Goal: Task Accomplishment & Management: Manage account settings

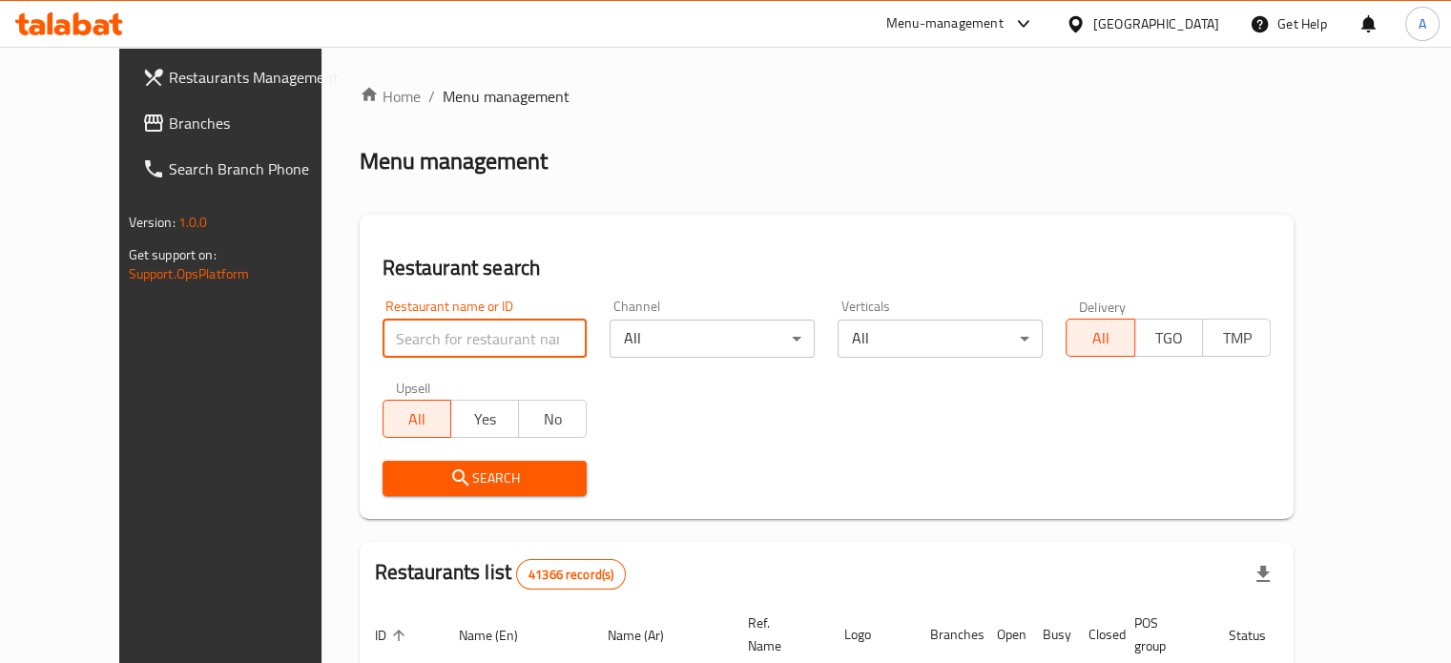
click at [409, 339] on input "search" at bounding box center [485, 339] width 205 height 38
type input "المكسيكى"
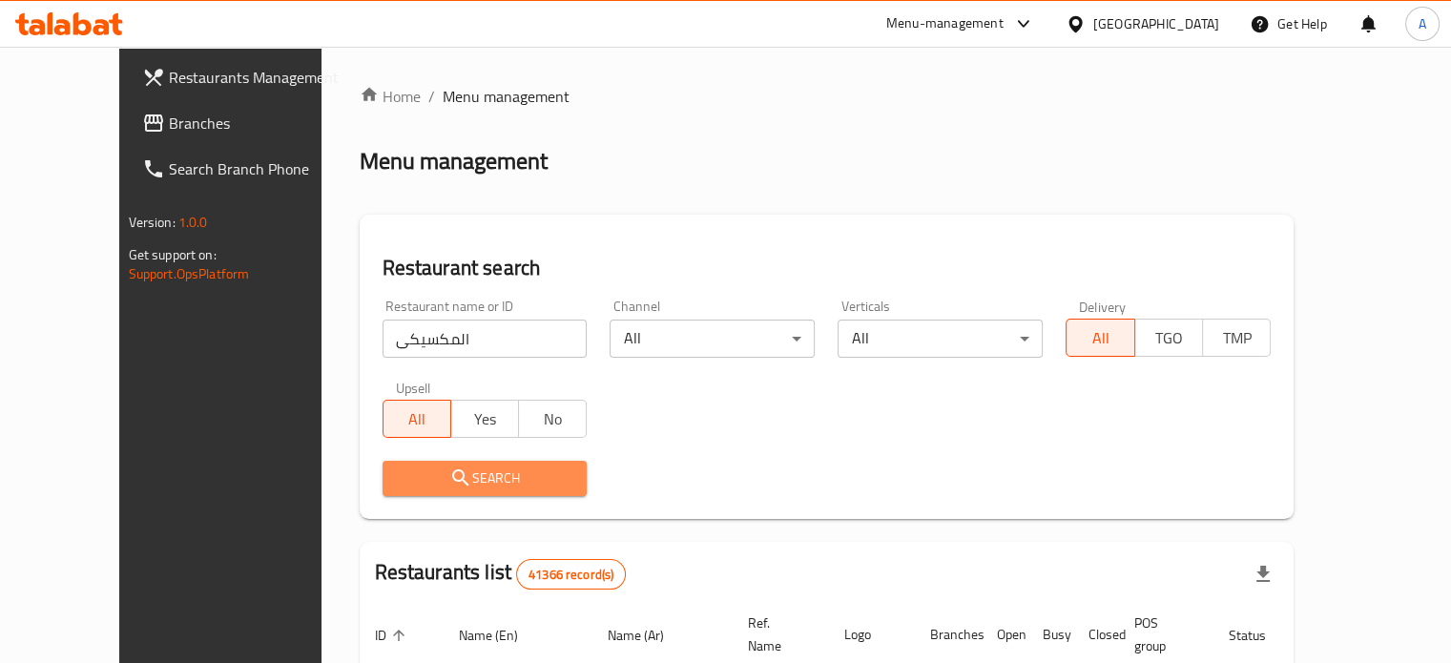
click at [449, 476] on icon "submit" at bounding box center [460, 477] width 23 height 23
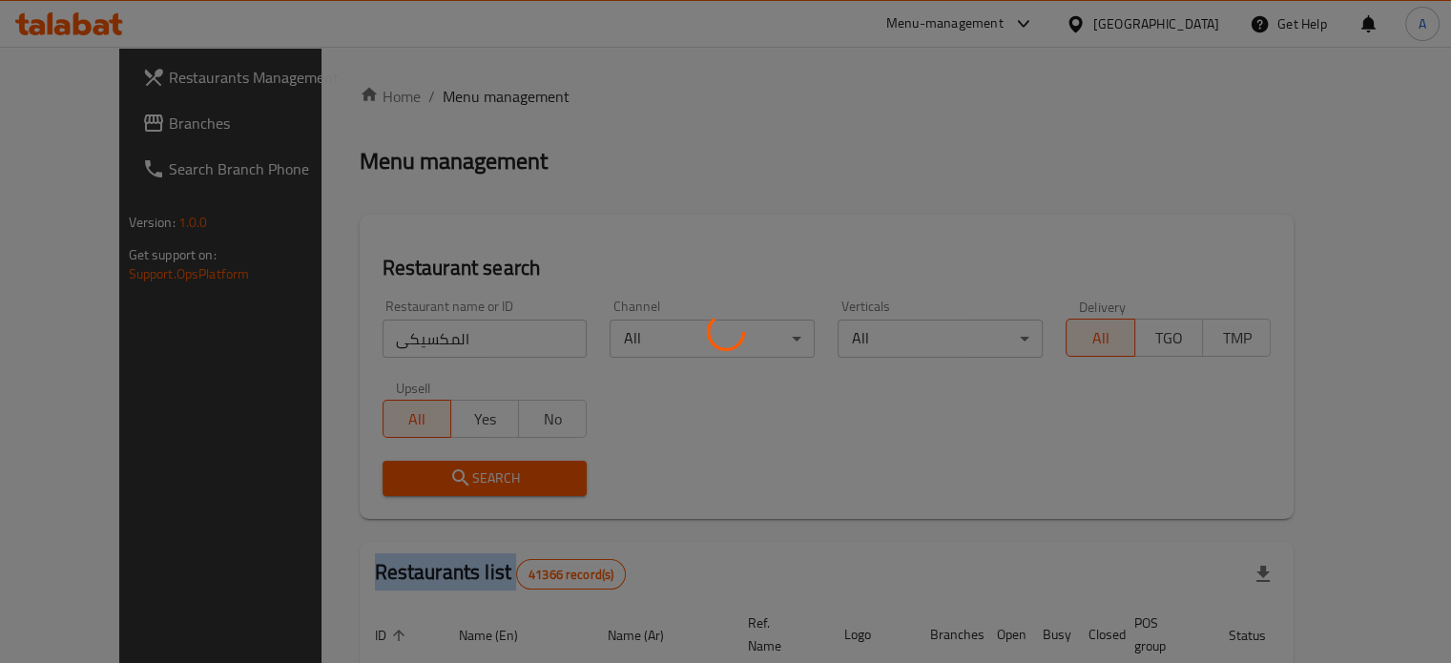
click at [411, 476] on div at bounding box center [725, 331] width 1451 height 663
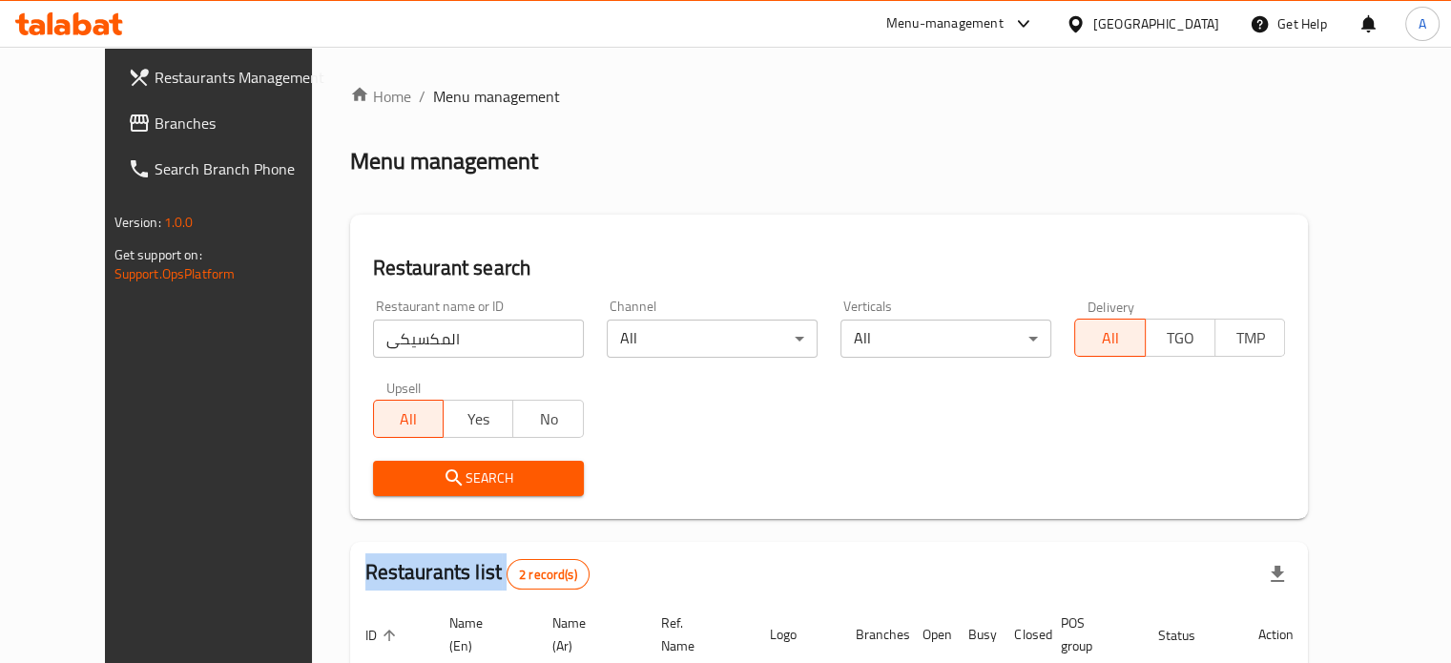
scroll to position [238, 0]
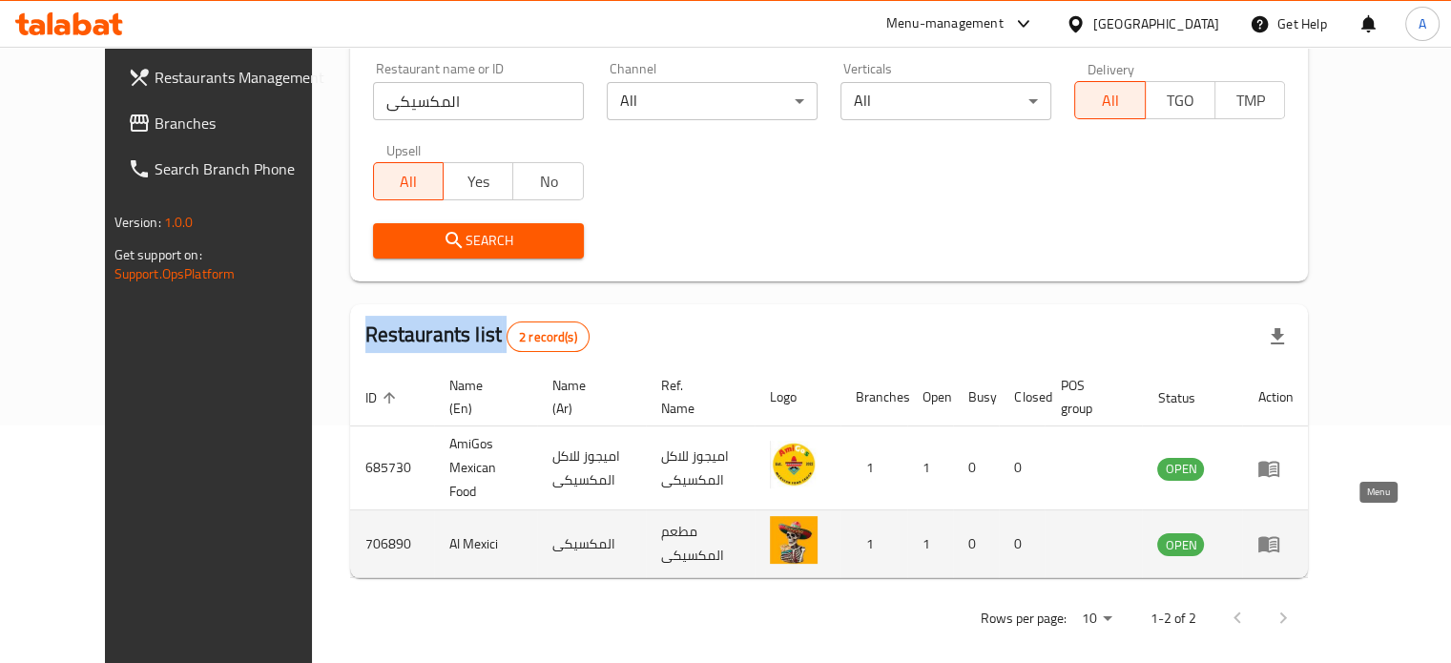
click at [1276, 541] on icon "enhanced table" at bounding box center [1273, 545] width 7 height 8
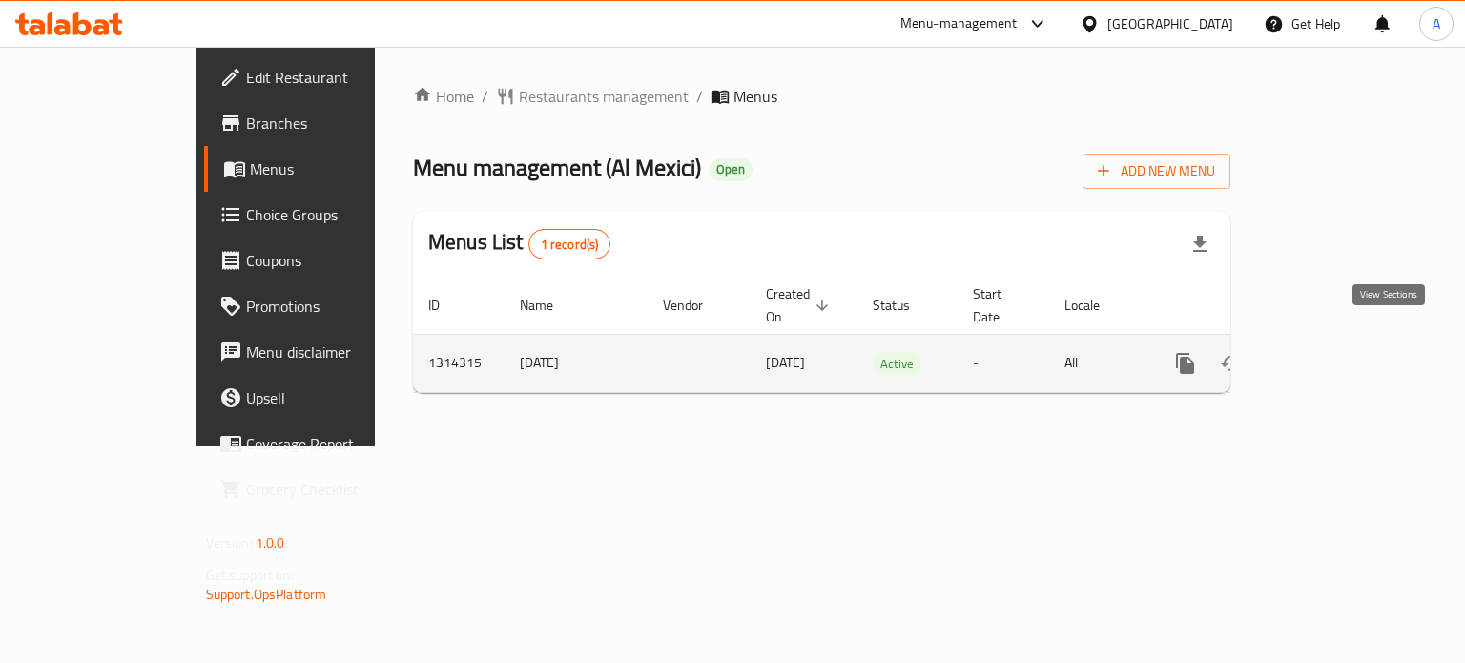
click at [1335, 352] on icon "enhanced table" at bounding box center [1323, 363] width 23 height 23
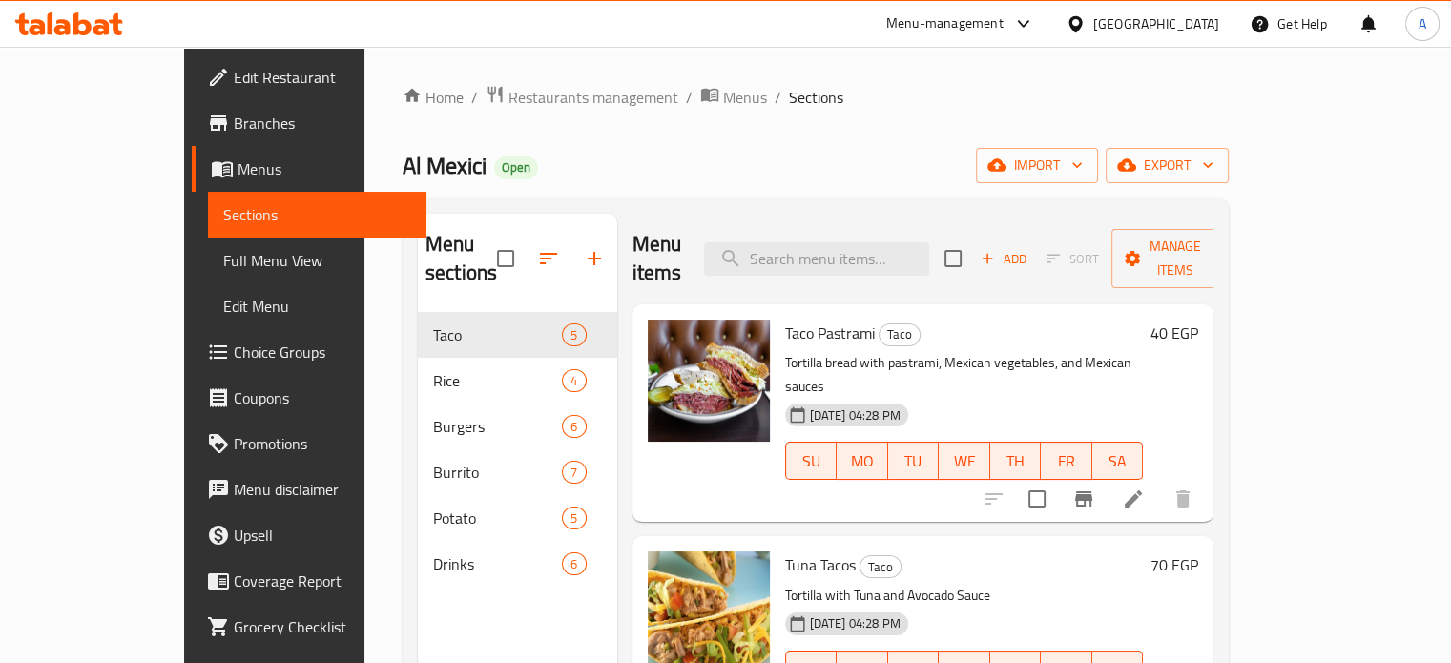
click at [1144, 320] on h6 "Taco Pastrami Taco" at bounding box center [964, 333] width 359 height 27
click at [1198, 320] on h6 "40 EGP" at bounding box center [1174, 333] width 48 height 27
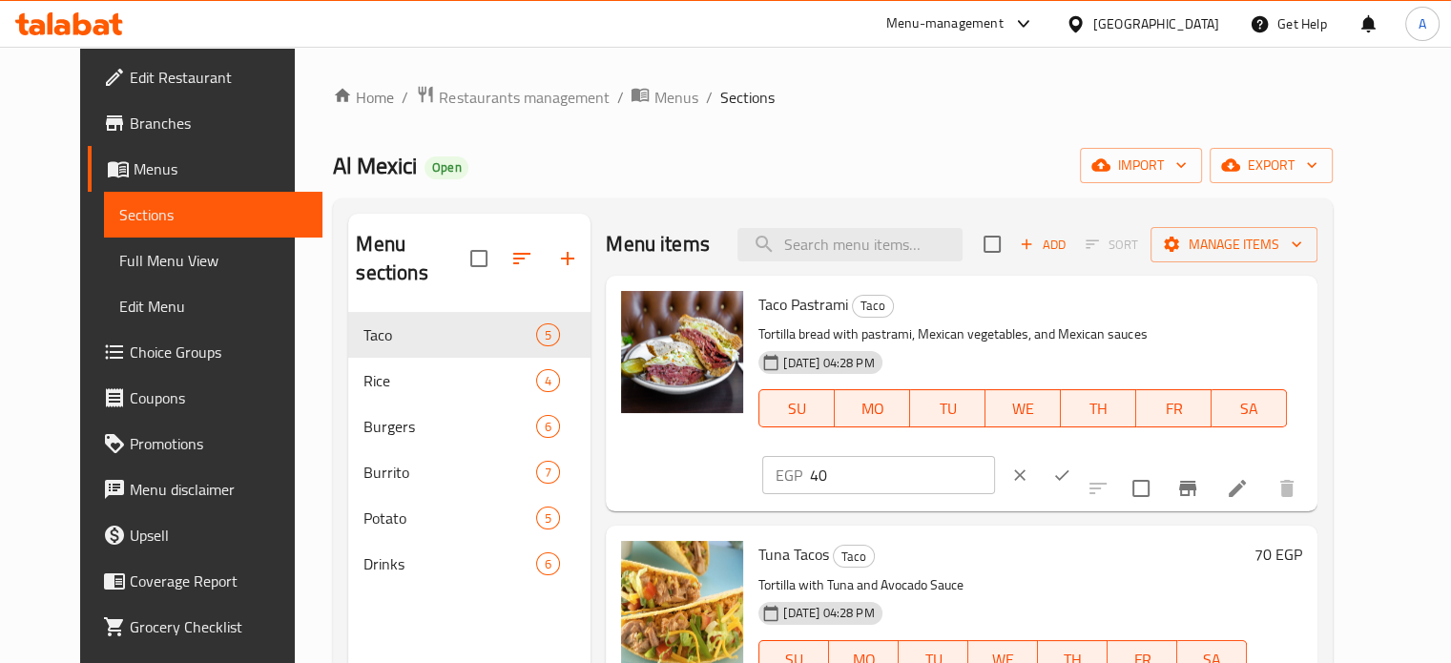
click at [1071, 466] on icon "ok" at bounding box center [1061, 475] width 19 height 19
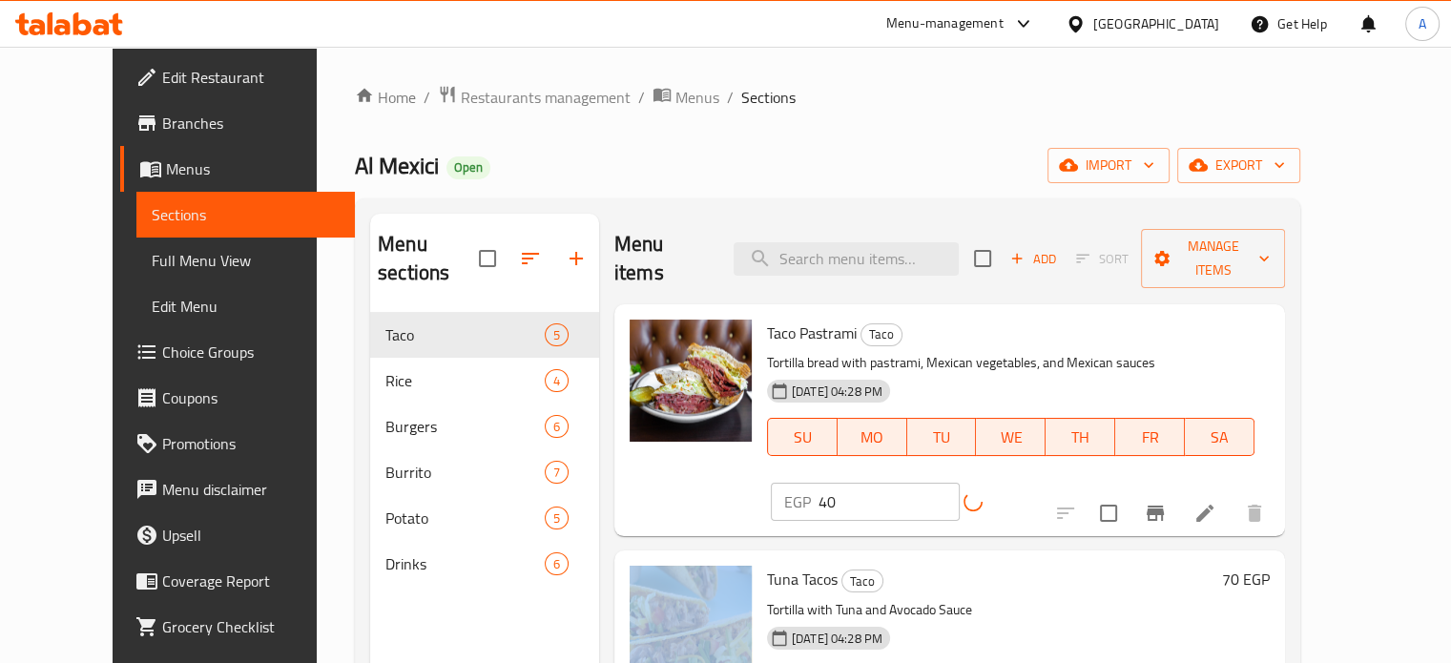
click at [1054, 483] on div "EGP 40 ​" at bounding box center [912, 502] width 283 height 38
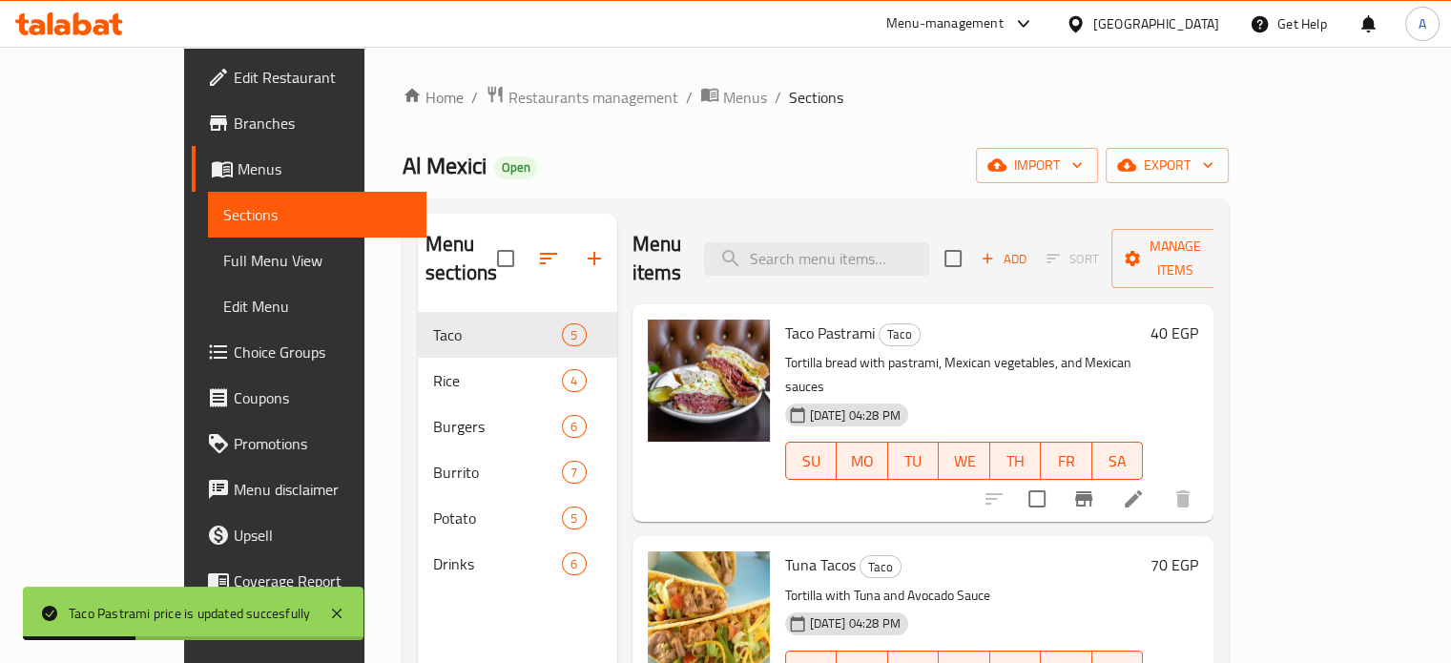
click at [1198, 320] on h6 "40 EGP" at bounding box center [1174, 333] width 48 height 27
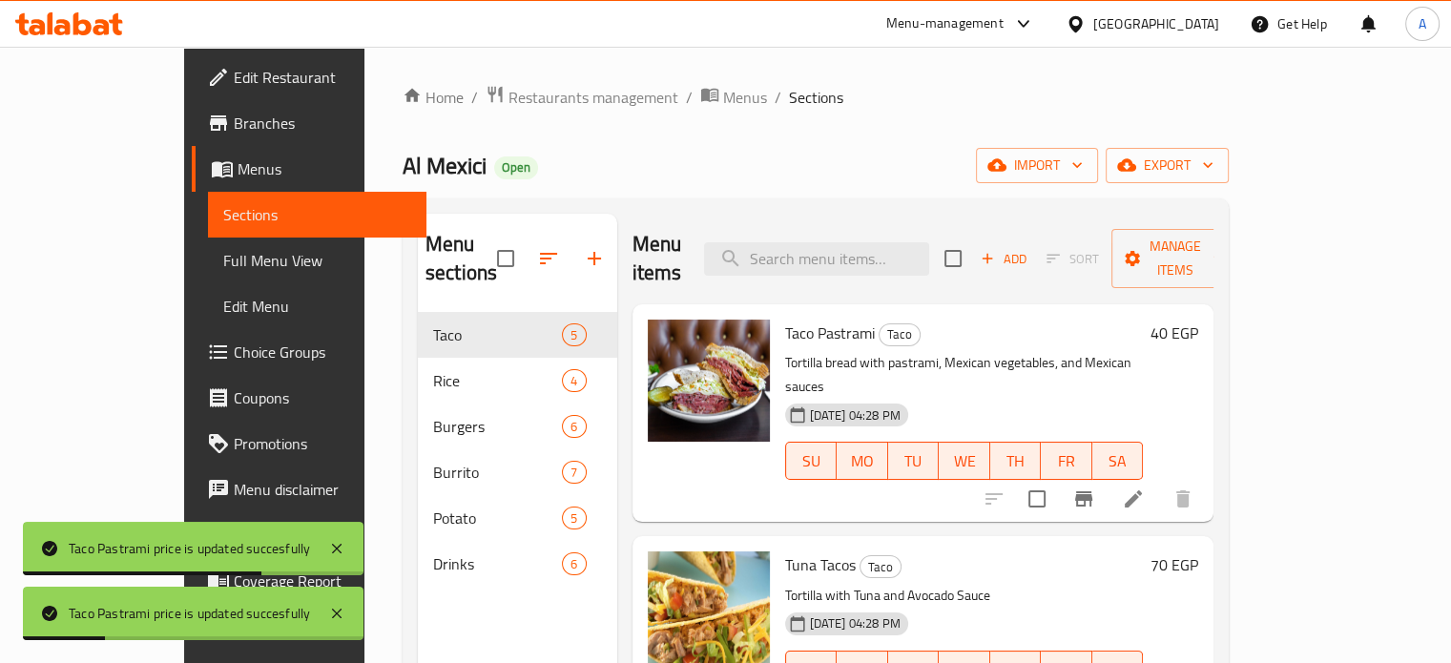
click at [1198, 320] on h6 "40 EGP" at bounding box center [1174, 333] width 48 height 27
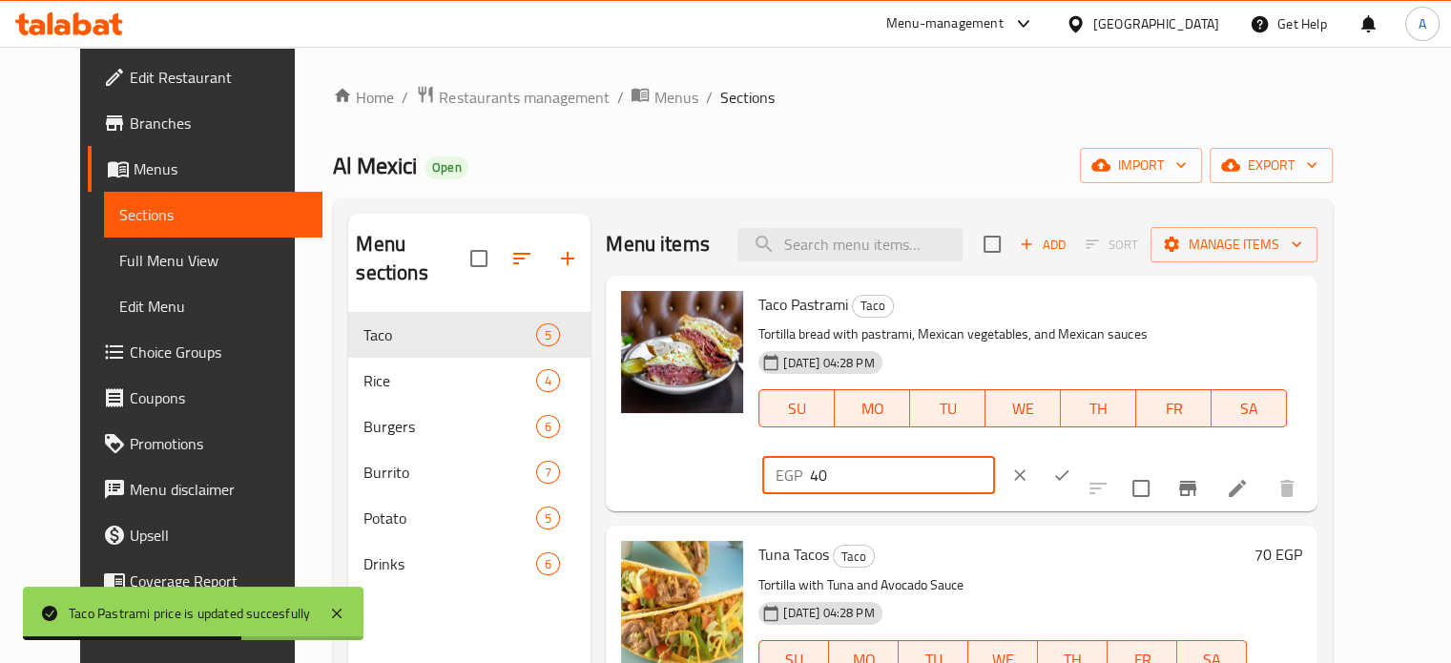
drag, startPoint x: 1119, startPoint y: 312, endPoint x: 1133, endPoint y: 311, distance: 14.3
click at [994, 456] on input "40" at bounding box center [902, 475] width 184 height 38
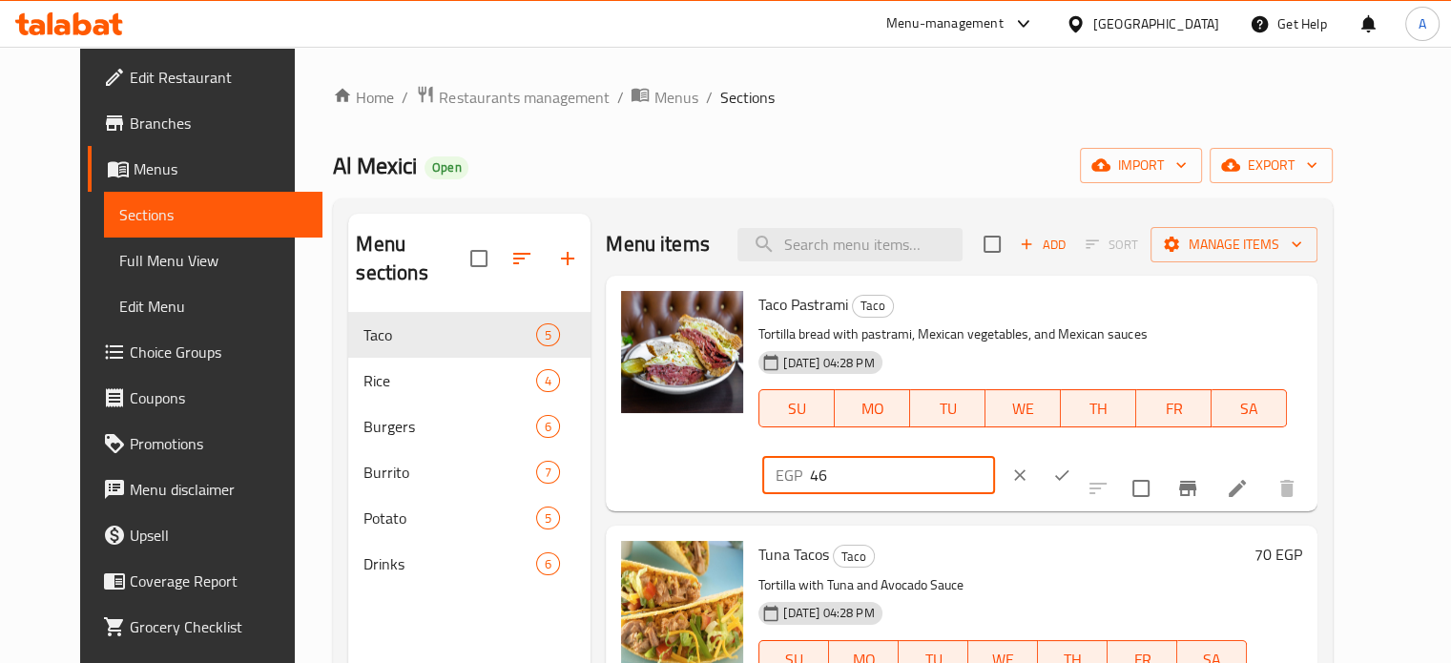
type input "46"
click at [1083, 454] on button "ok" at bounding box center [1062, 475] width 42 height 42
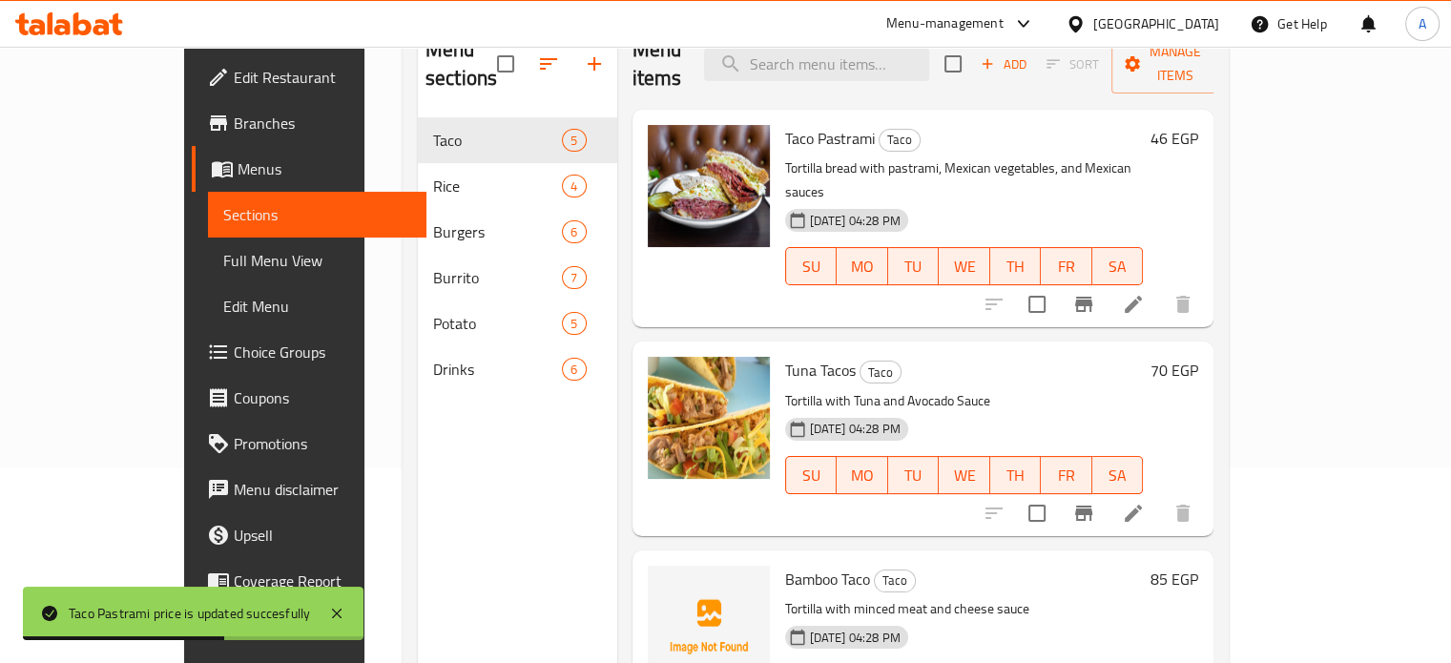
scroll to position [200, 0]
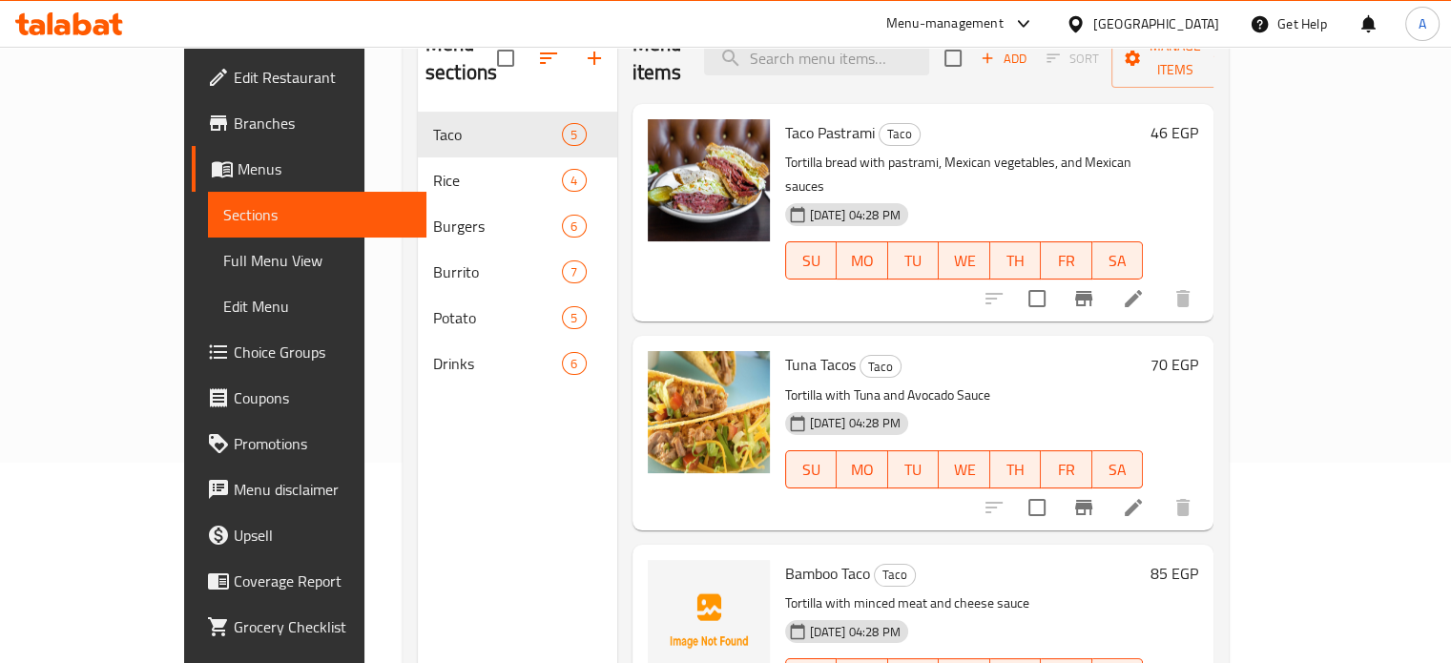
click at [1198, 351] on h6 "70 EGP" at bounding box center [1174, 364] width 48 height 27
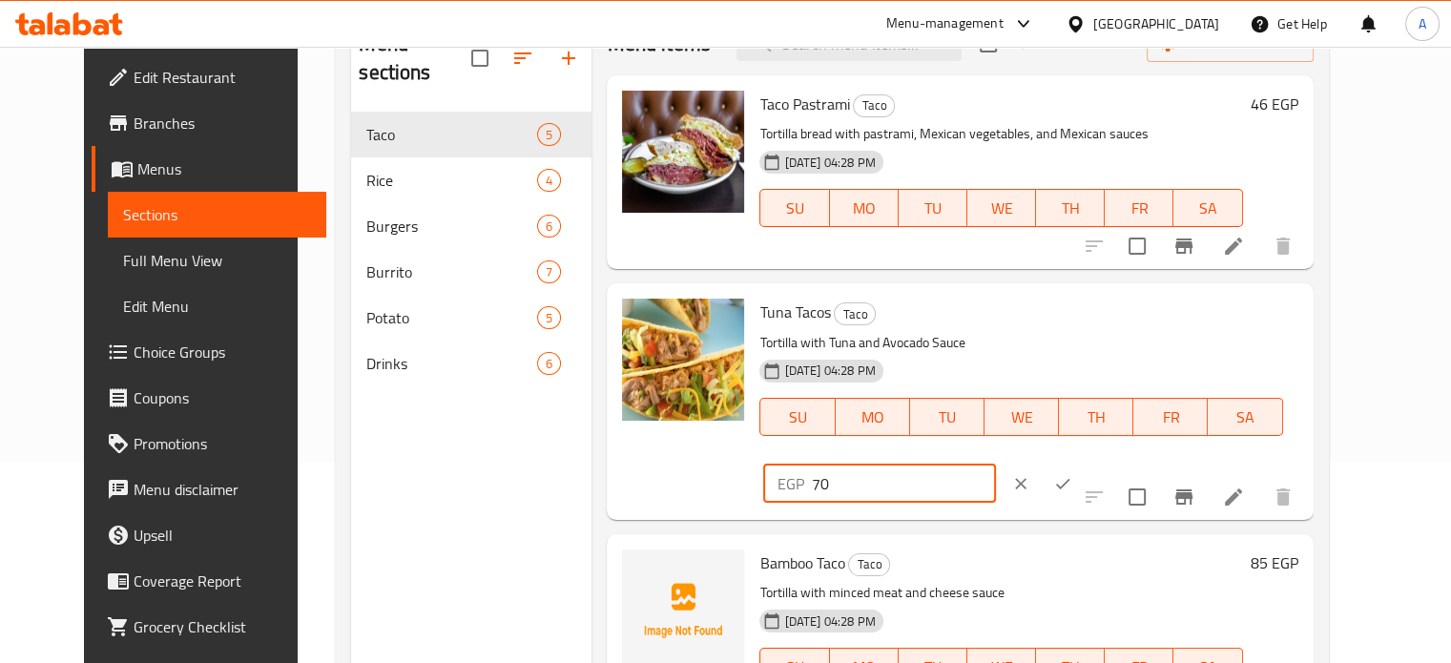
click at [995, 465] on input "70" at bounding box center [903, 484] width 184 height 38
type input "80"
click at [1072, 474] on icon "ok" at bounding box center [1062, 483] width 19 height 19
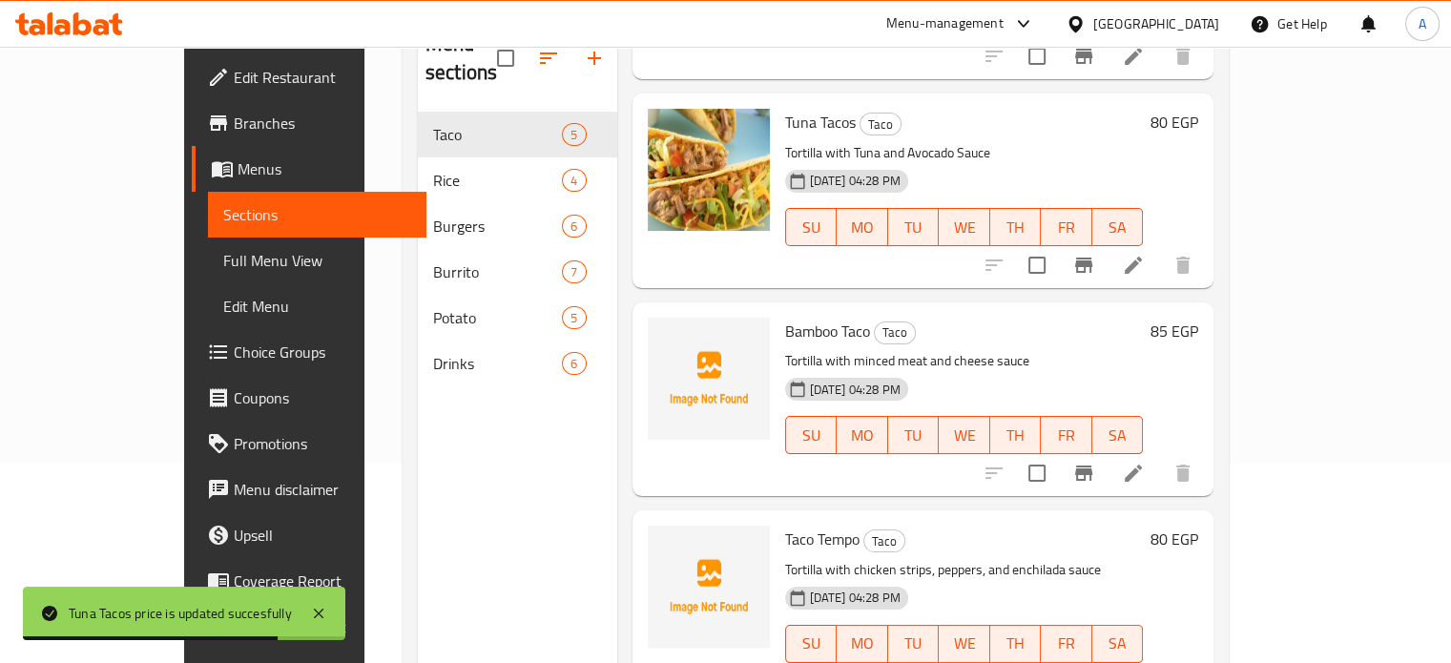
scroll to position [251, 0]
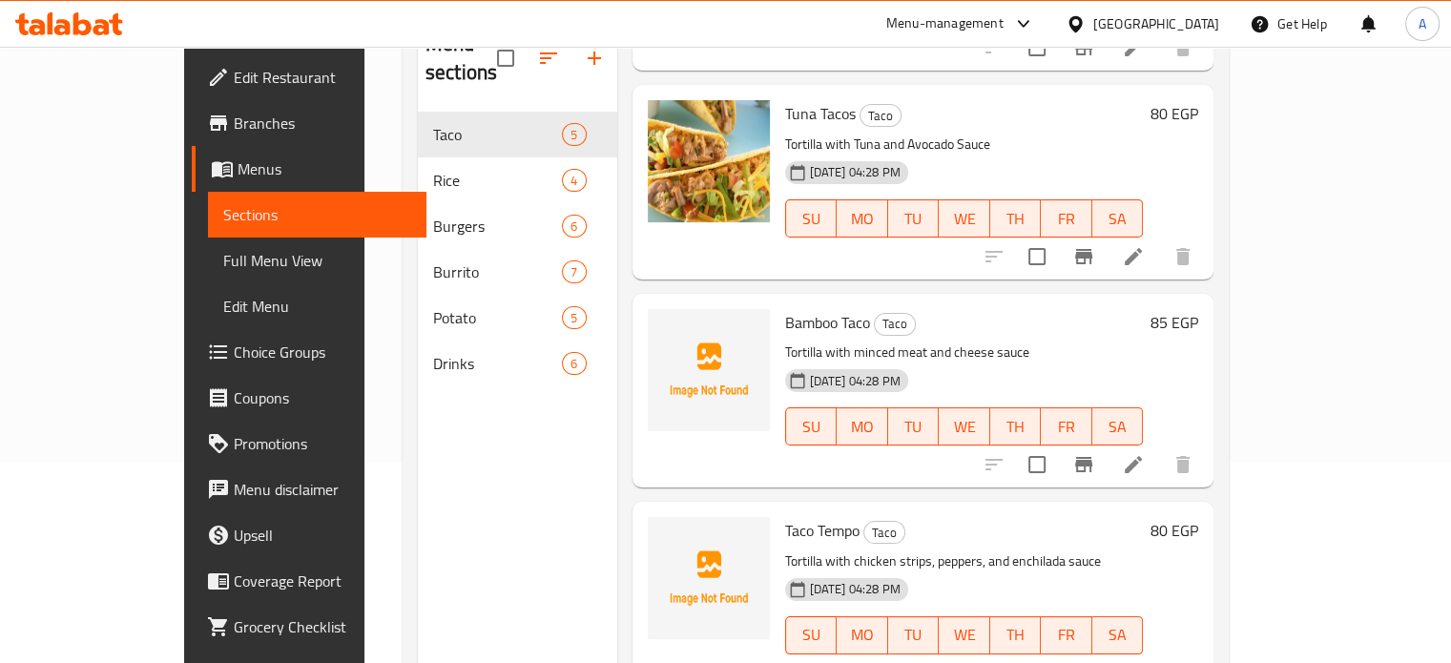
click at [1198, 309] on h6 "85 EGP" at bounding box center [1174, 322] width 48 height 27
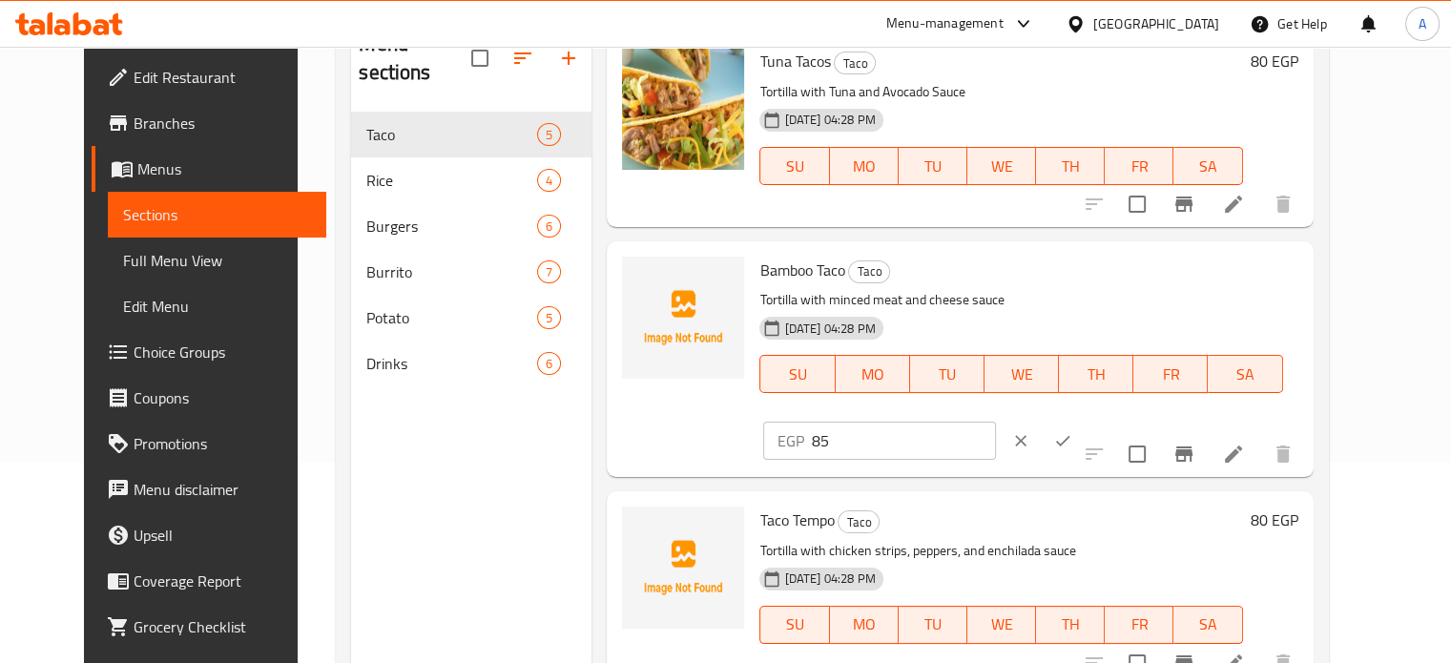
click at [995, 422] on input "85" at bounding box center [903, 441] width 184 height 38
type input "98"
click at [1084, 420] on button "ok" at bounding box center [1063, 441] width 42 height 42
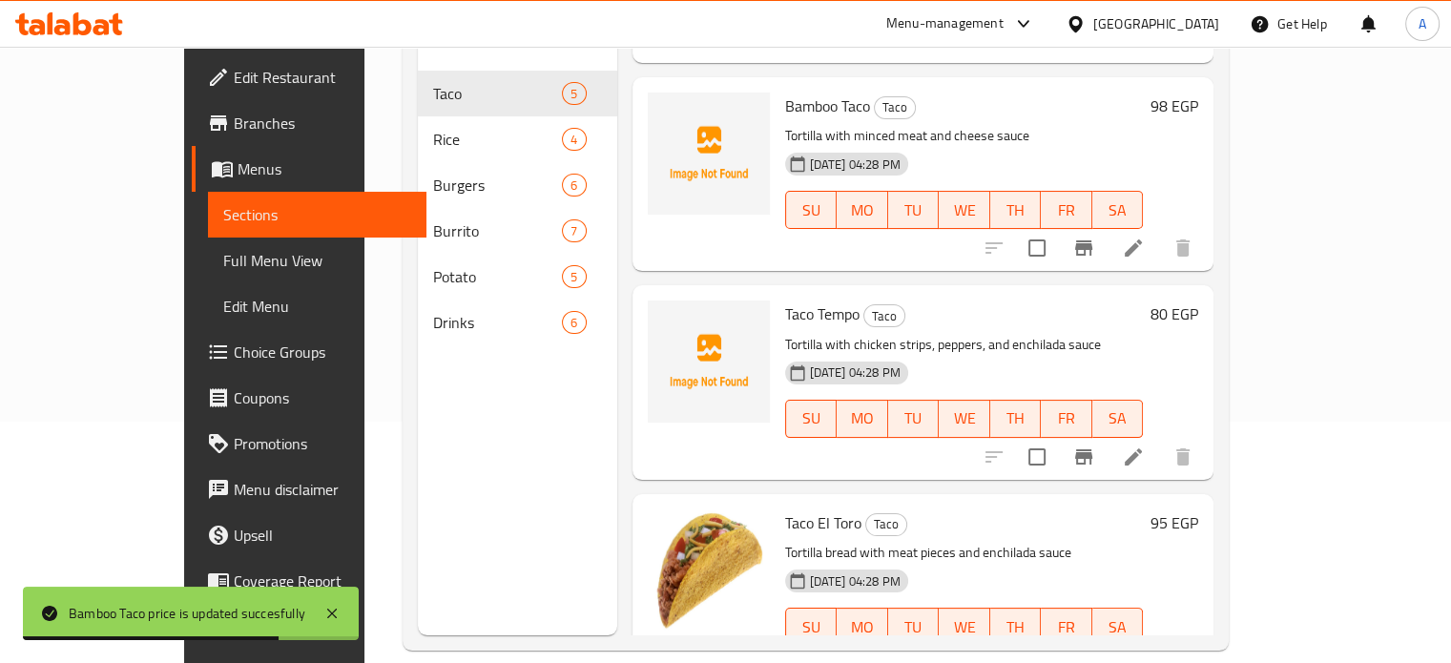
scroll to position [267, 0]
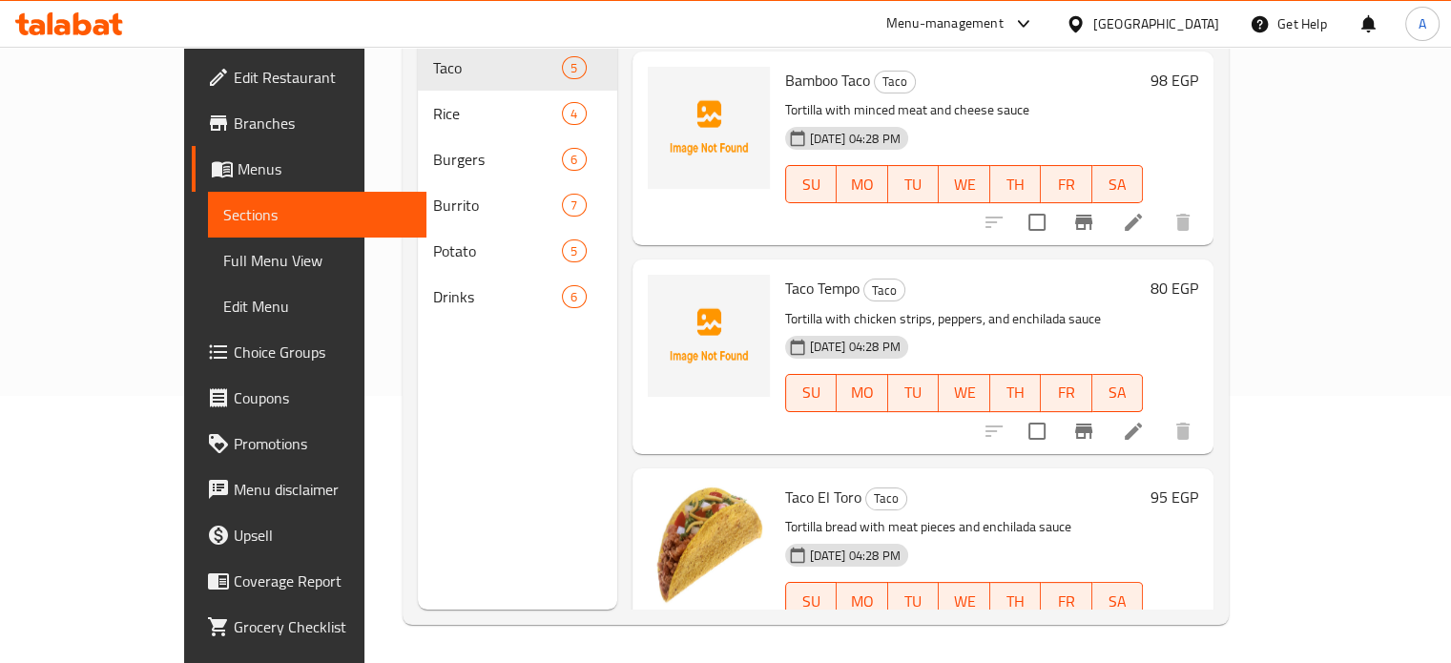
click at [1198, 275] on div "80 EGP" at bounding box center [1170, 288] width 55 height 27
click at [1198, 275] on h6 "80 EGP" at bounding box center [1174, 288] width 48 height 27
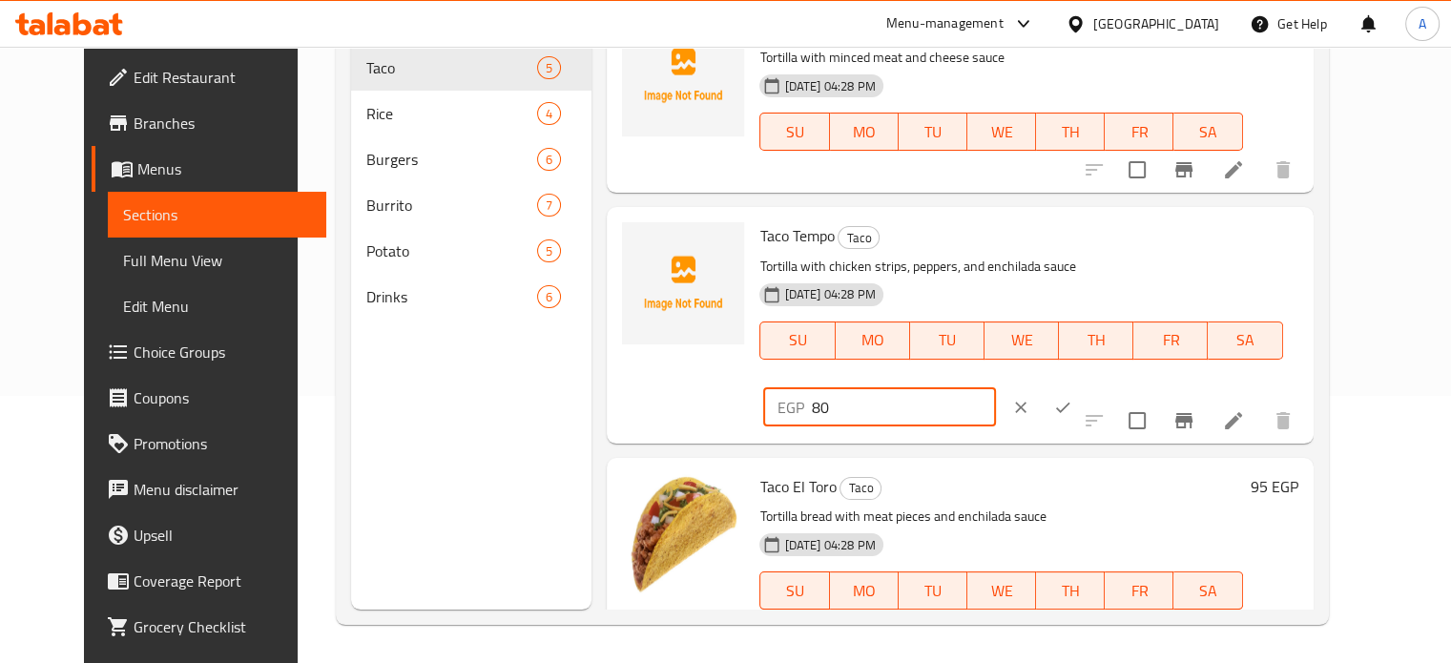
click at [995, 388] on input "80" at bounding box center [903, 407] width 184 height 38
type input "92"
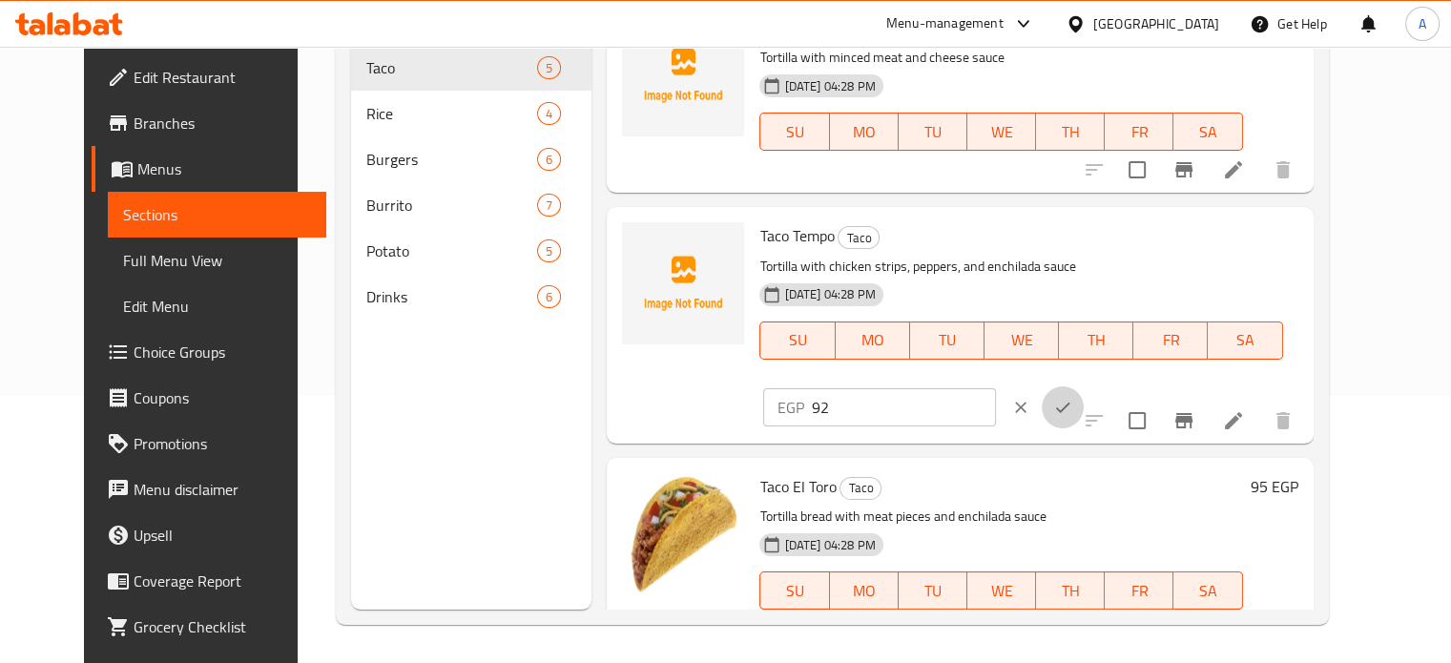
click at [1072, 398] on icon "ok" at bounding box center [1062, 407] width 19 height 19
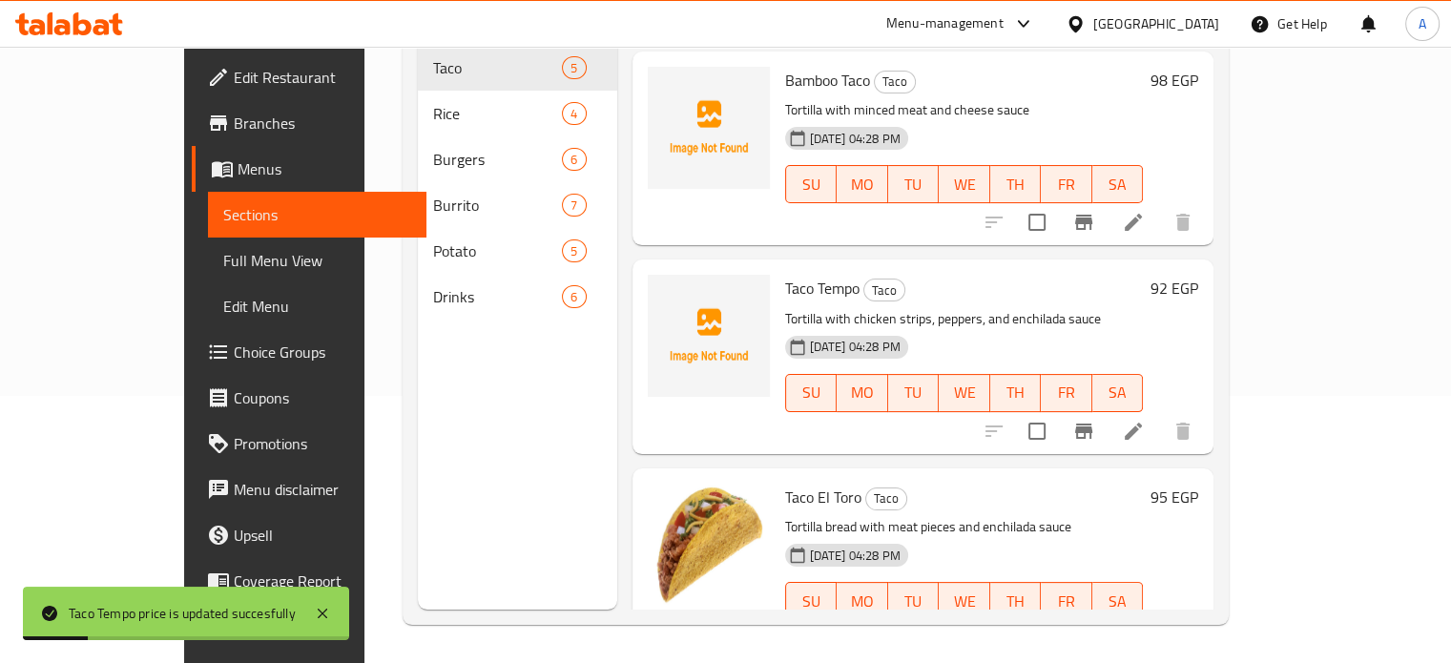
click at [1198, 484] on h6 "95 EGP" at bounding box center [1174, 497] width 48 height 27
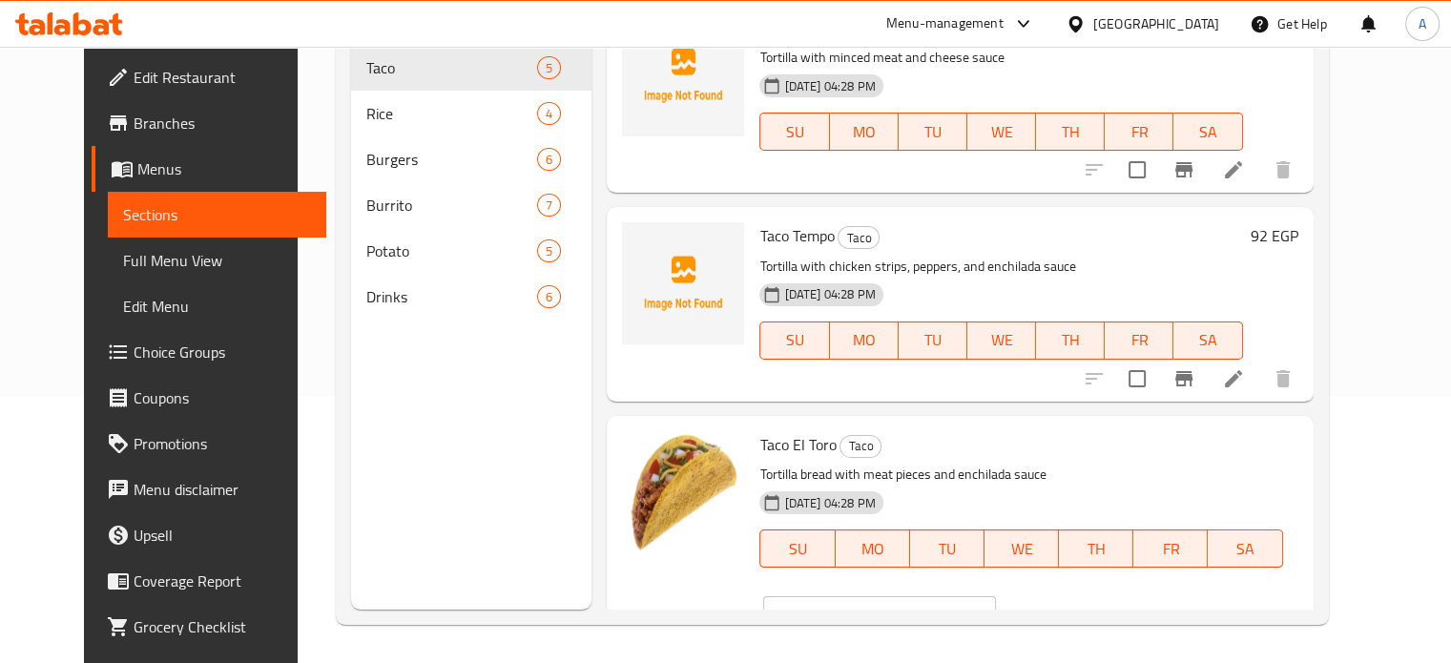
click at [995, 596] on input "95" at bounding box center [903, 615] width 184 height 38
type input "110"
click at [1072, 606] on icon "ok" at bounding box center [1062, 615] width 19 height 19
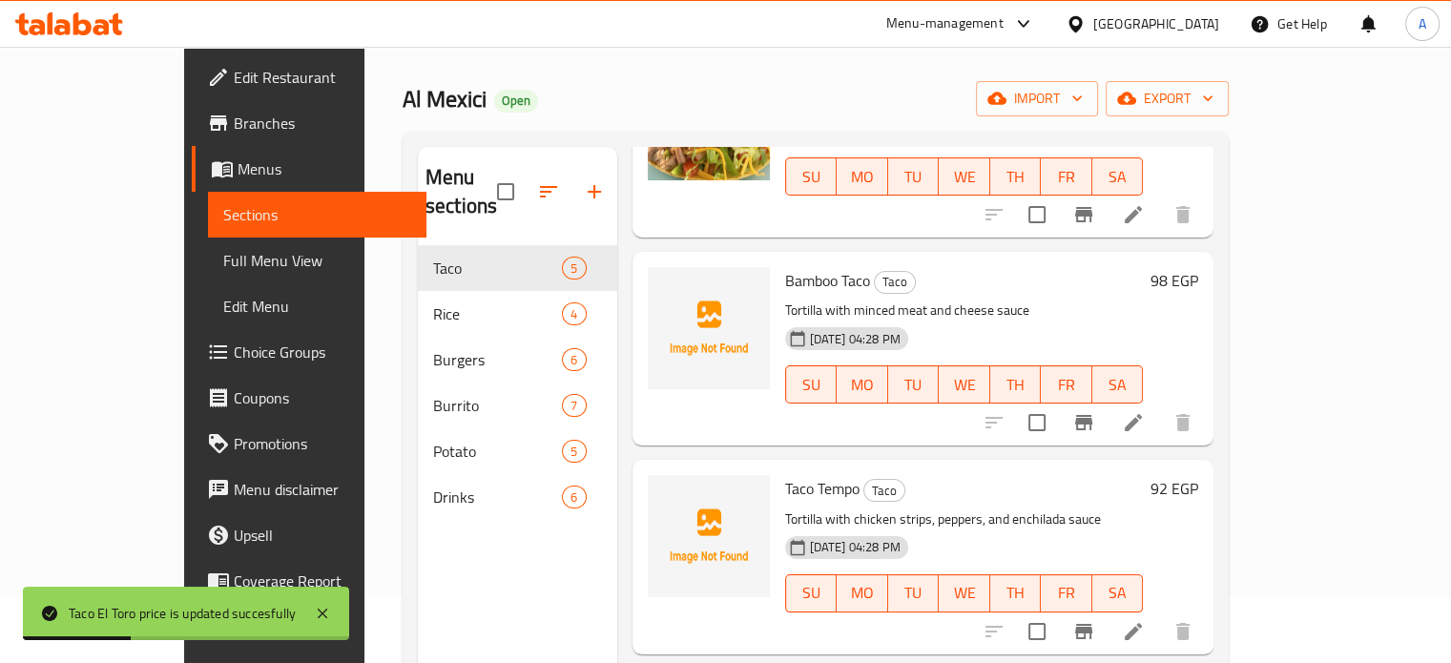
scroll to position [39, 0]
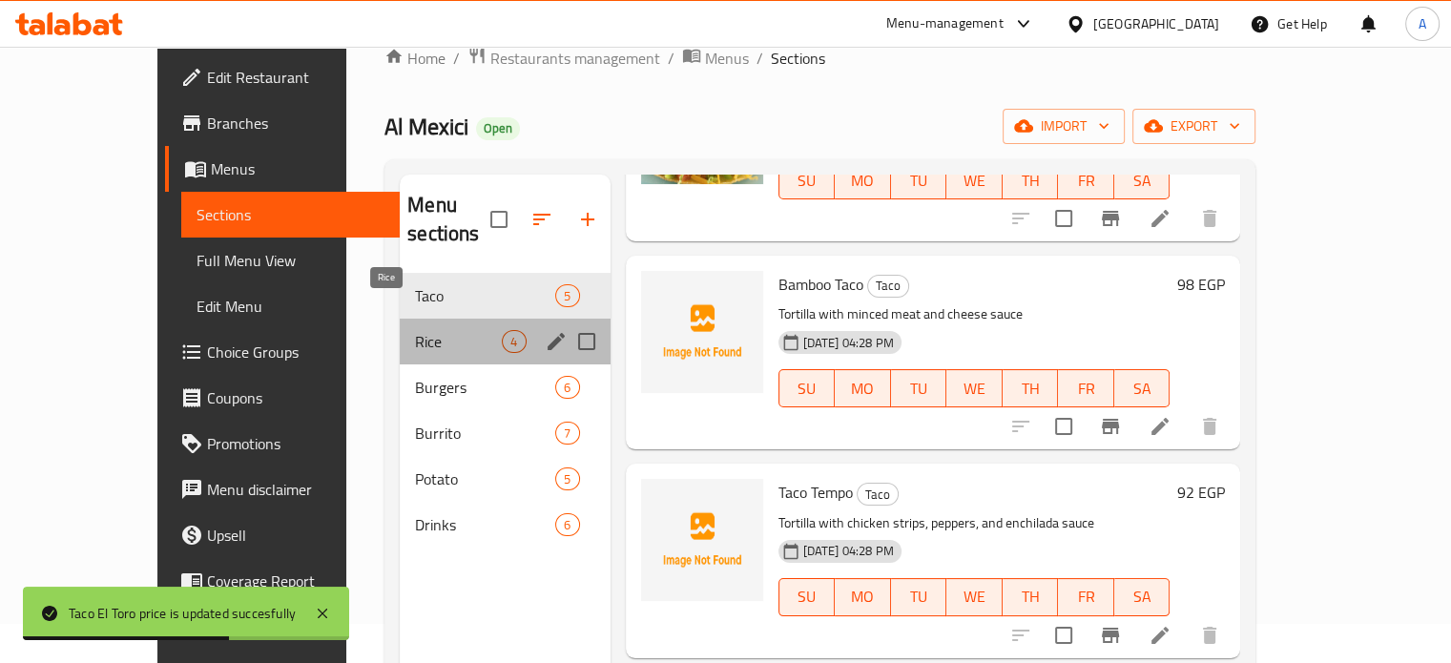
click at [415, 330] on span "Rice" at bounding box center [458, 341] width 87 height 23
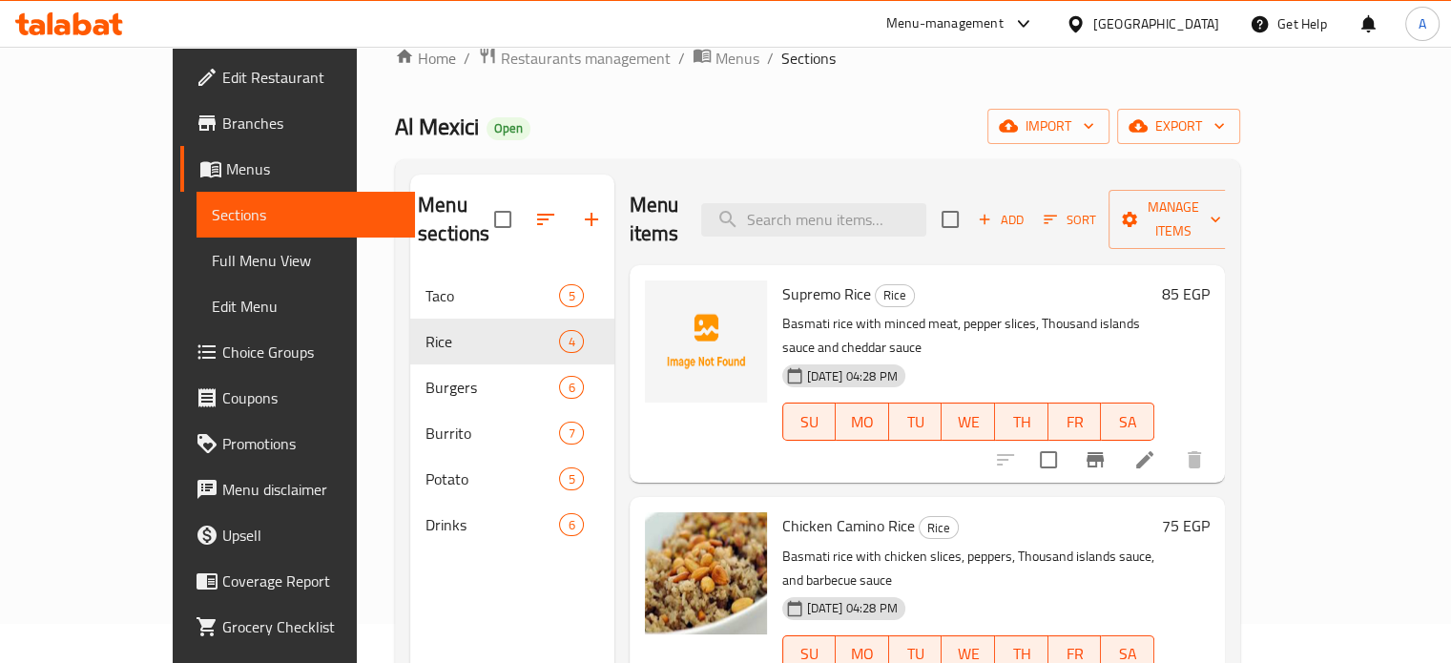
click at [1210, 280] on h6 "85 EGP" at bounding box center [1186, 293] width 48 height 27
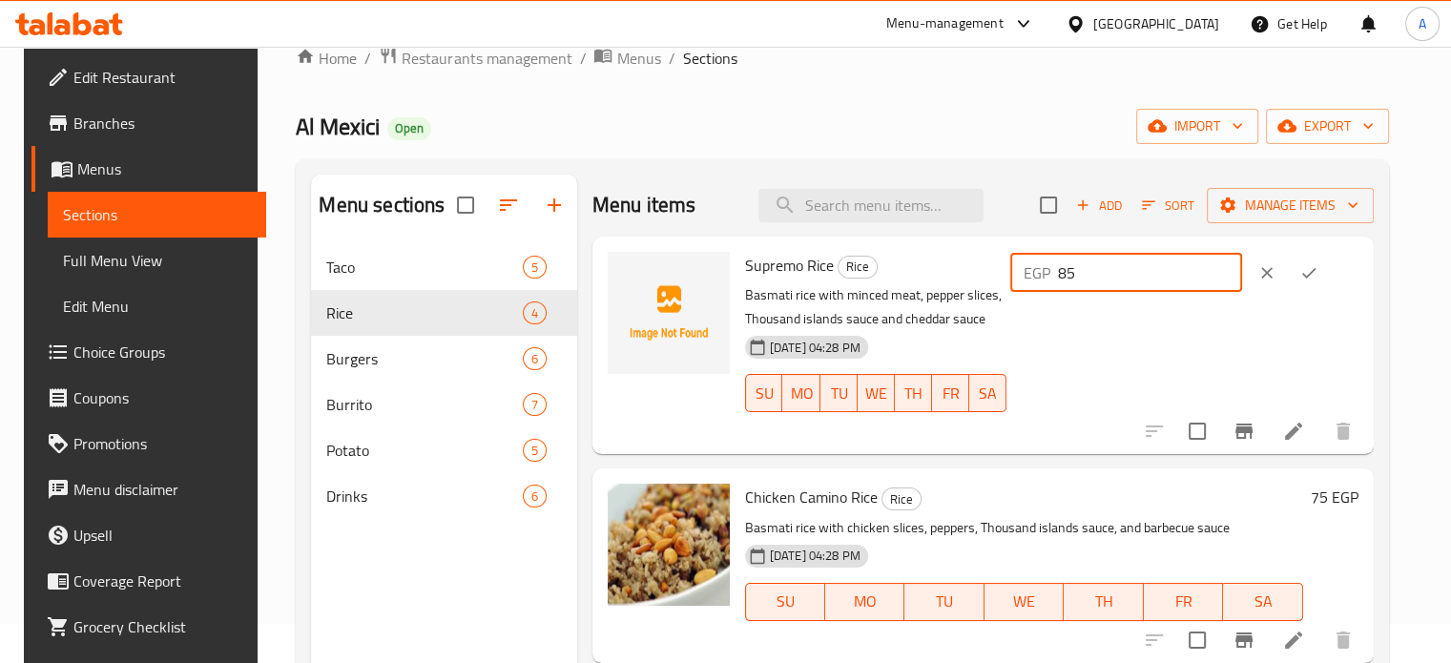
click at [1118, 273] on input "85" at bounding box center [1150, 273] width 184 height 38
type input "98"
click at [1318, 272] on icon "ok" at bounding box center [1308, 272] width 19 height 19
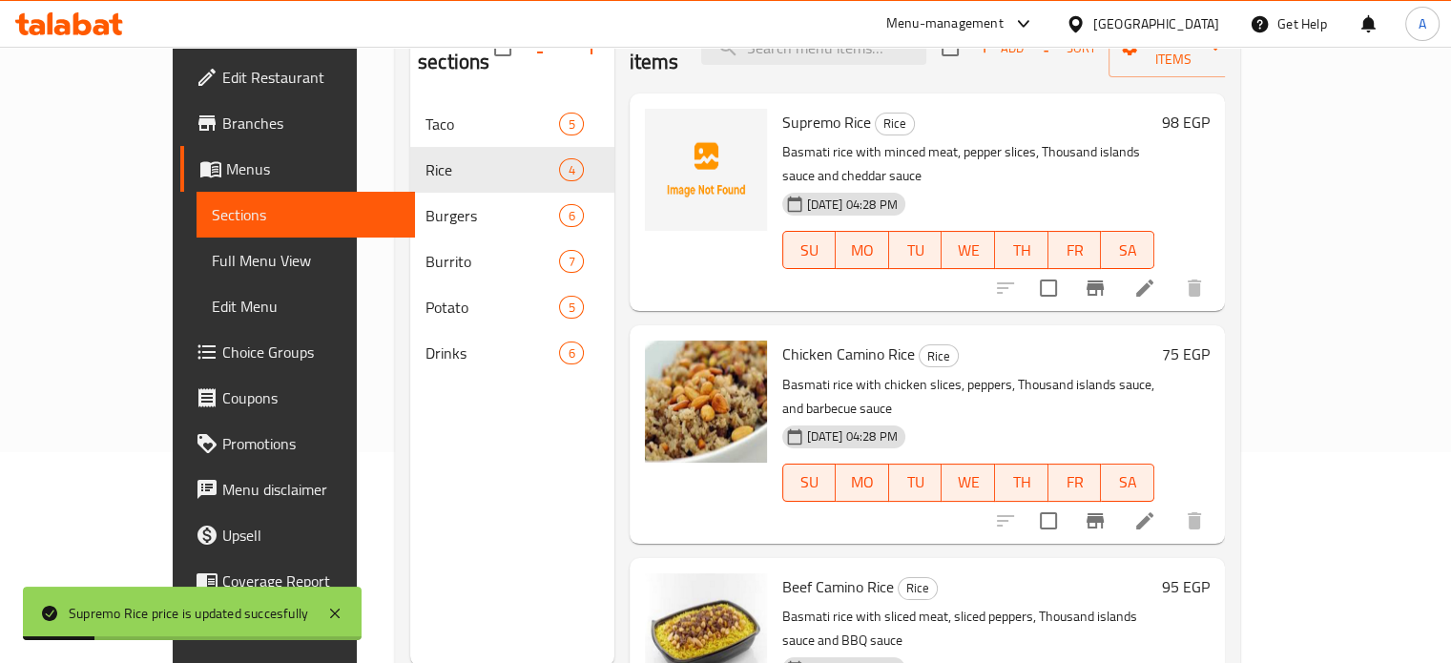
scroll to position [212, 0]
click at [1210, 340] on h6 "75 EGP" at bounding box center [1186, 353] width 48 height 27
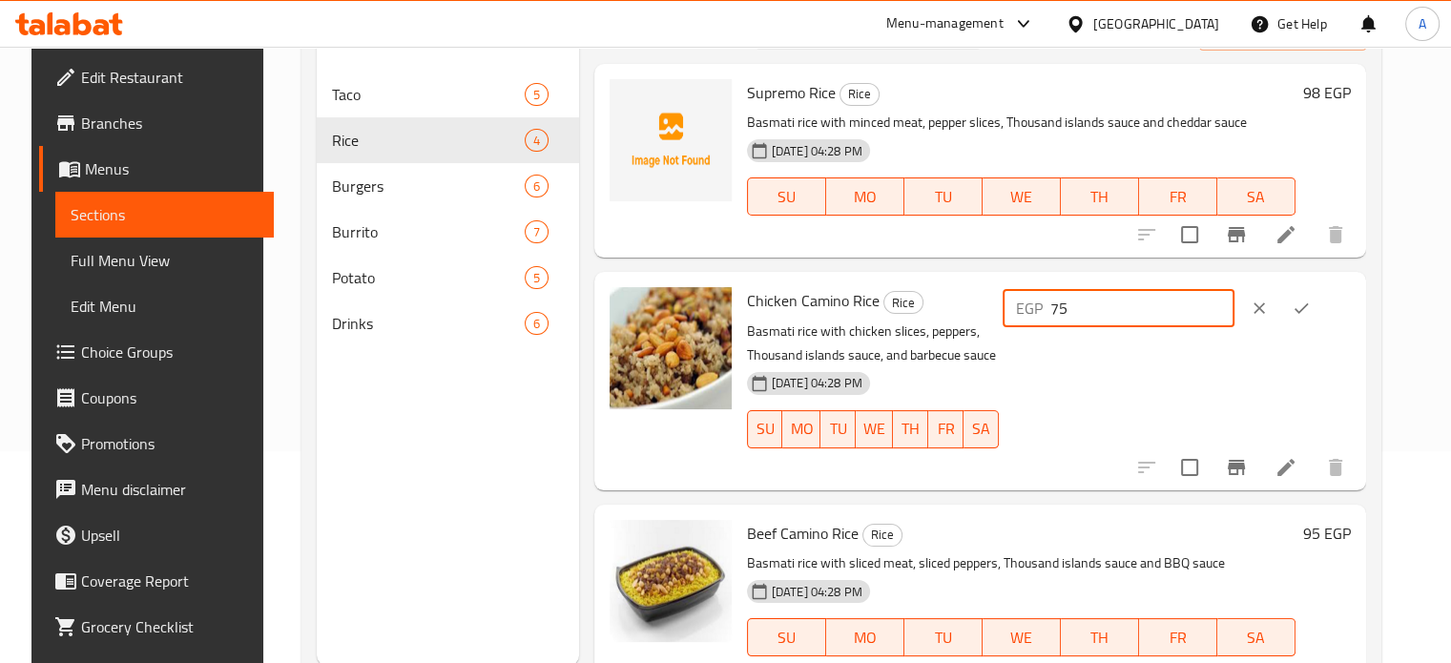
click at [1111, 313] on input "75" at bounding box center [1142, 308] width 184 height 38
type input "86"
click at [1311, 307] on icon "ok" at bounding box center [1301, 308] width 19 height 19
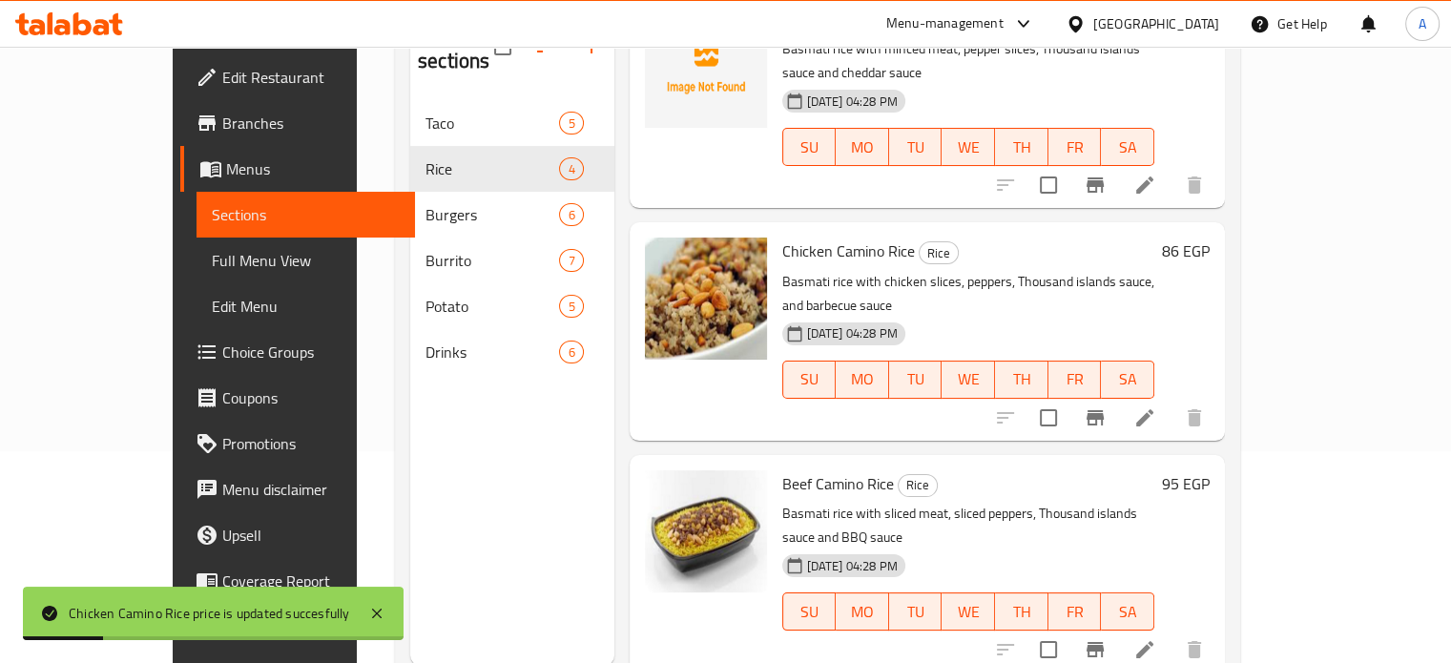
scroll to position [218, 0]
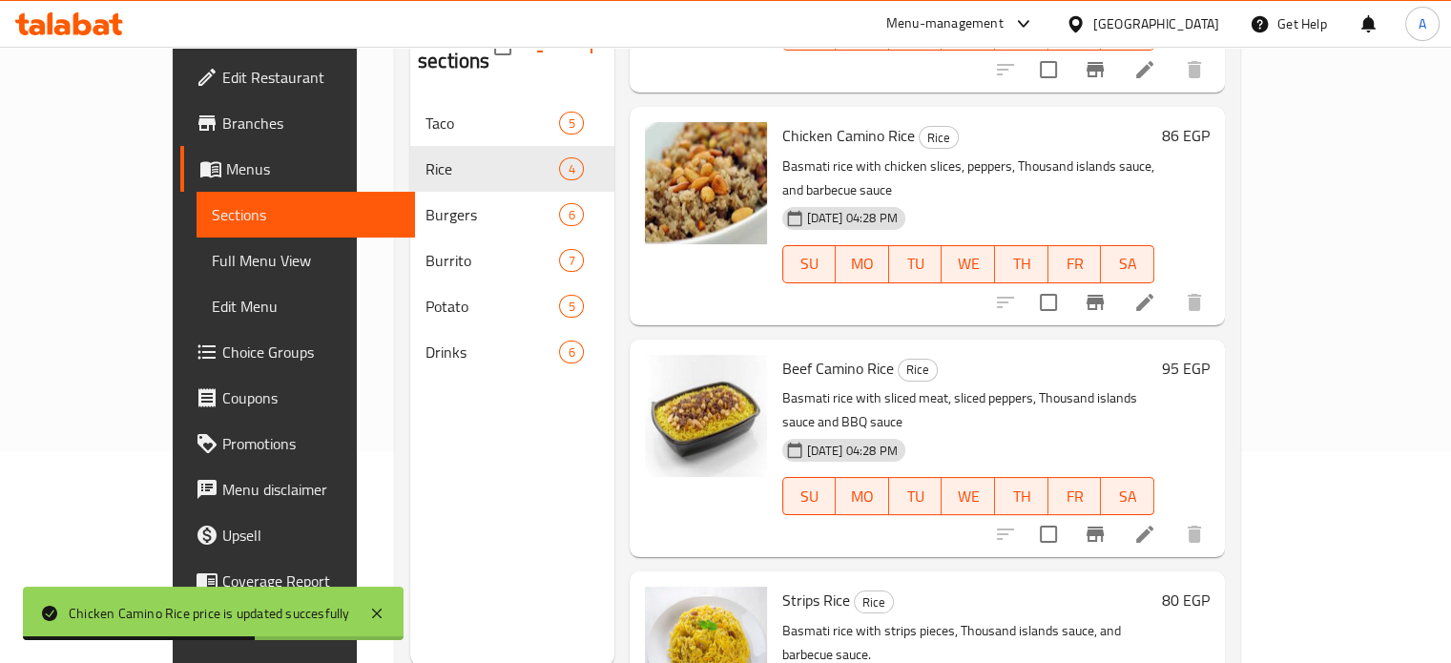
click at [1210, 355] on h6 "95 EGP" at bounding box center [1186, 368] width 48 height 27
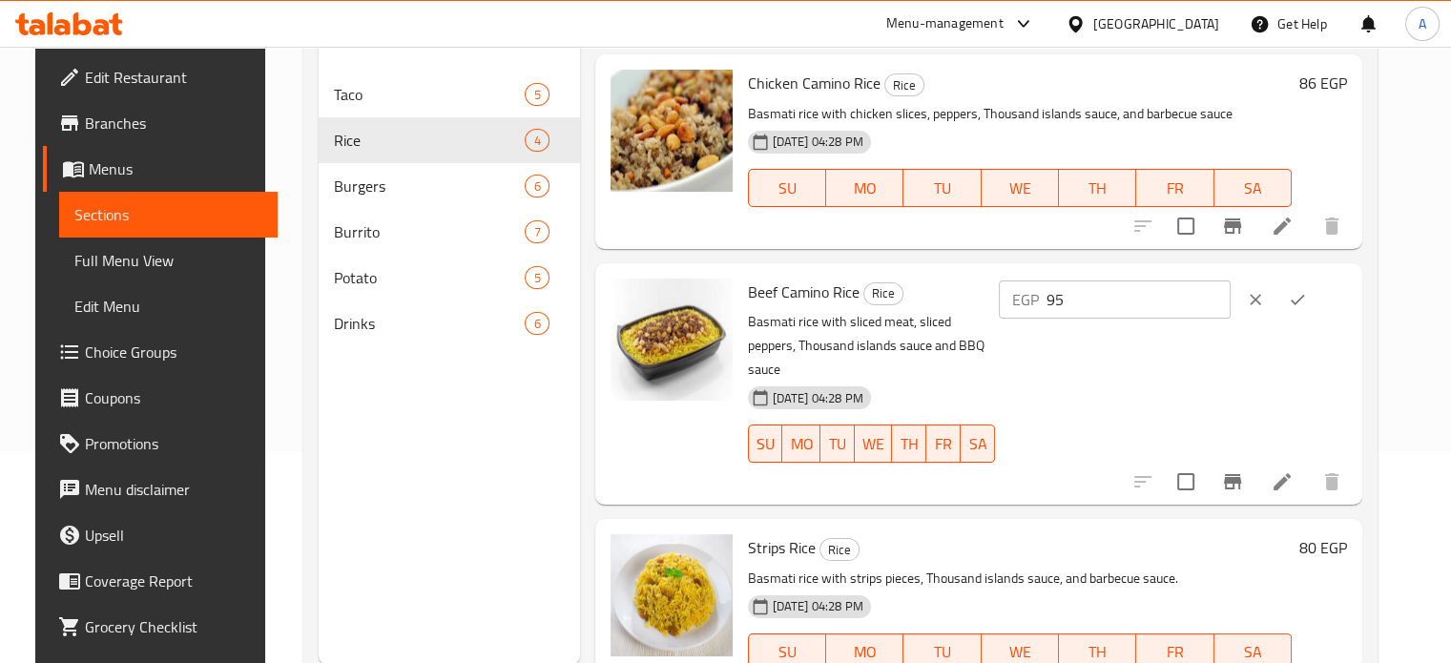
click at [495, 435] on div "Menu sections Taco 5 Rice 4 Burgers 6 Burrito 7 Potato 5 Drinks 6" at bounding box center [449, 333] width 260 height 663
click at [1108, 300] on input "95" at bounding box center [1138, 299] width 184 height 38
type input "110"
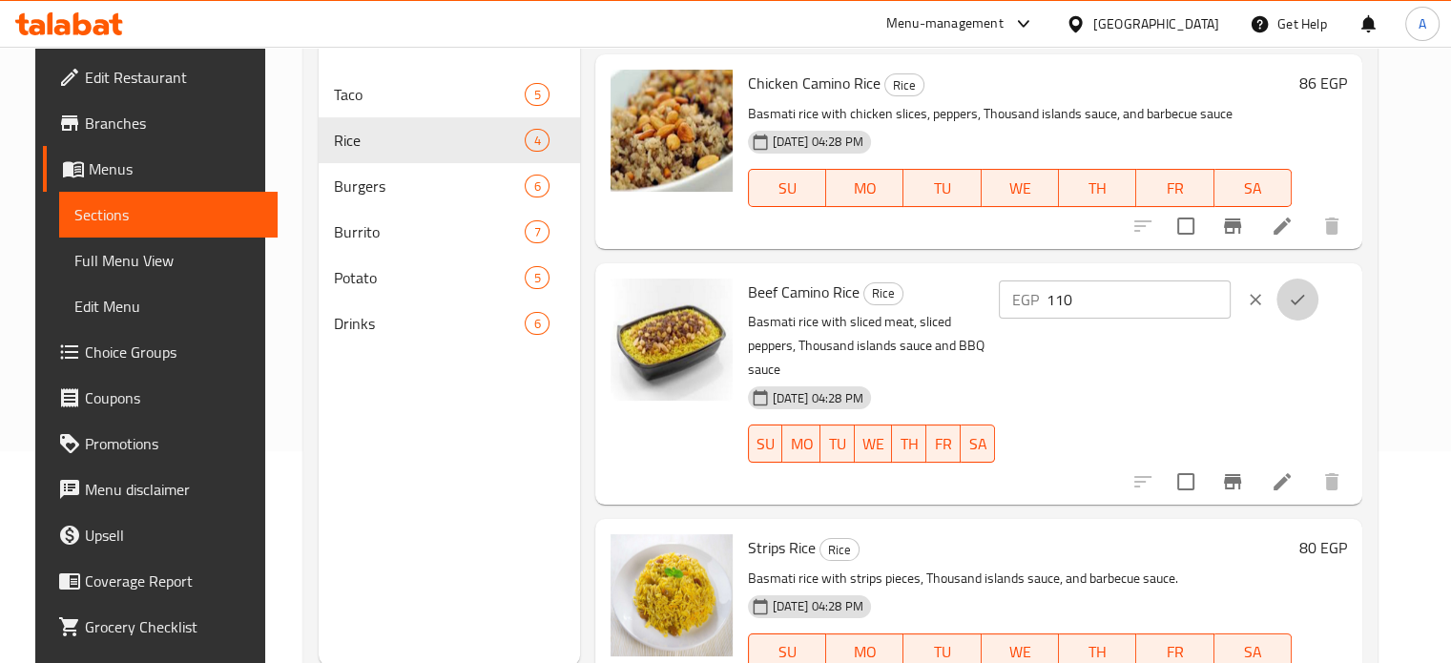
click at [1318, 287] on button "ok" at bounding box center [1297, 300] width 42 height 42
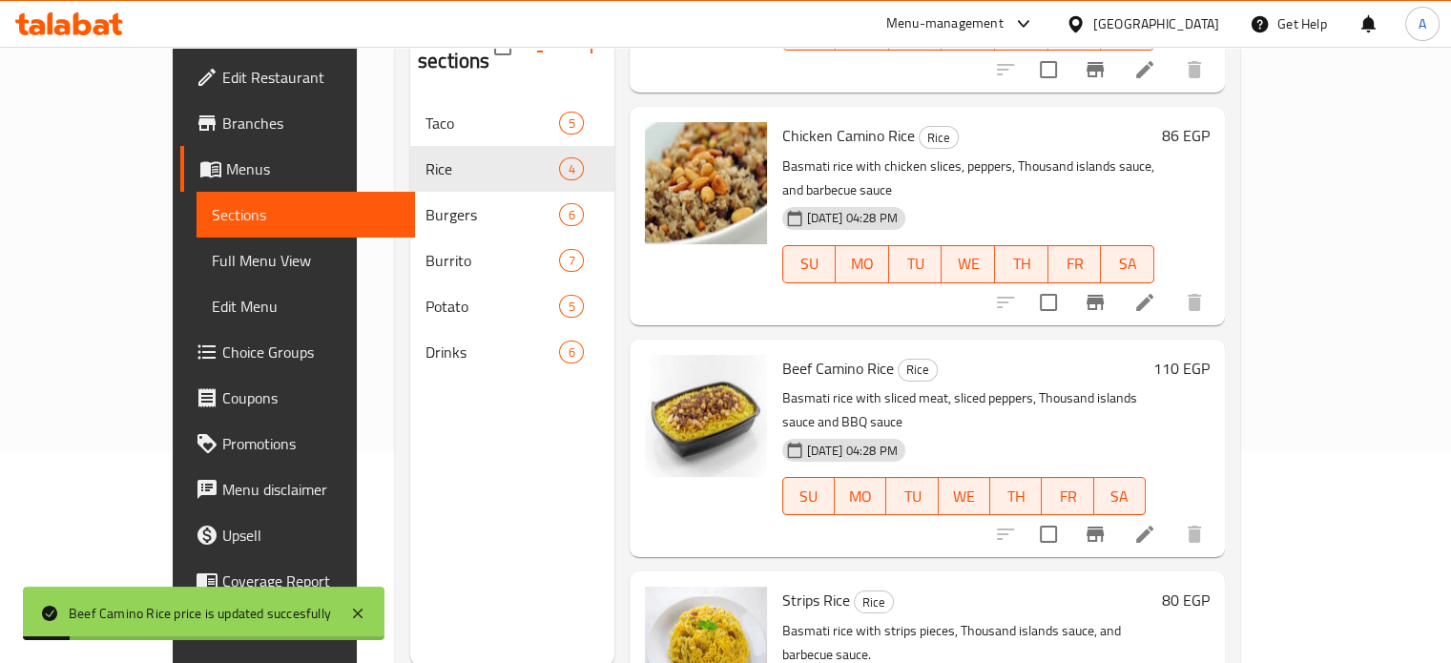
scroll to position [267, 0]
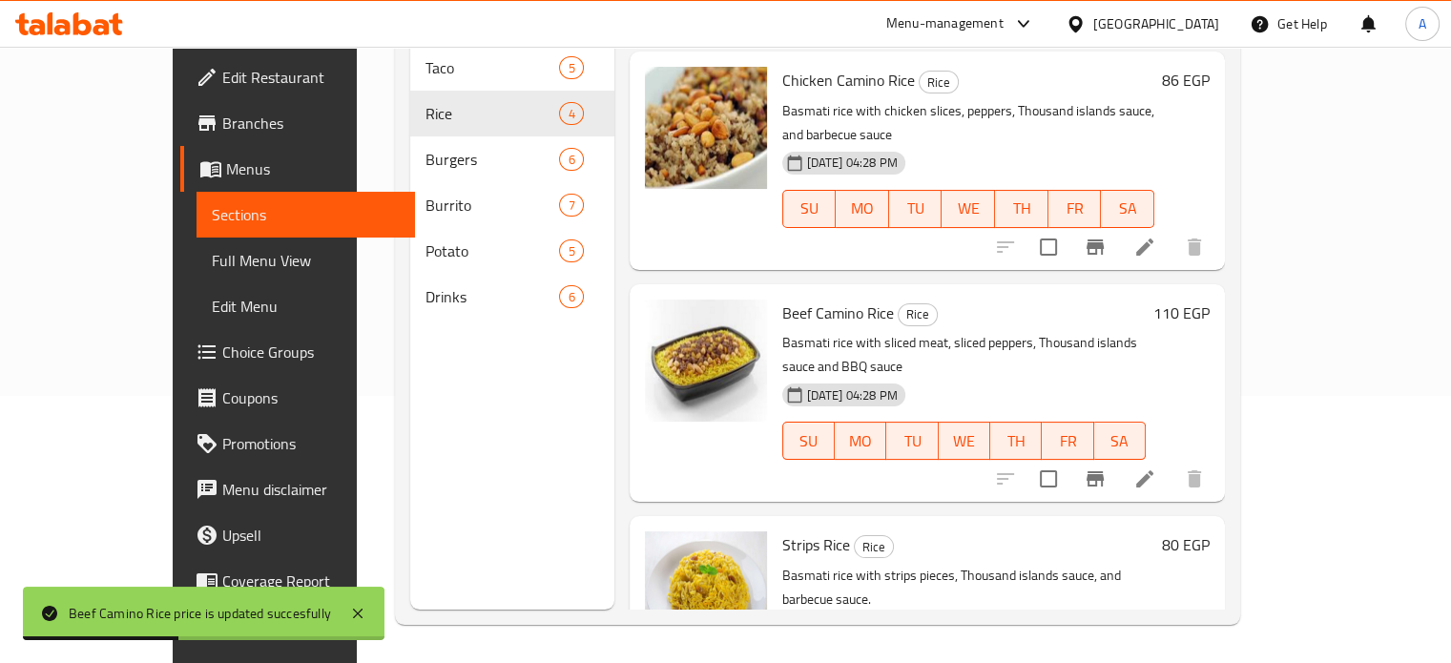
click at [1210, 531] on h6 "80 EGP" at bounding box center [1186, 544] width 48 height 27
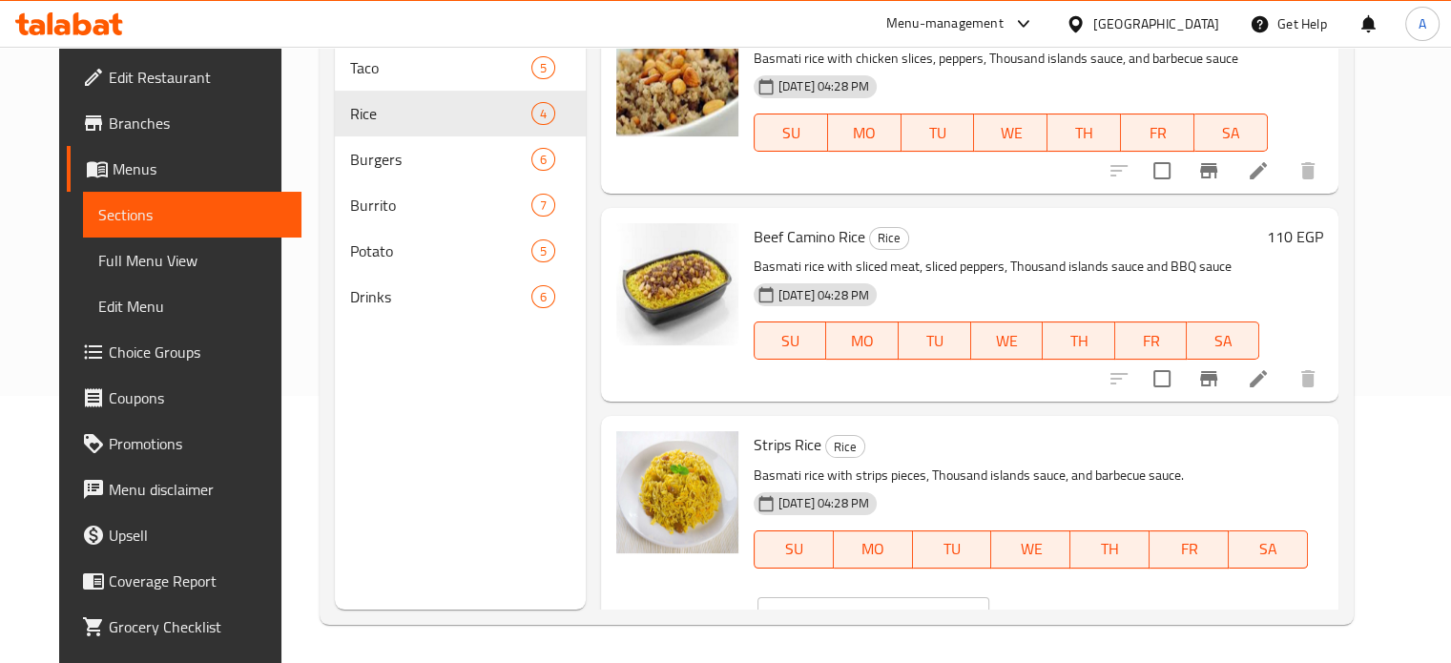
click at [989, 597] on input "80" at bounding box center [897, 616] width 184 height 38
type input "92"
click at [1066, 607] on icon "ok" at bounding box center [1055, 616] width 19 height 19
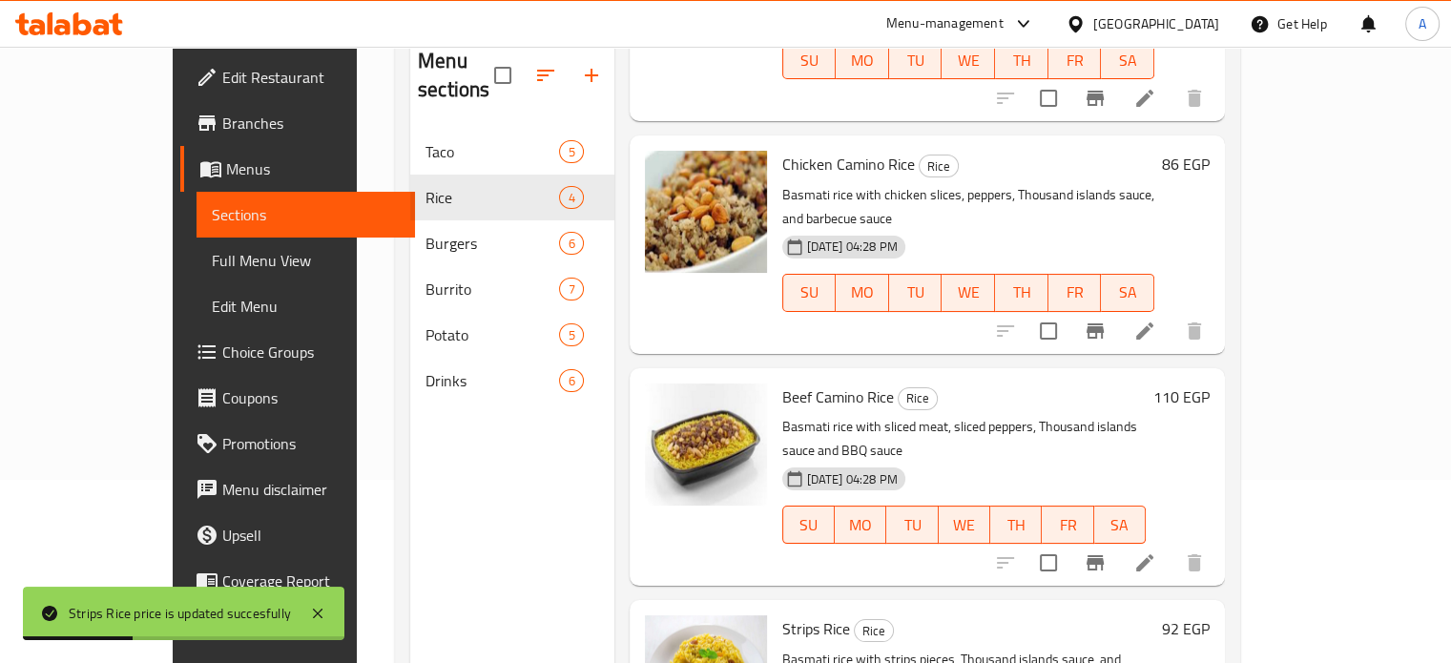
scroll to position [135, 0]
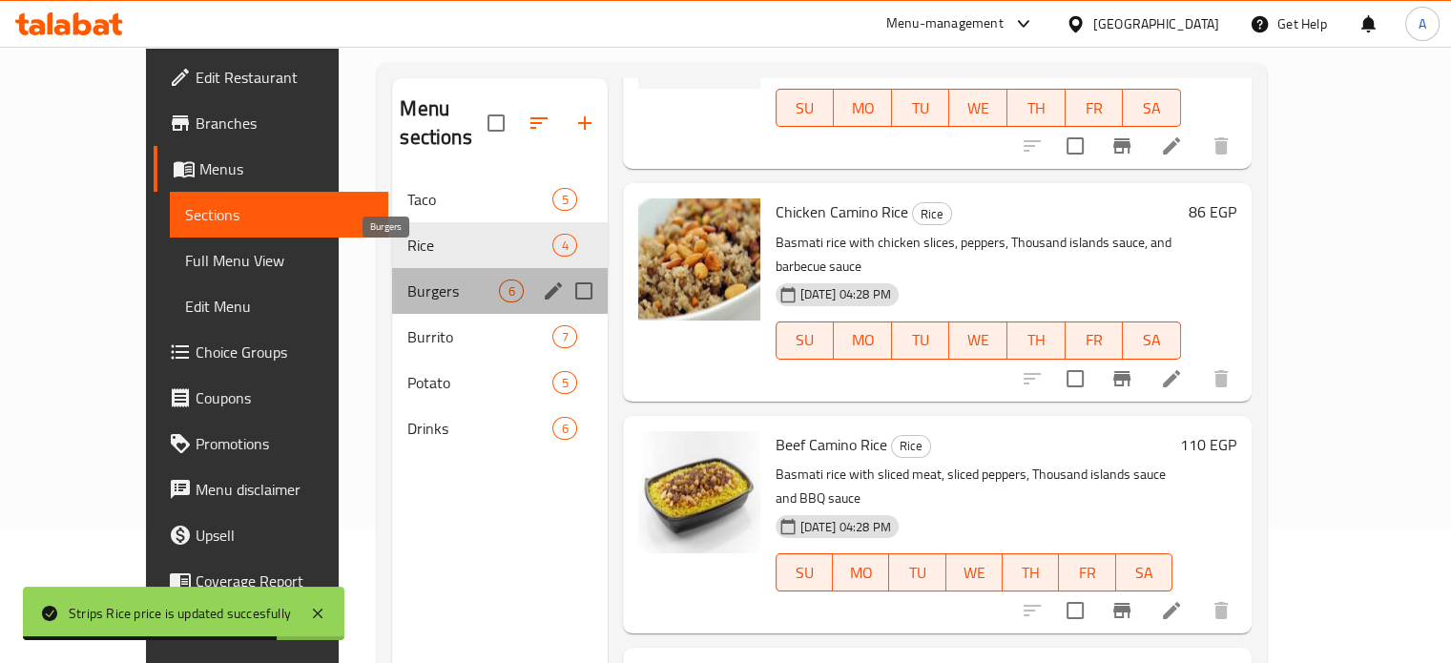
click at [407, 280] on span "Burgers" at bounding box center [453, 291] width 92 height 23
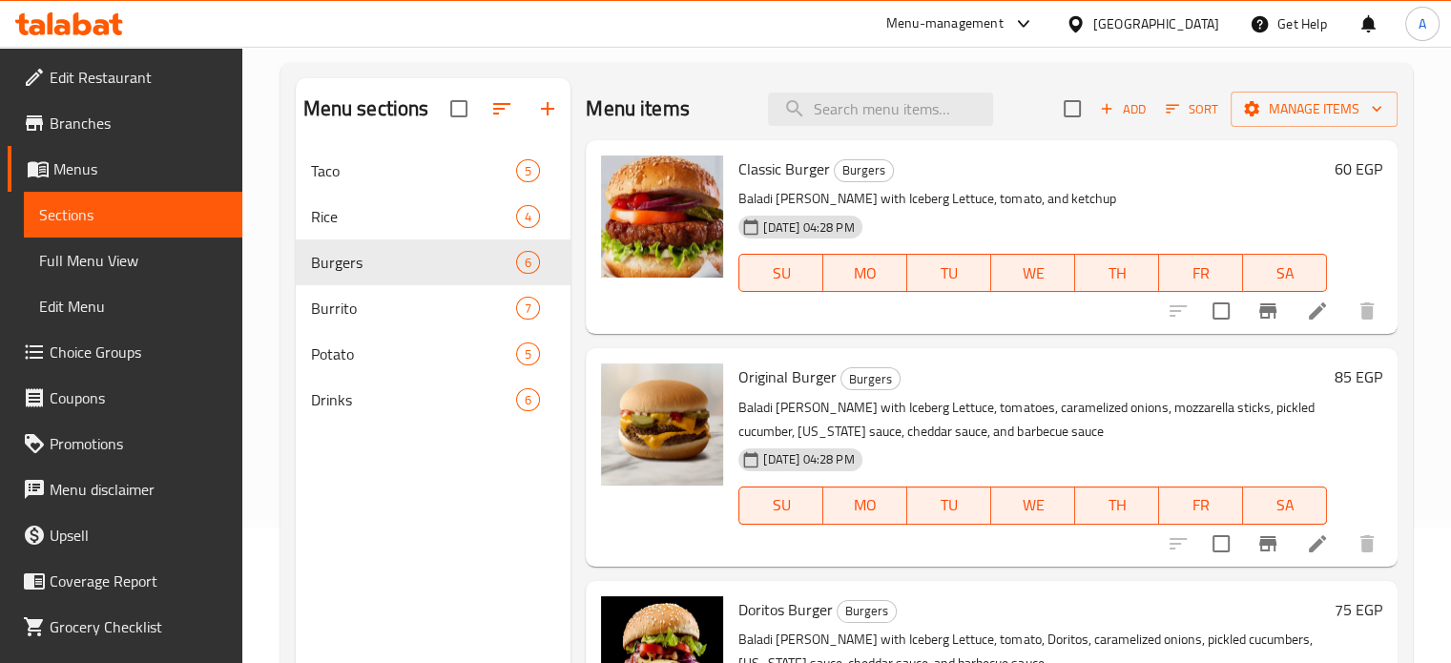
click at [1335, 155] on h6 "60 EGP" at bounding box center [1359, 168] width 48 height 27
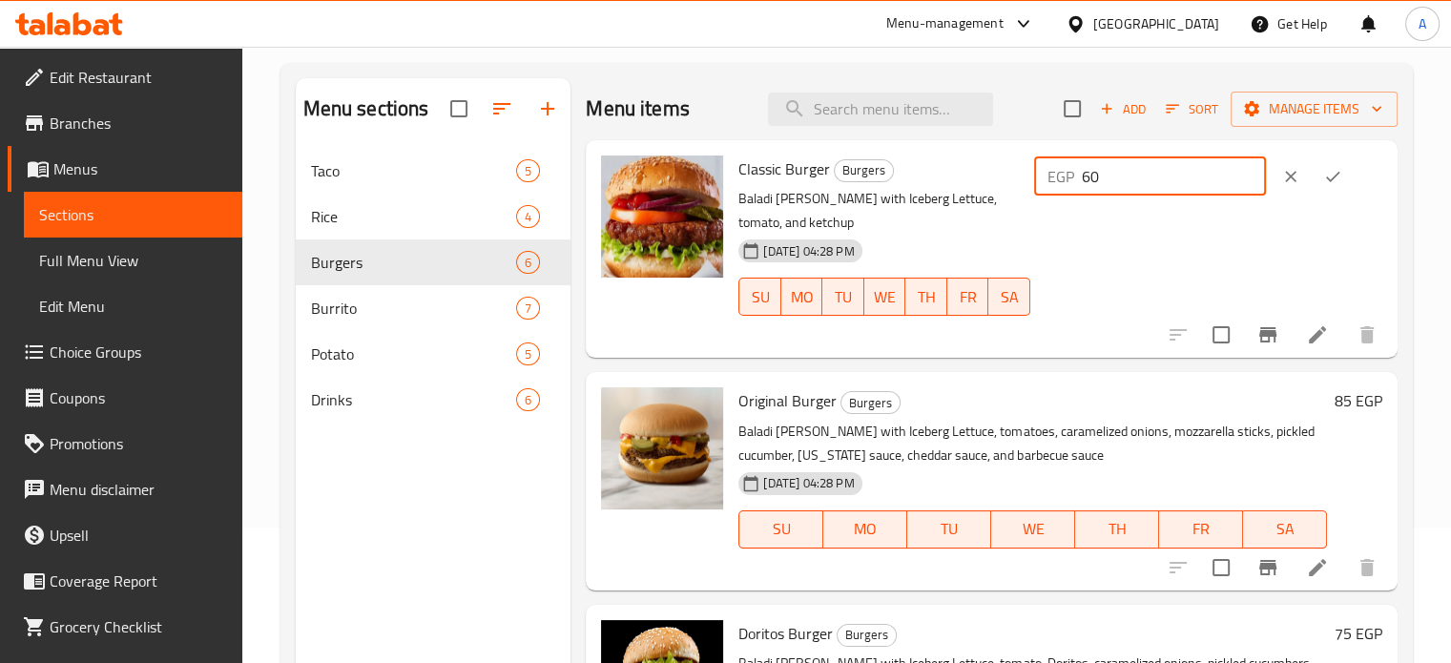
click at [1114, 180] on input "60" at bounding box center [1174, 176] width 184 height 38
drag, startPoint x: 1114, startPoint y: 180, endPoint x: 1137, endPoint y: 182, distance: 23.0
click at [1137, 182] on input "60" at bounding box center [1174, 176] width 184 height 38
type input "69"
click at [1333, 179] on icon "ok" at bounding box center [1332, 176] width 19 height 19
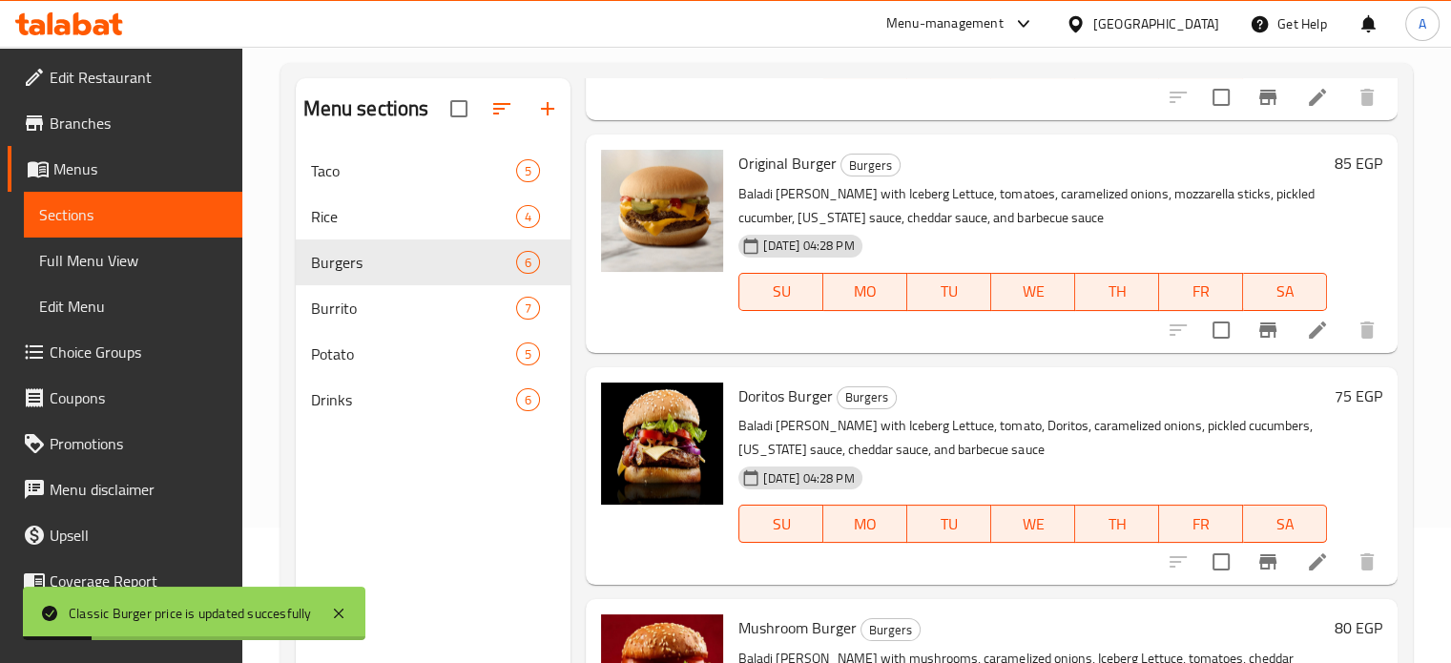
scroll to position [244, 0]
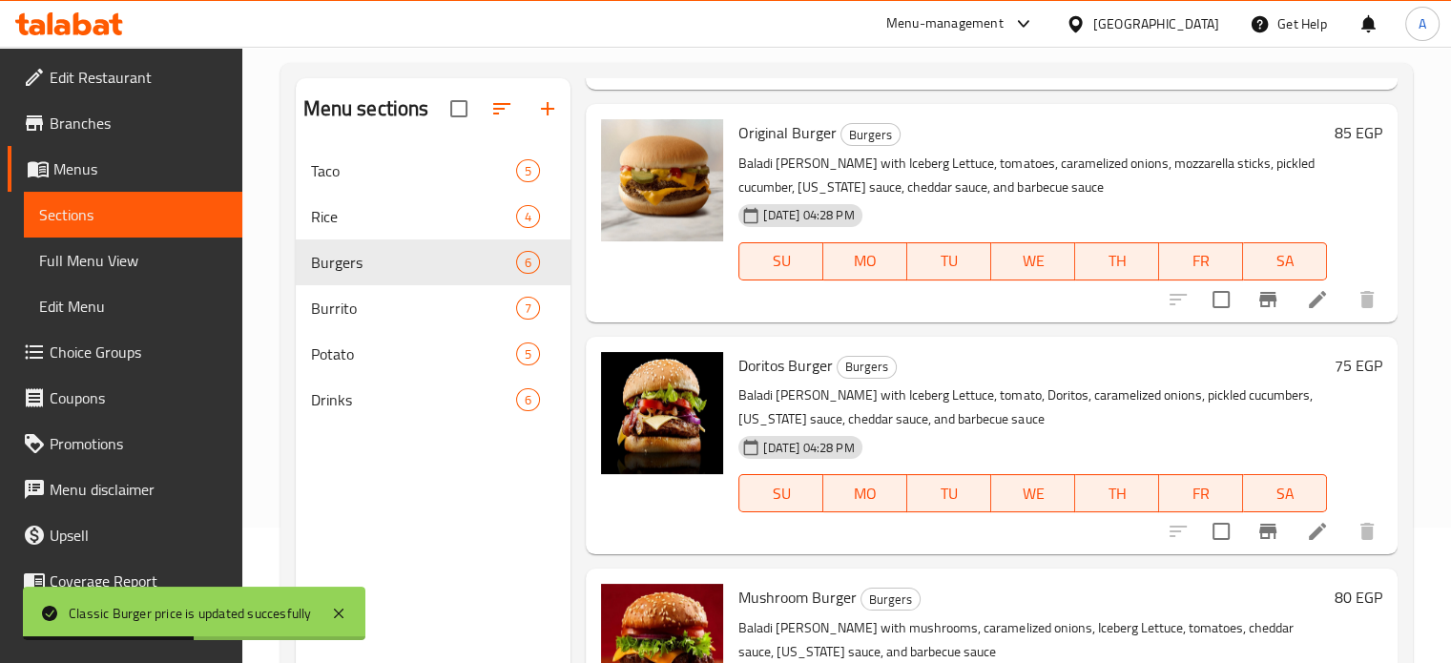
click at [1335, 134] on h6 "85 EGP" at bounding box center [1359, 132] width 48 height 27
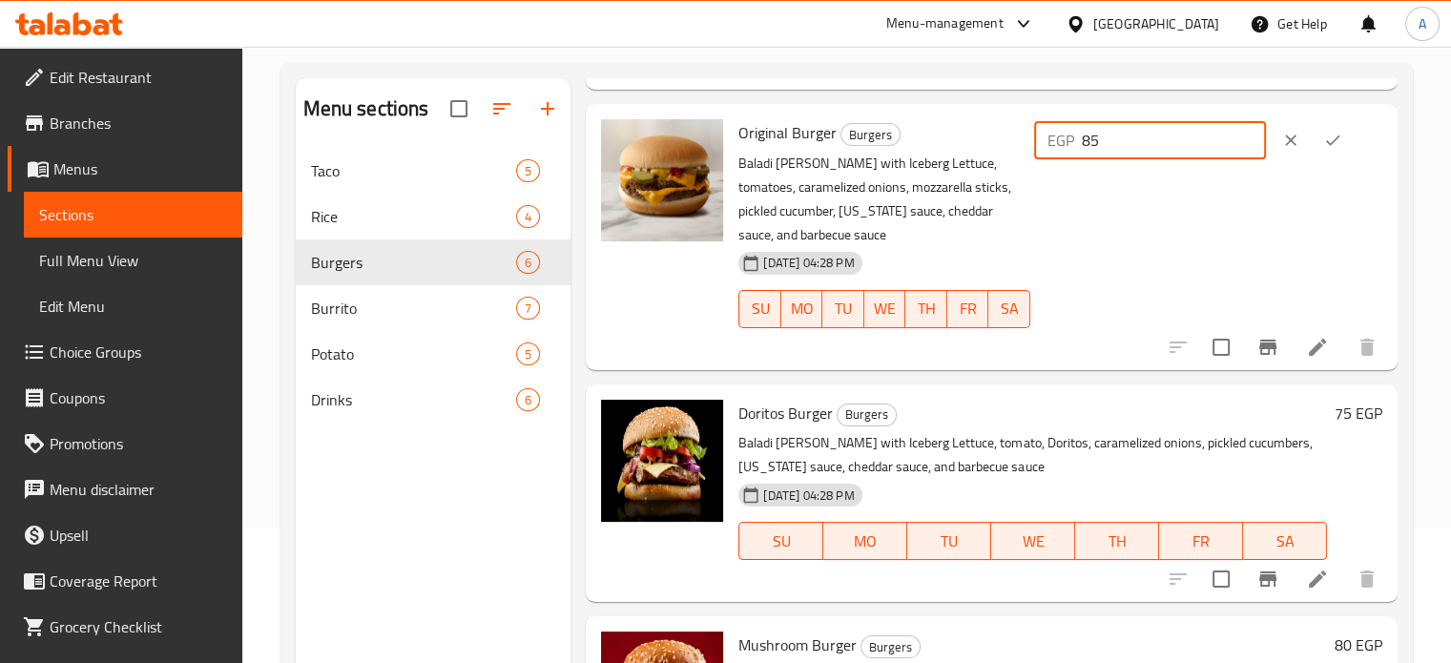
click at [1118, 139] on input "85" at bounding box center [1174, 140] width 184 height 38
type input "98"
click at [1329, 138] on icon "ok" at bounding box center [1332, 140] width 19 height 19
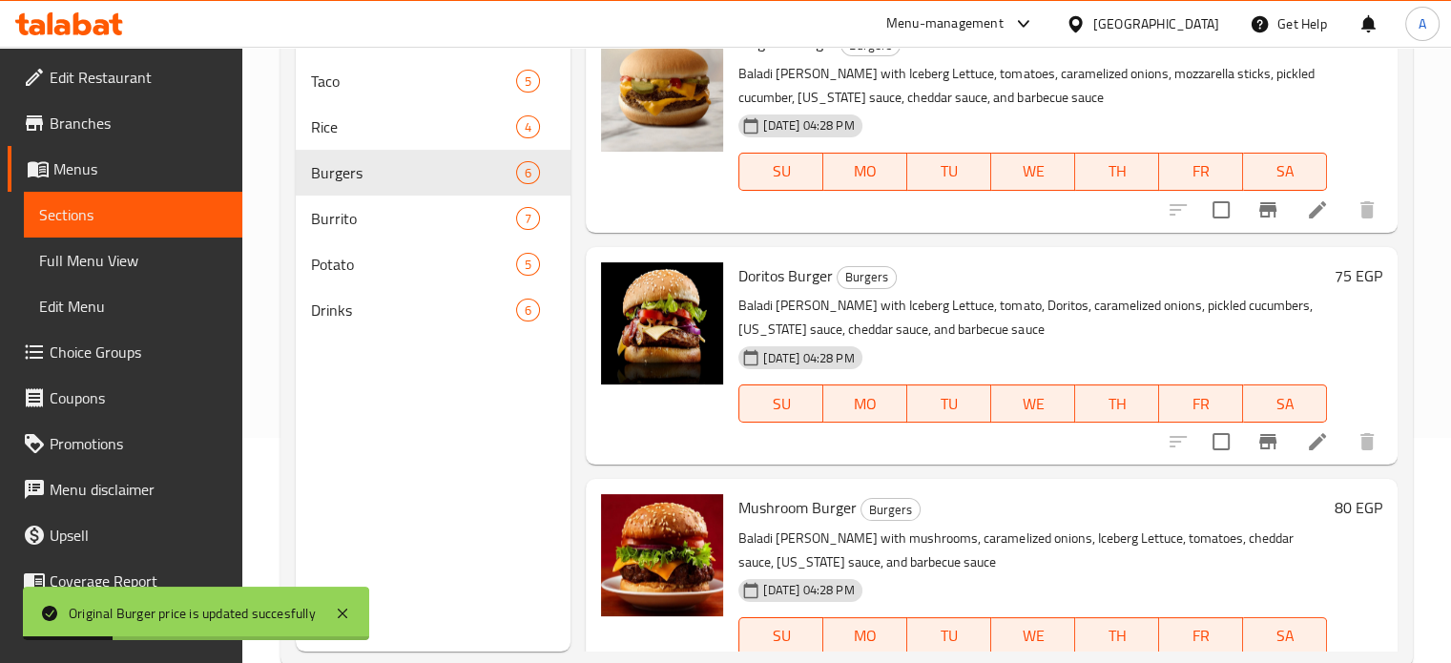
scroll to position [233, 0]
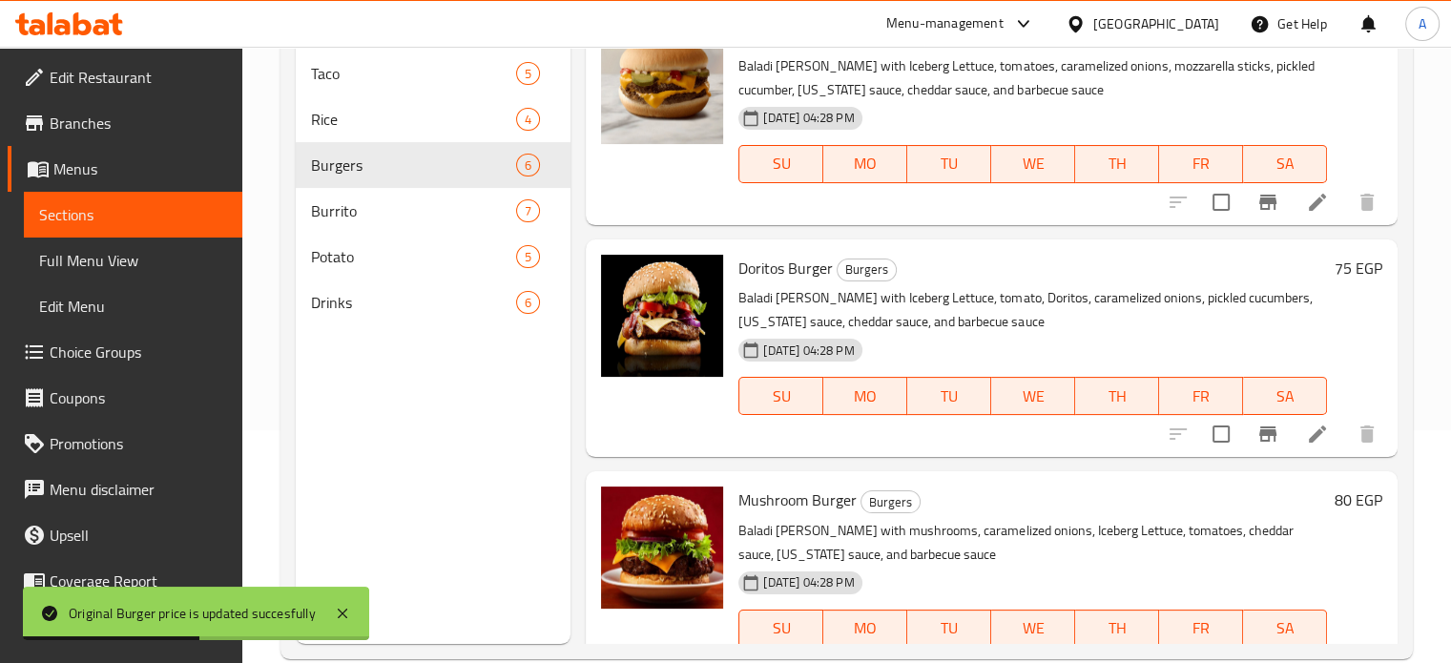
click at [1337, 267] on h6 "75 EGP" at bounding box center [1359, 268] width 48 height 27
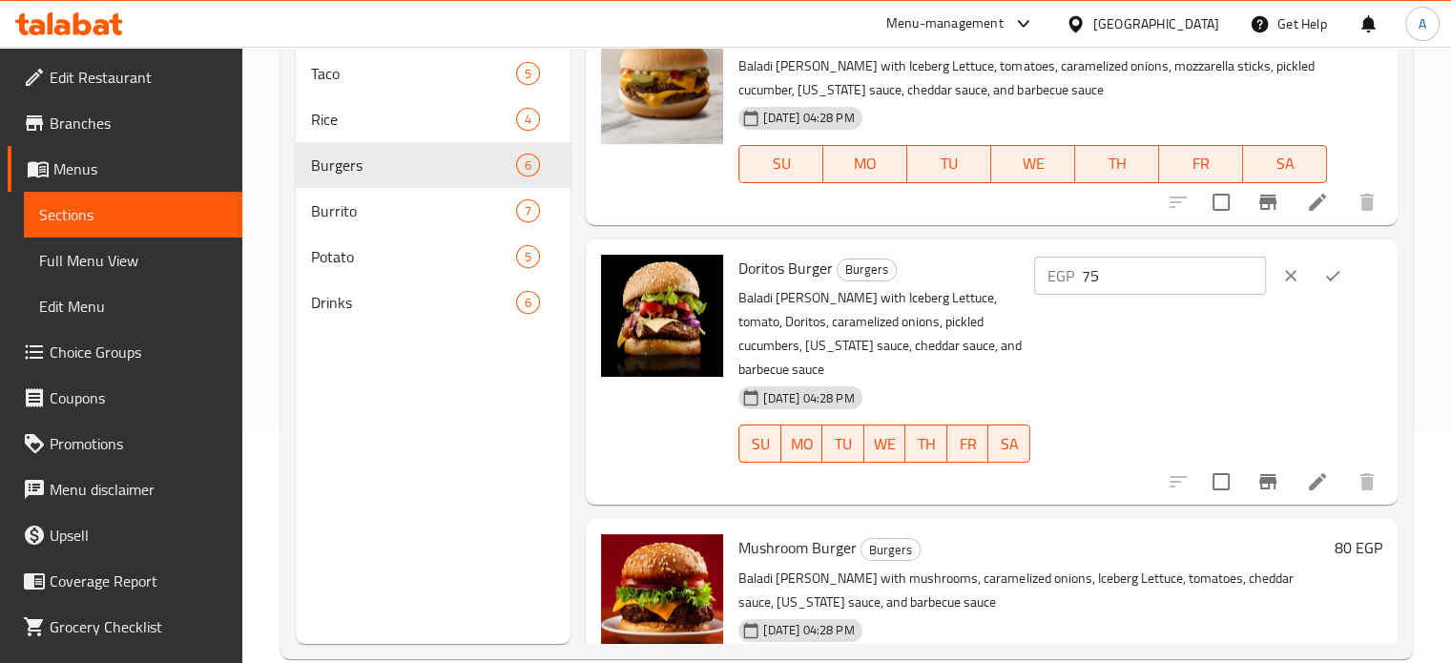
click at [1111, 278] on input "75" at bounding box center [1174, 276] width 184 height 38
type input "86"
click at [1336, 266] on icon "ok" at bounding box center [1332, 275] width 19 height 19
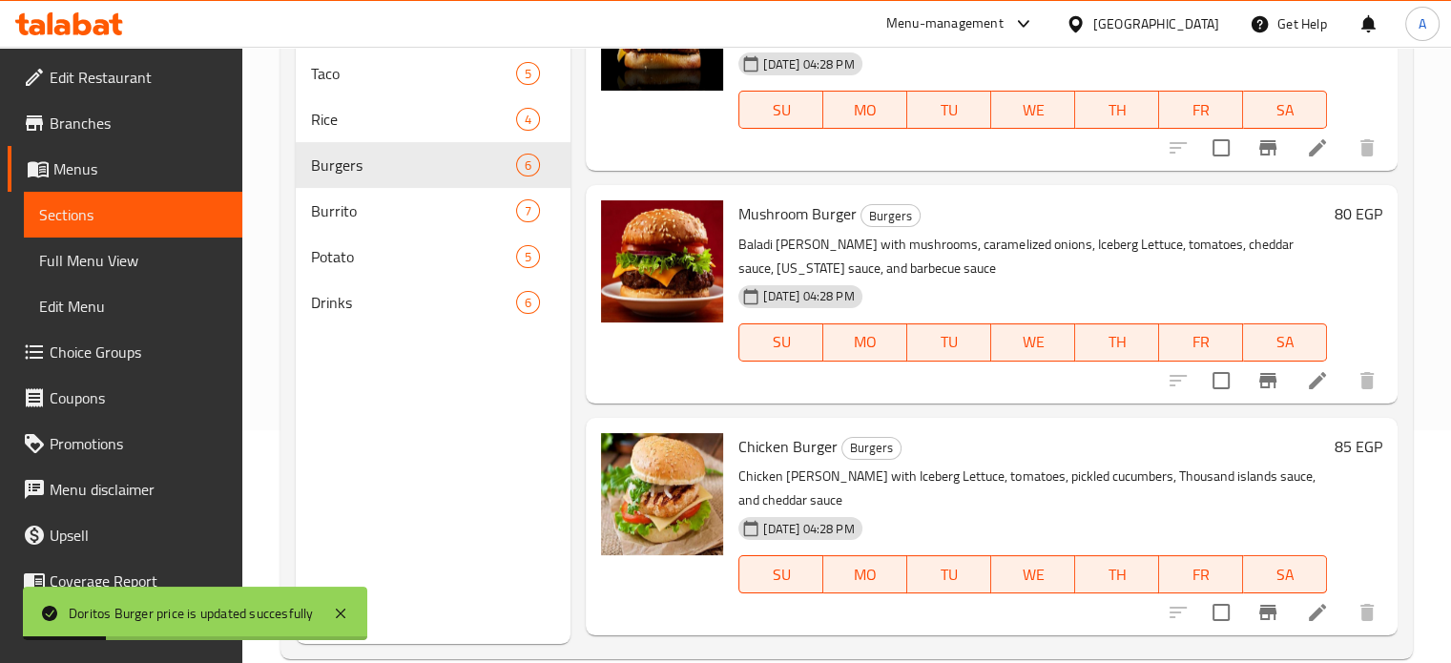
scroll to position [536, 0]
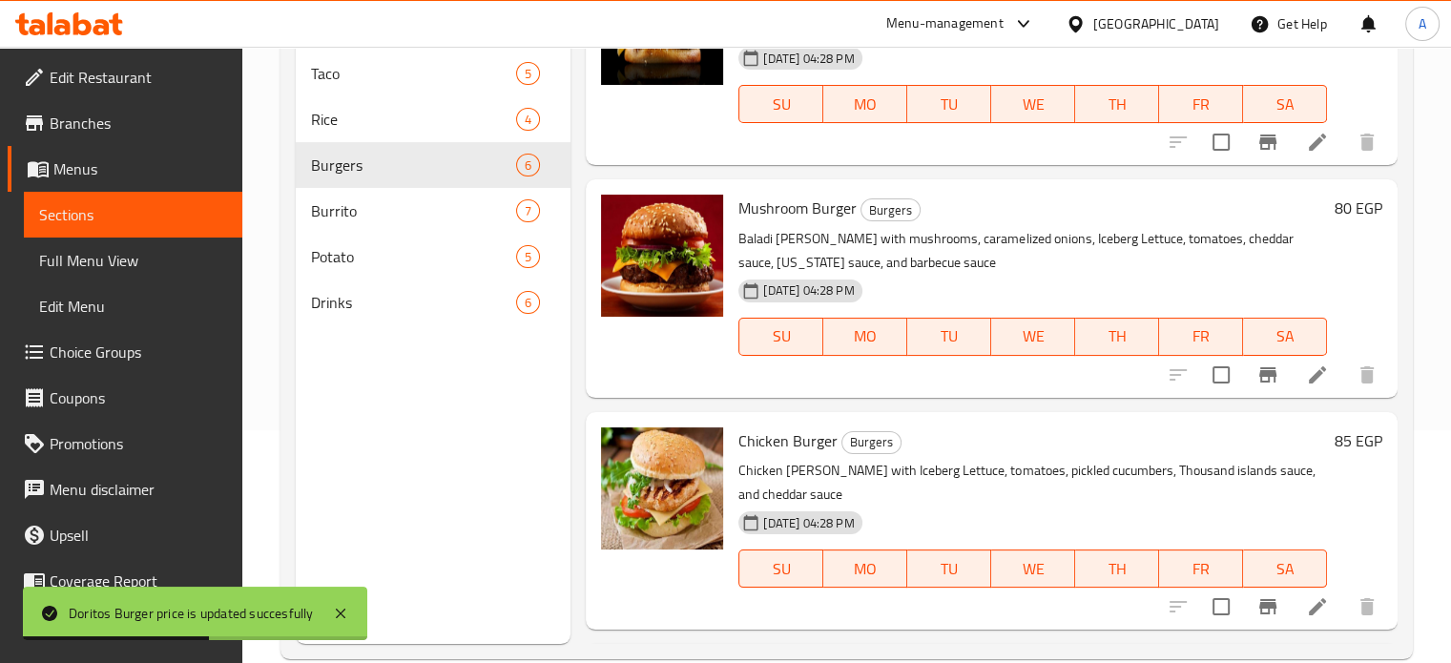
click at [1335, 198] on h6 "80 EGP" at bounding box center [1359, 208] width 48 height 27
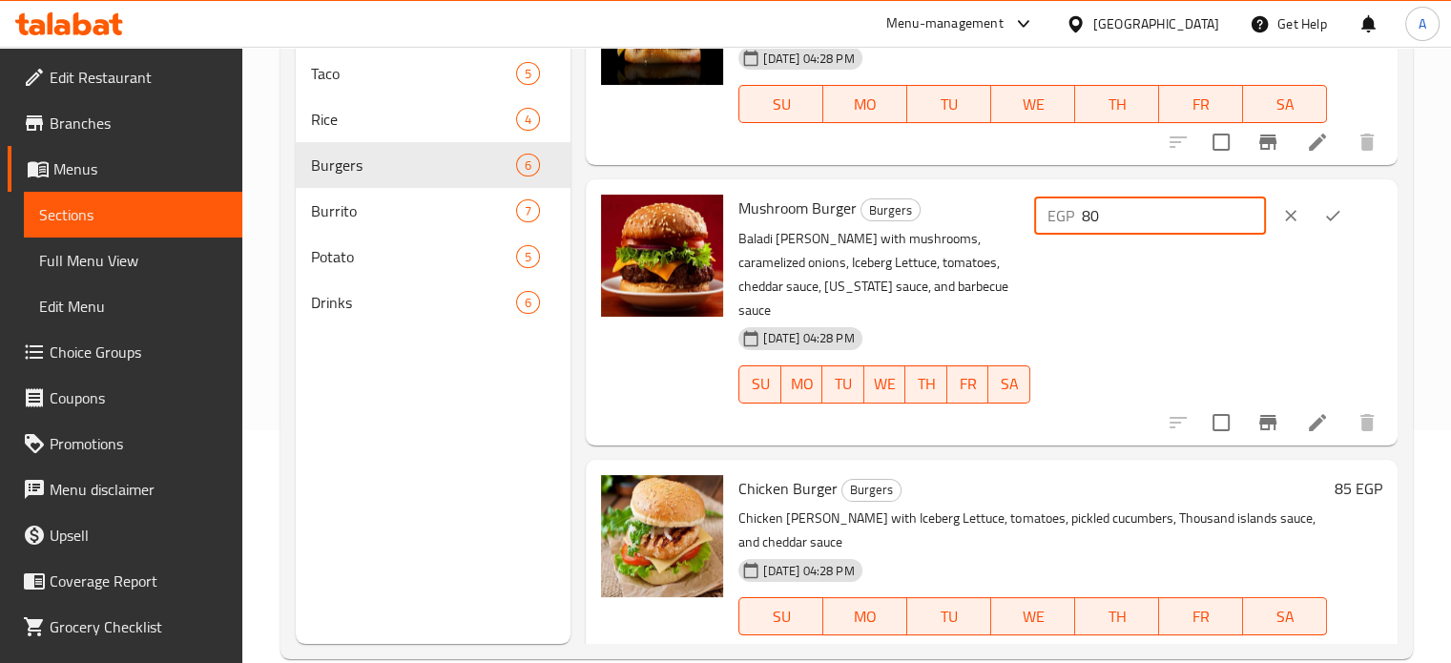
click at [1108, 211] on input "80" at bounding box center [1174, 216] width 184 height 38
type input "92"
click at [1339, 213] on icon "ok" at bounding box center [1332, 215] width 19 height 19
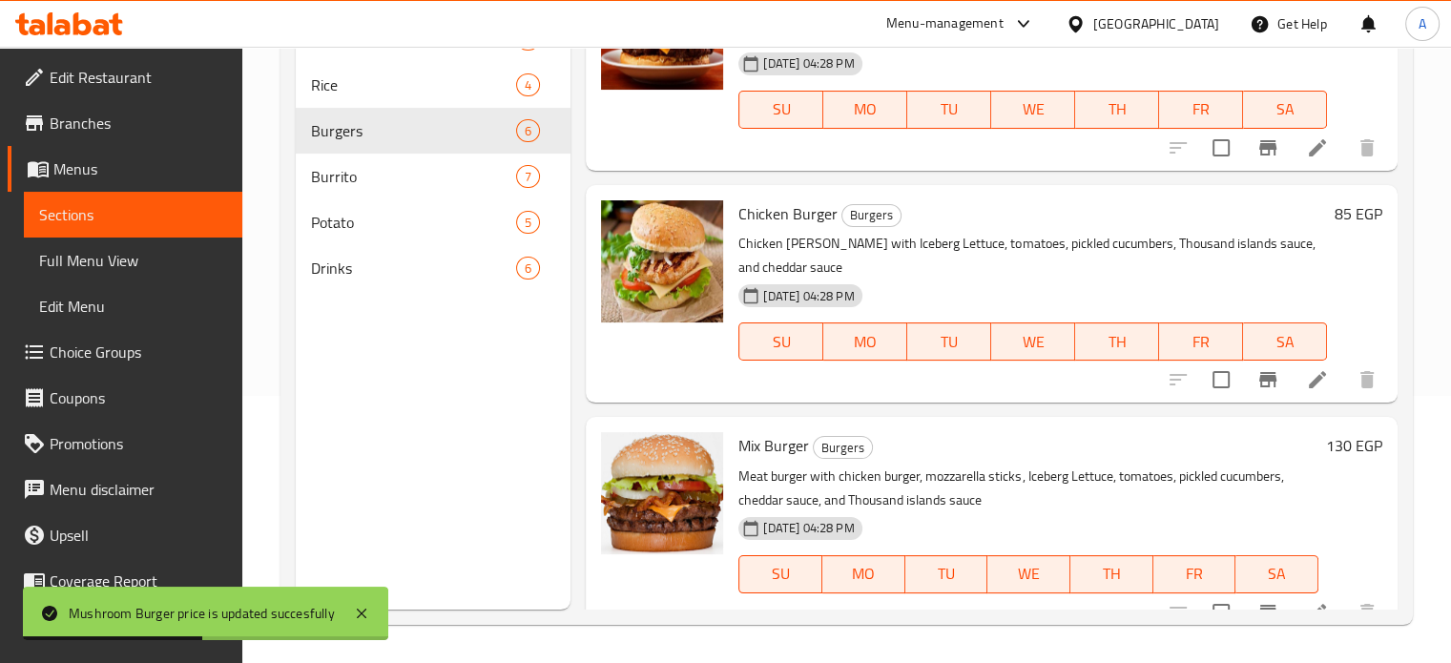
scroll to position [754, 0]
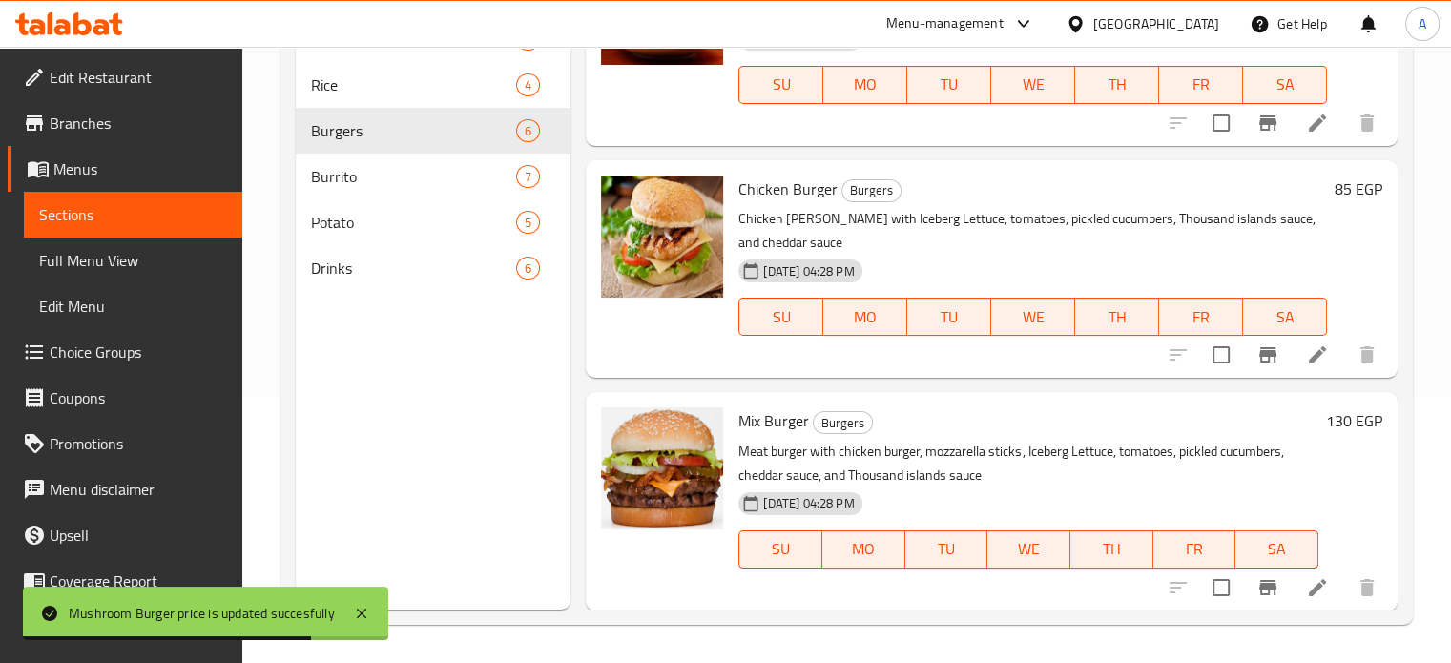
click at [1335, 186] on h6 "85 EGP" at bounding box center [1359, 189] width 48 height 27
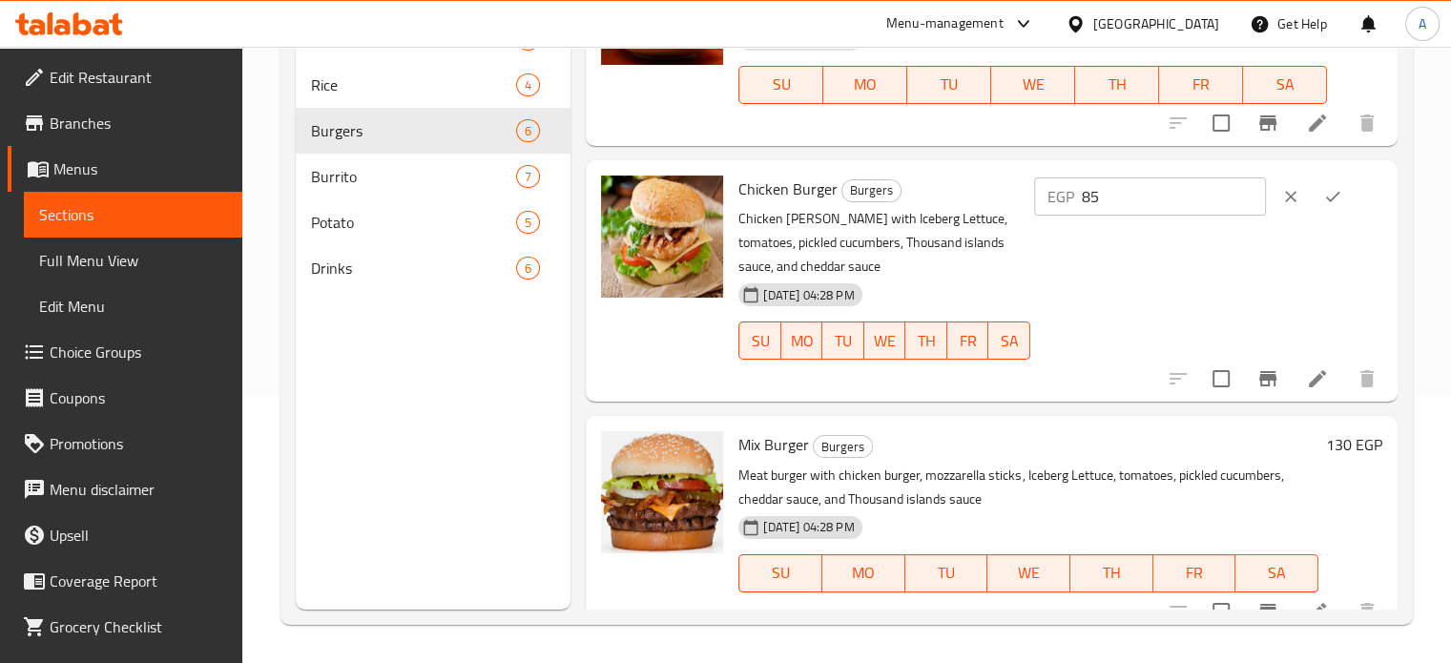
click at [1116, 197] on input "85" at bounding box center [1174, 196] width 184 height 38
type input "98"
click at [1328, 189] on icon "ok" at bounding box center [1332, 196] width 19 height 19
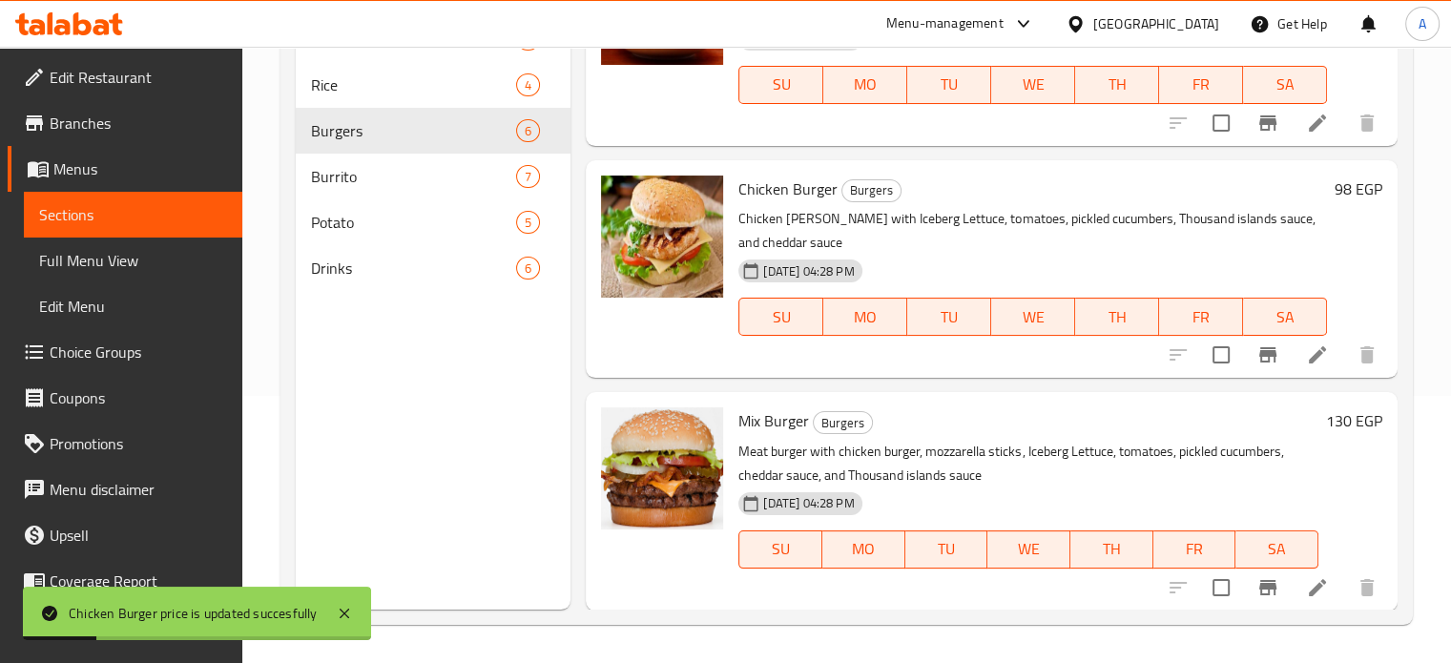
click at [1326, 424] on h6 "130 EGP" at bounding box center [1354, 420] width 56 height 27
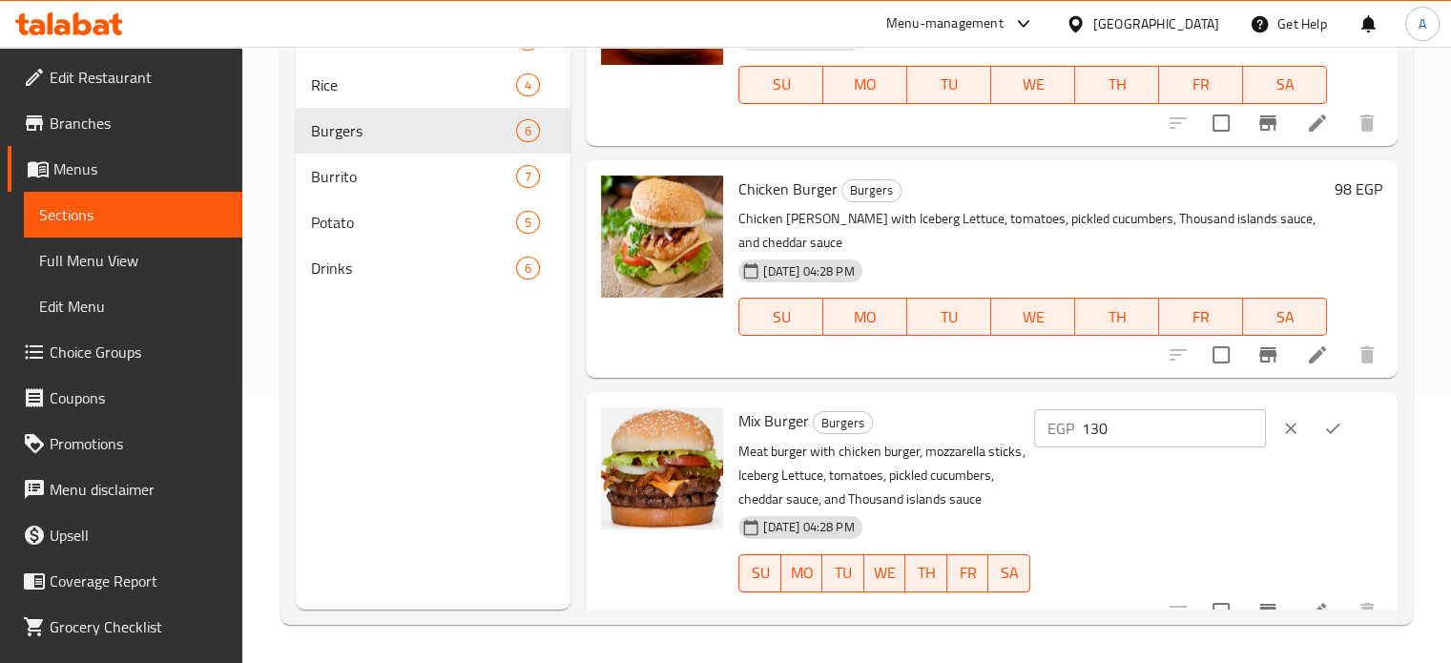
click at [1121, 437] on input "130" at bounding box center [1174, 428] width 184 height 38
type input "145"
click at [1315, 425] on button "ok" at bounding box center [1333, 428] width 42 height 42
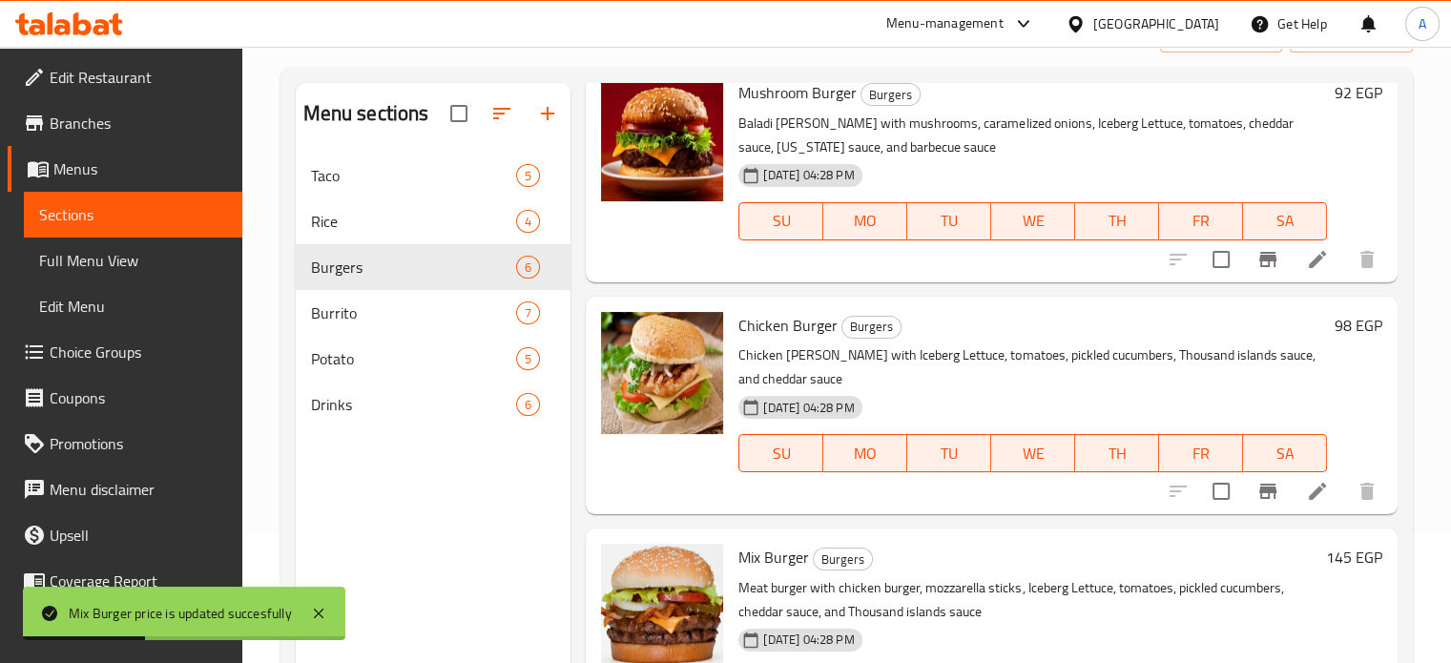
scroll to position [133, 0]
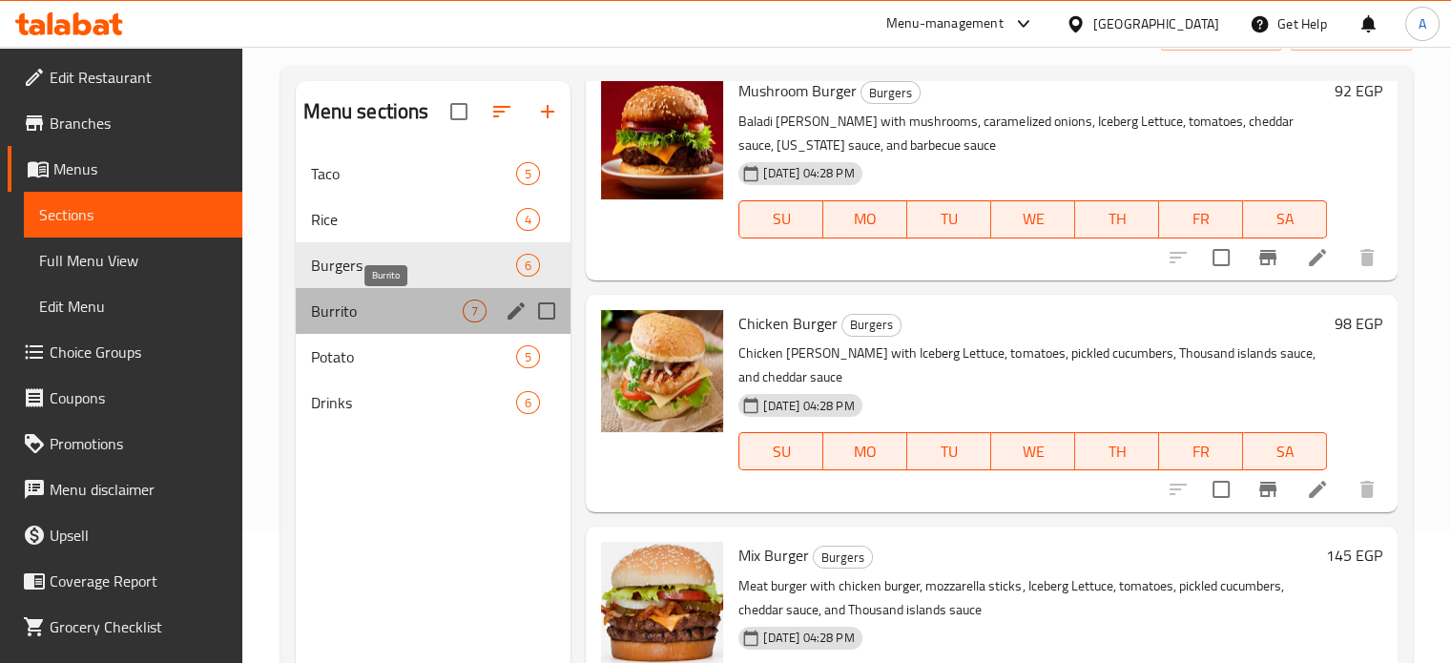
click at [350, 300] on span "Burrito" at bounding box center [387, 311] width 153 height 23
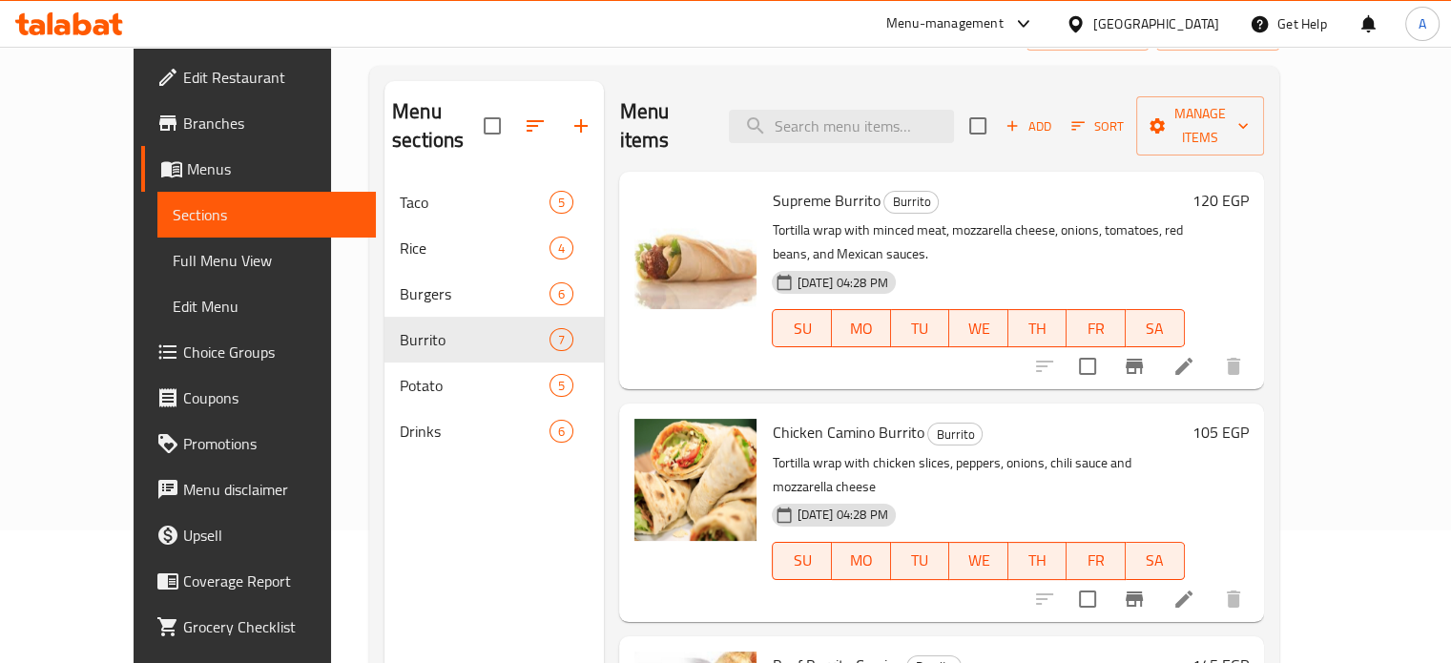
click at [1249, 187] on h6 "120 EGP" at bounding box center [1220, 200] width 56 height 27
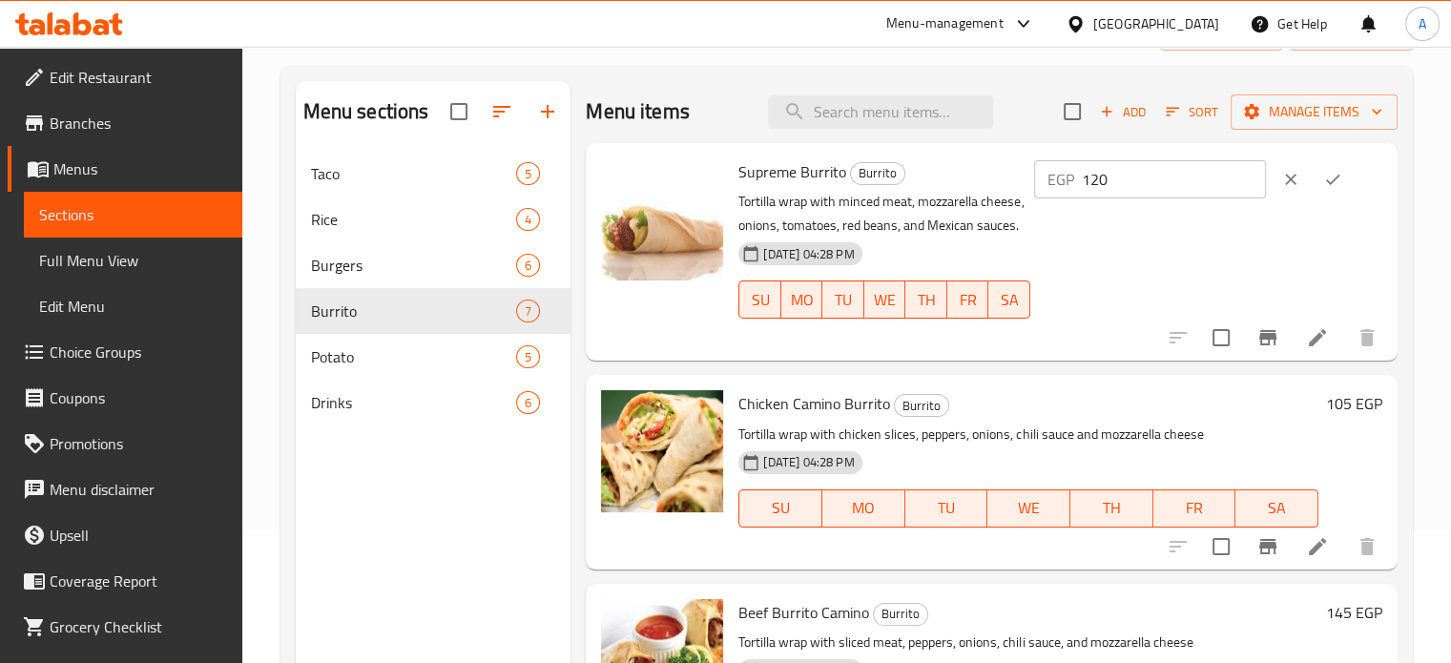
click at [1123, 184] on input "120" at bounding box center [1174, 179] width 184 height 38
type input "138"
click at [1332, 177] on icon "ok" at bounding box center [1332, 179] width 19 height 19
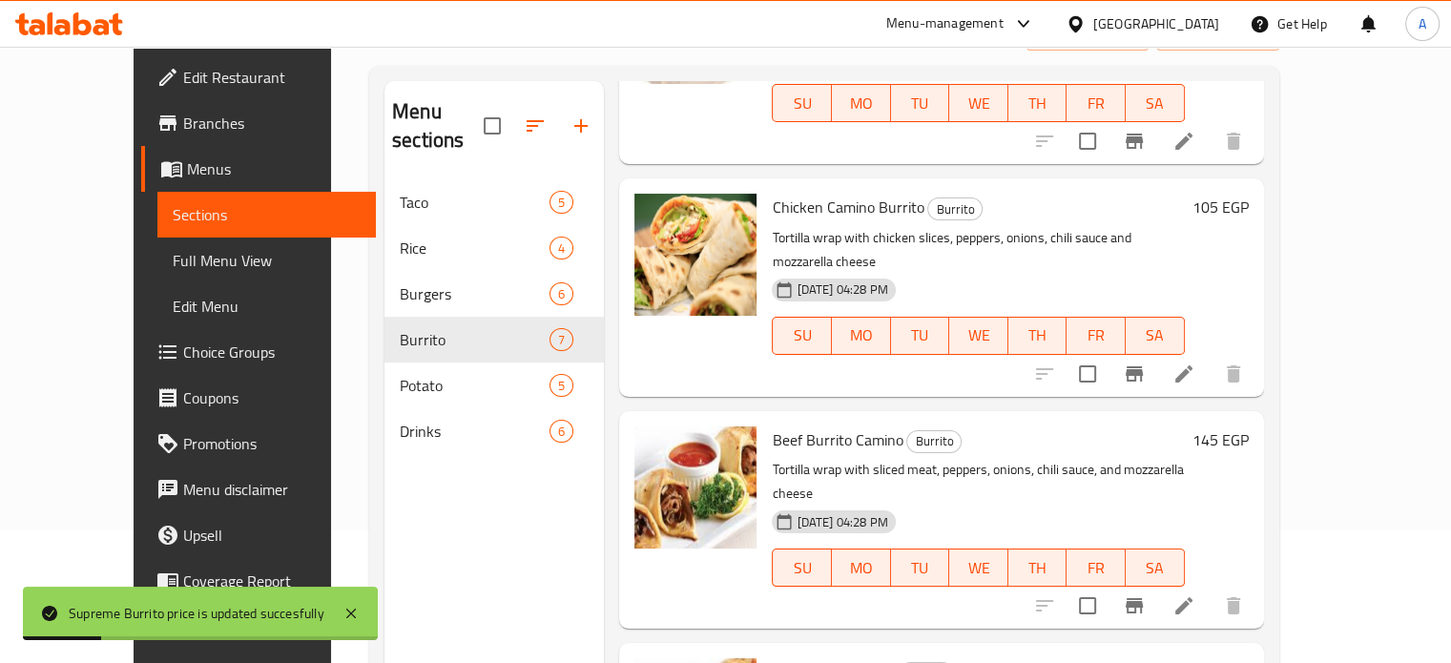
scroll to position [242, 0]
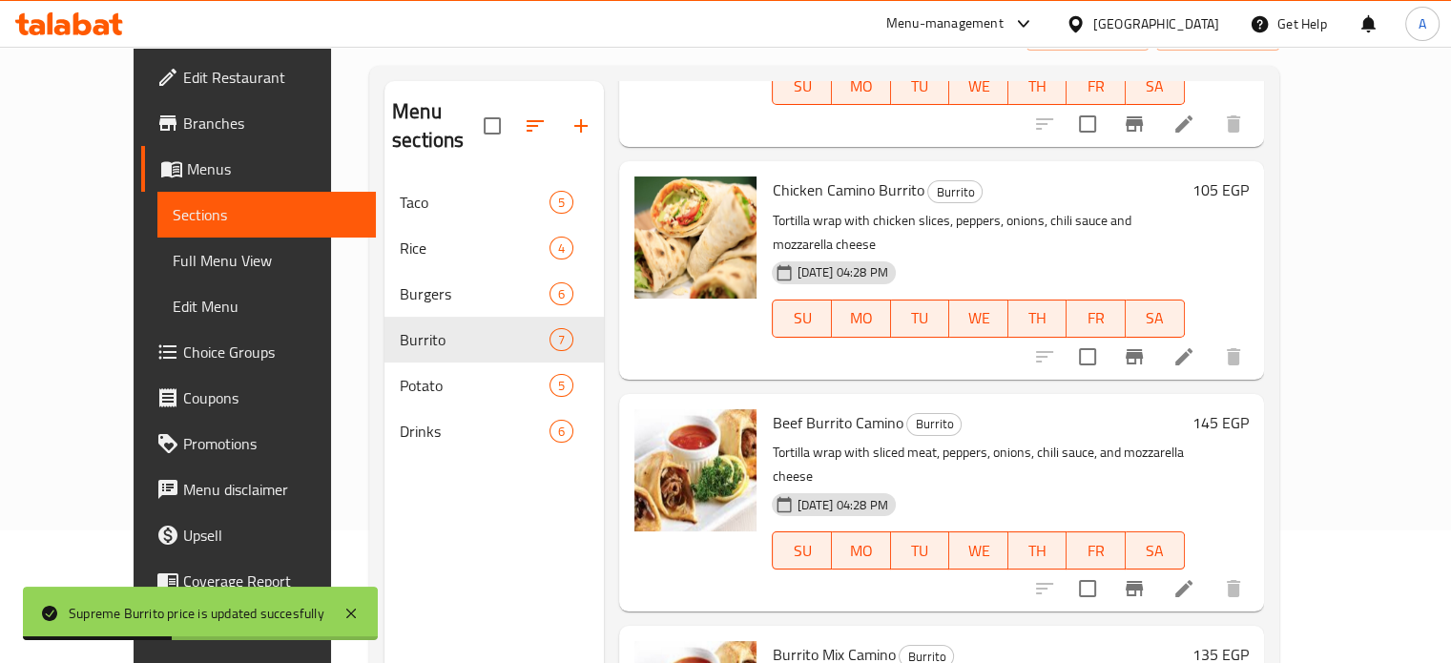
click at [1249, 176] on h6 "105 EGP" at bounding box center [1220, 189] width 56 height 27
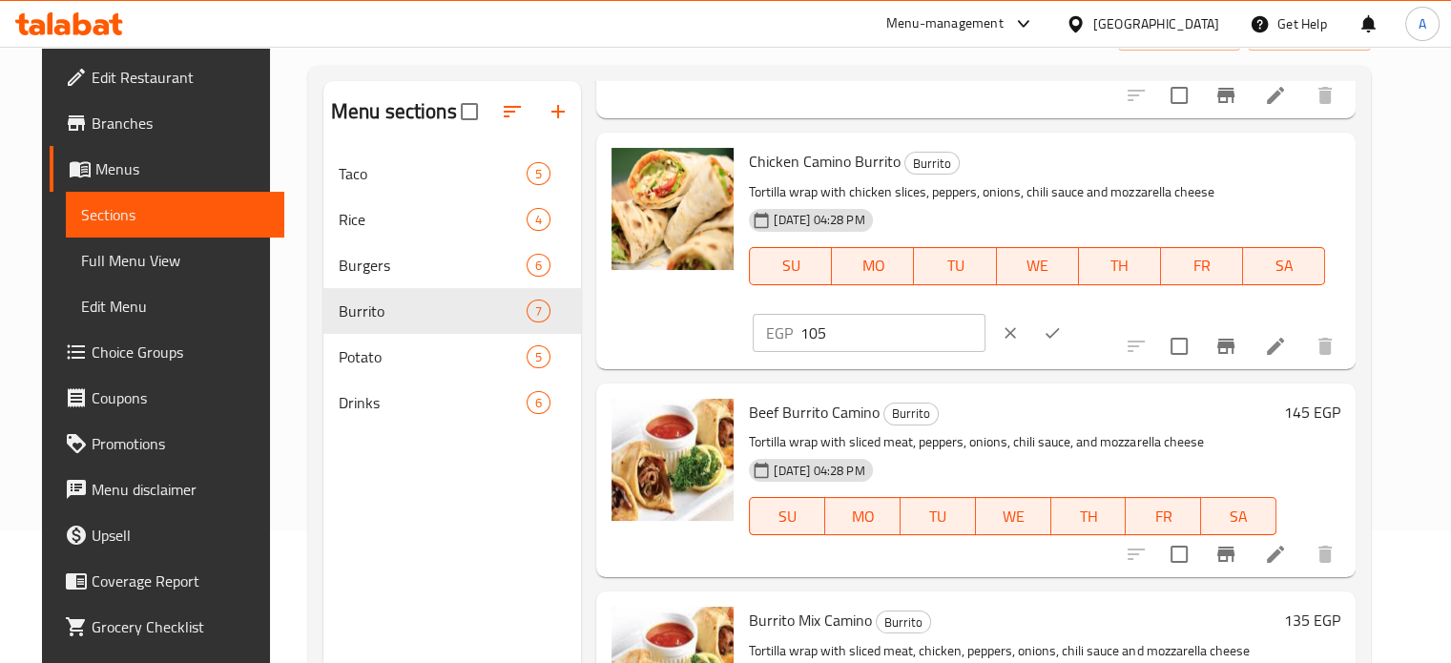
click at [984, 314] on input "105" at bounding box center [892, 333] width 184 height 38
type input "120"
click at [1062, 323] on icon "ok" at bounding box center [1052, 332] width 19 height 19
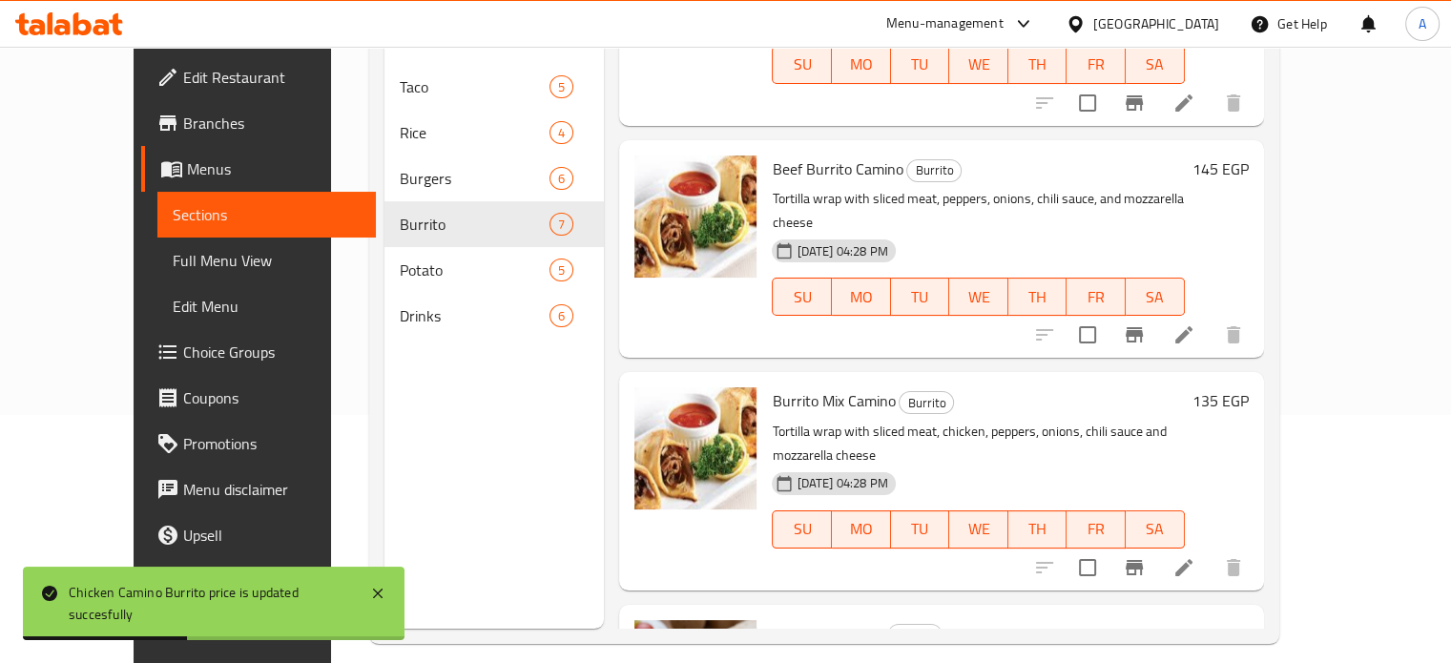
scroll to position [382, 0]
click at [1249, 155] on h6 "145 EGP" at bounding box center [1220, 168] width 56 height 27
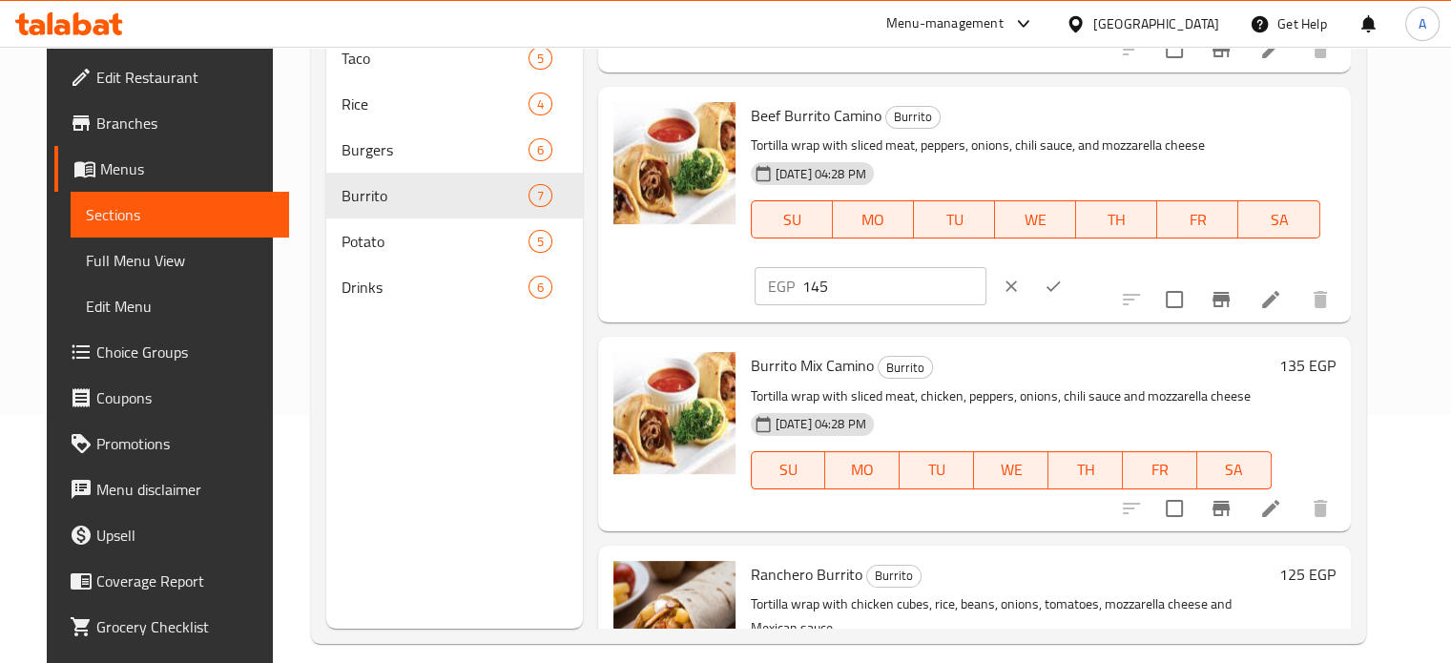
click at [986, 267] on input "145" at bounding box center [894, 286] width 184 height 38
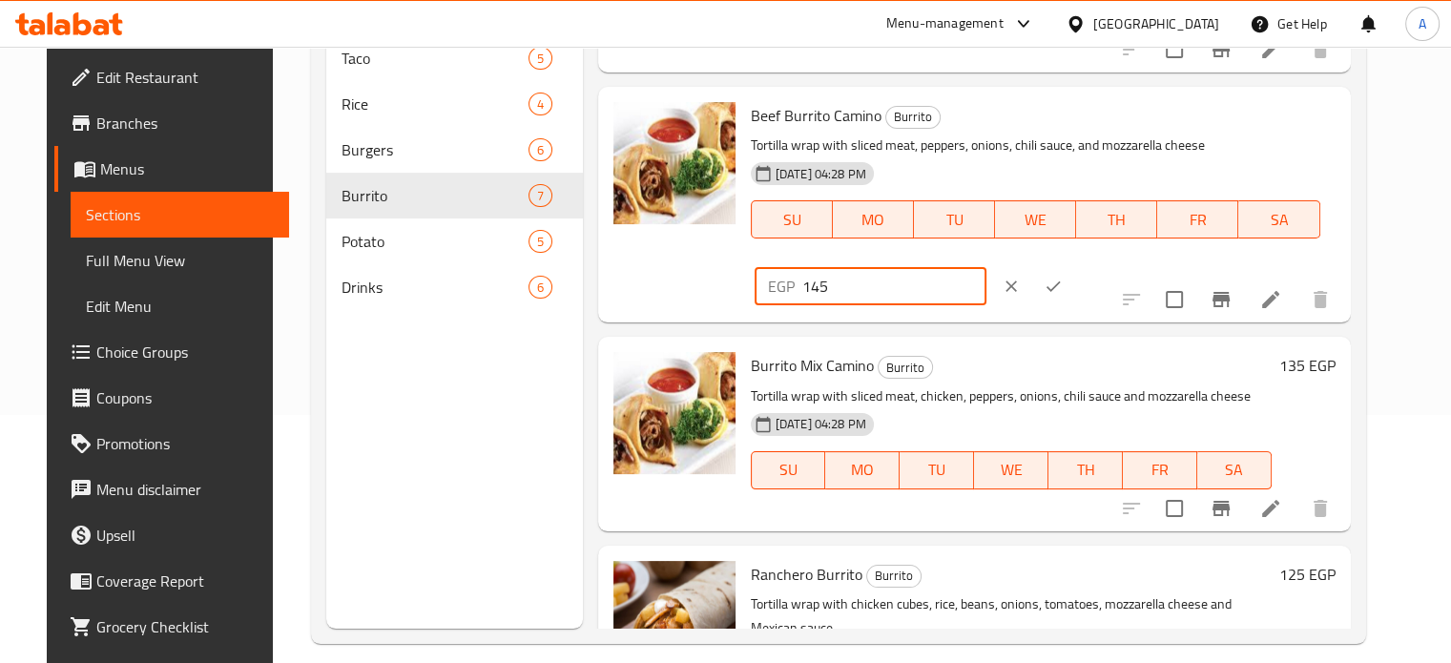
click at [986, 267] on input "145" at bounding box center [894, 286] width 184 height 38
type input "167"
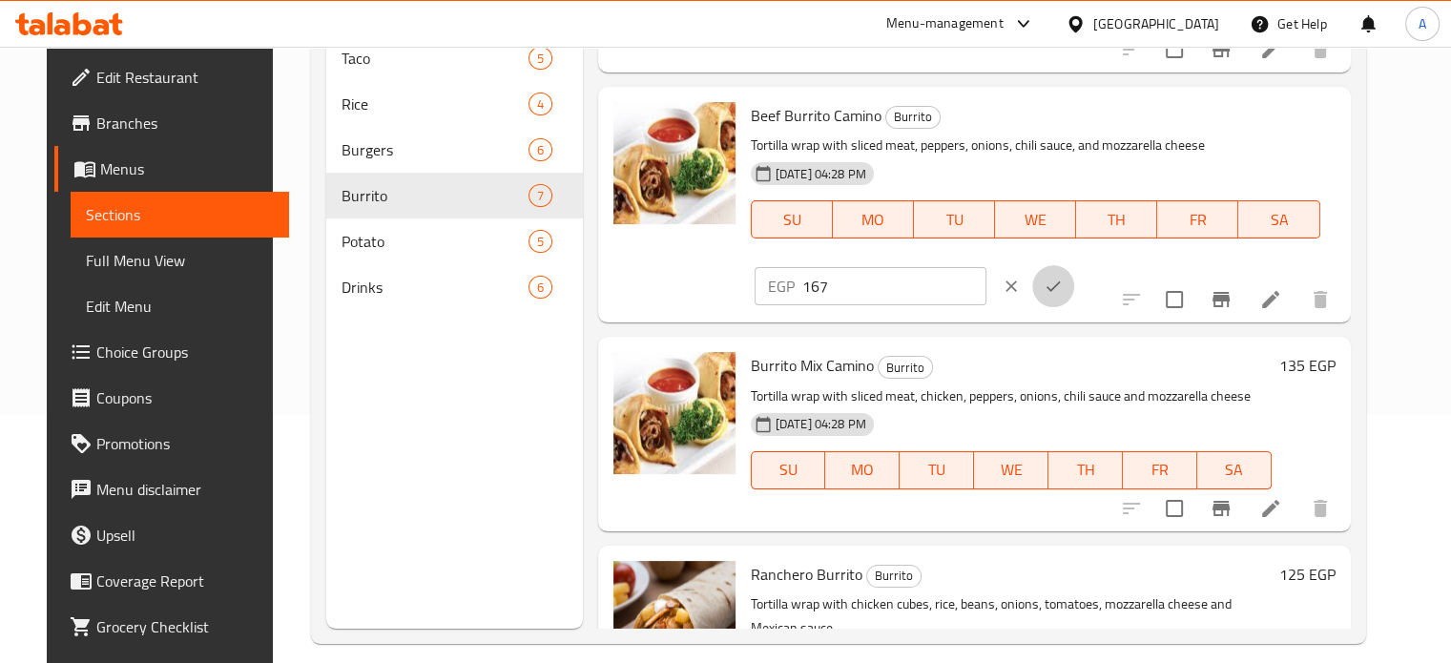
click at [1063, 277] on icon "ok" at bounding box center [1053, 286] width 19 height 19
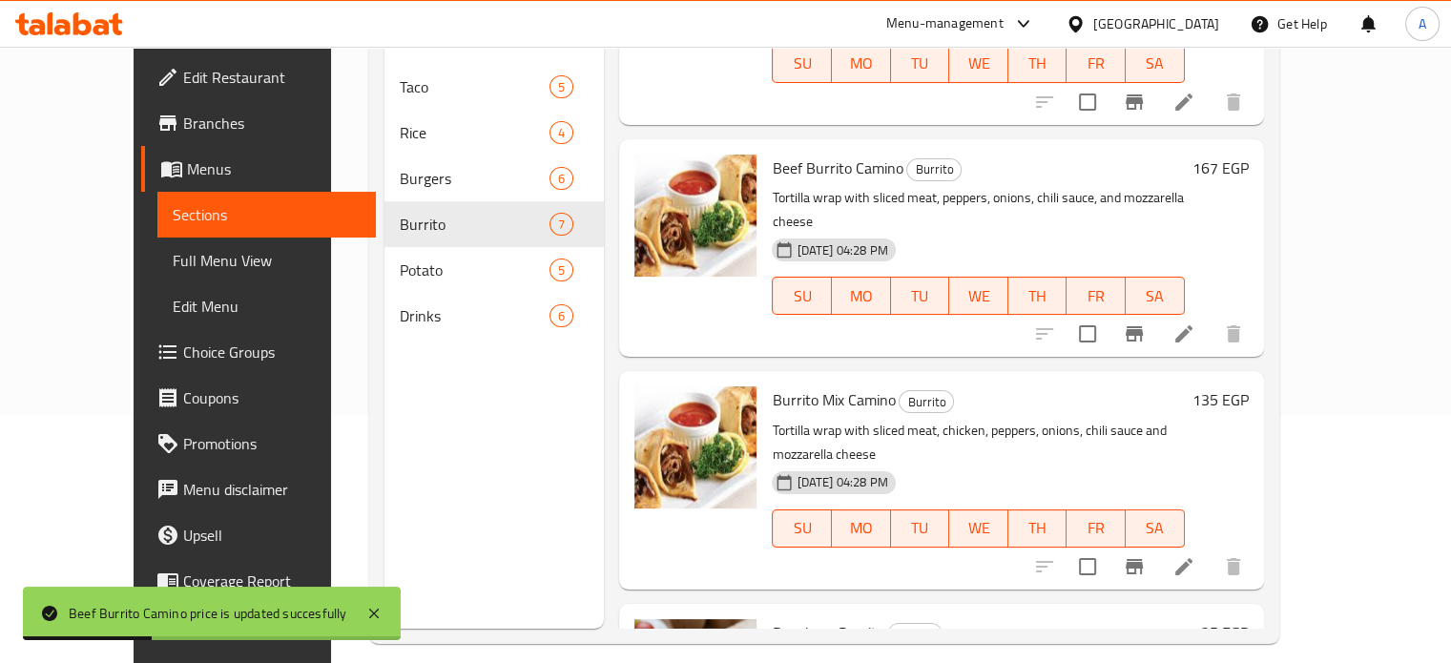
click at [1249, 386] on h6 "135 EGP" at bounding box center [1220, 399] width 56 height 27
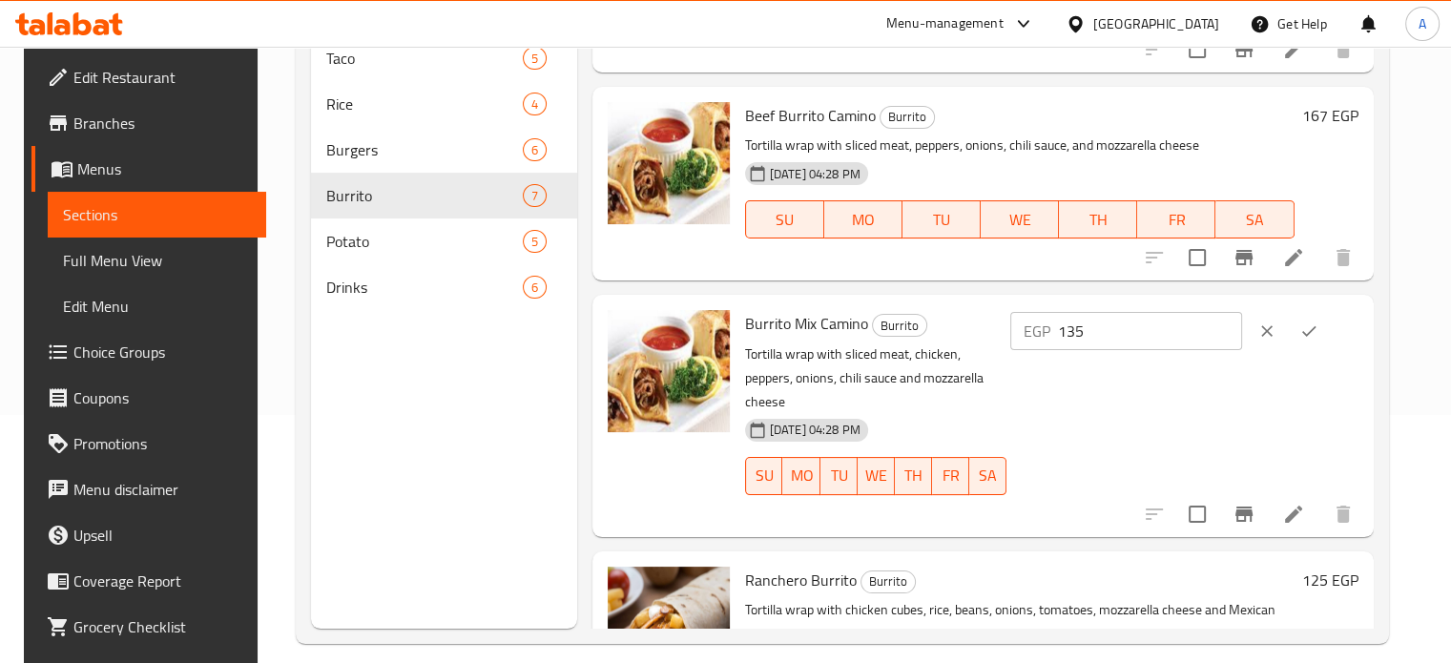
click at [527, 337] on div "Menu sections Taco 5 Rice 4 Burgers 6 Burrito 7 Potato 5 Drinks 6" at bounding box center [443, 297] width 265 height 663
click at [1116, 328] on input "135" at bounding box center [1150, 331] width 184 height 38
type input "155"
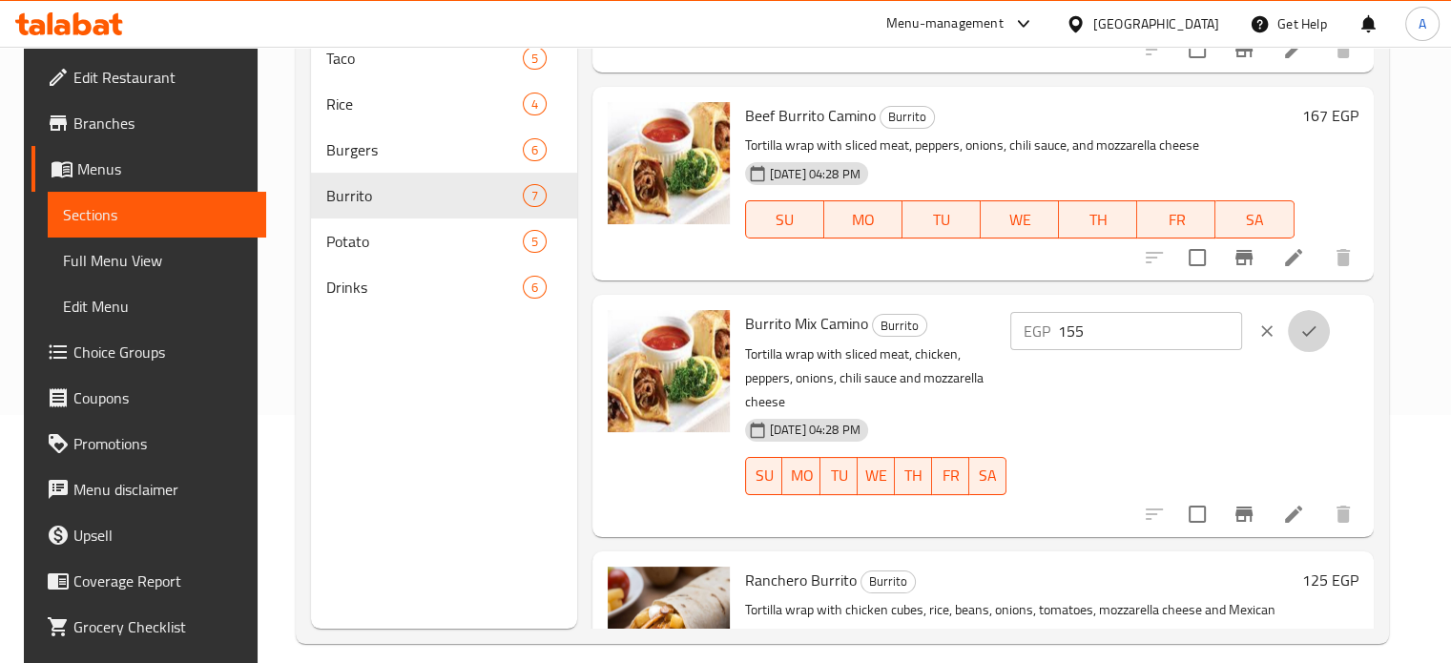
click at [1318, 324] on icon "ok" at bounding box center [1308, 330] width 19 height 19
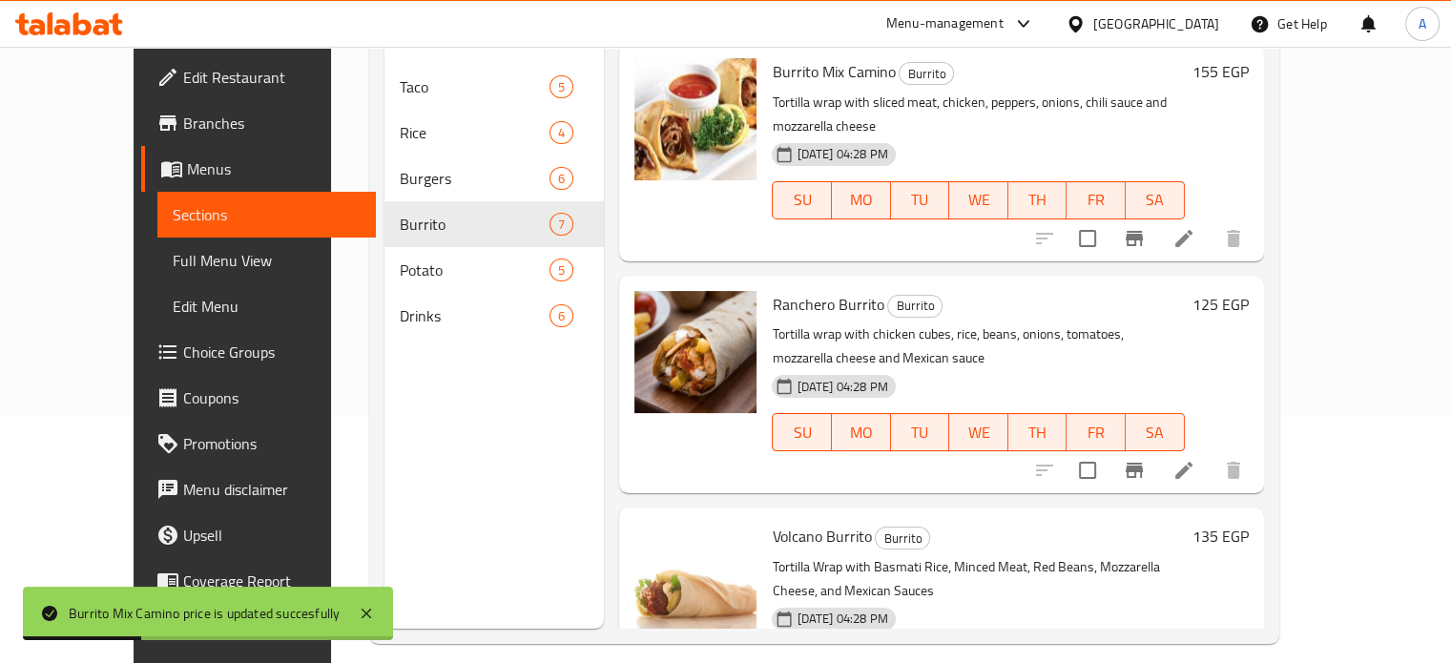
scroll to position [727, 0]
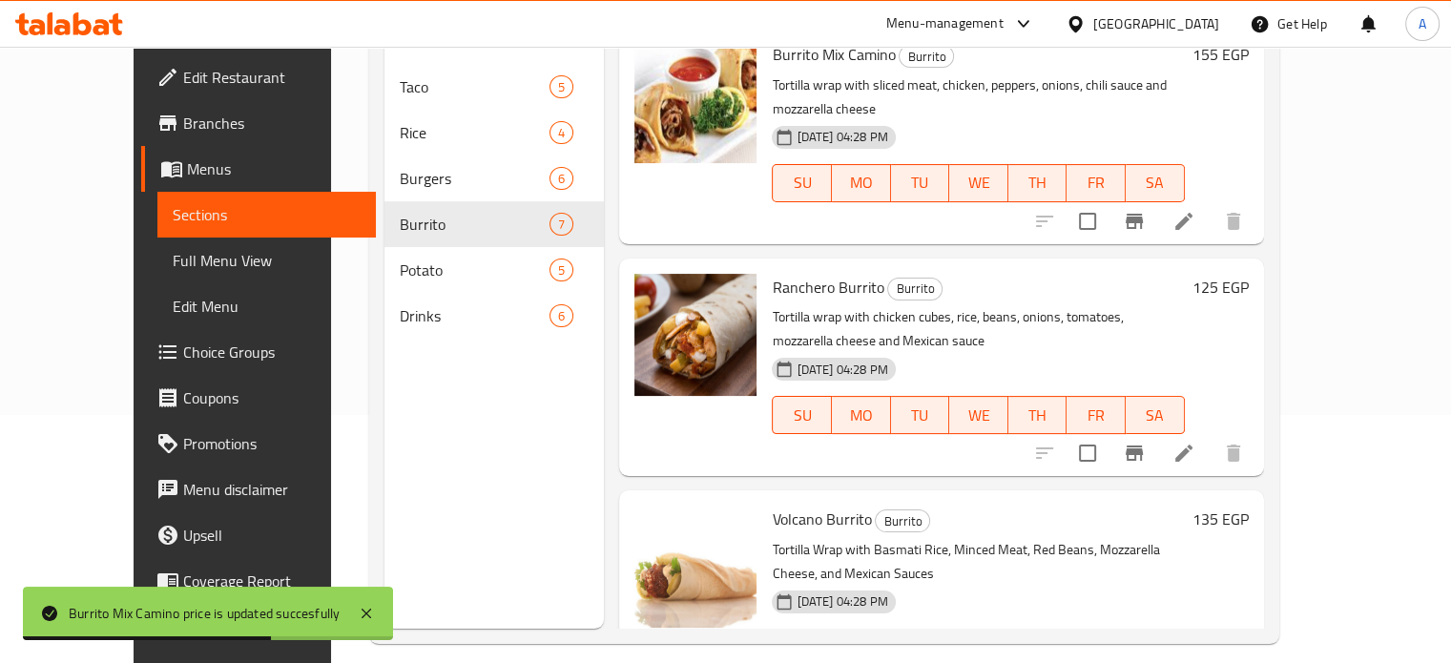
click at [1249, 274] on h6 "125 EGP" at bounding box center [1220, 287] width 56 height 27
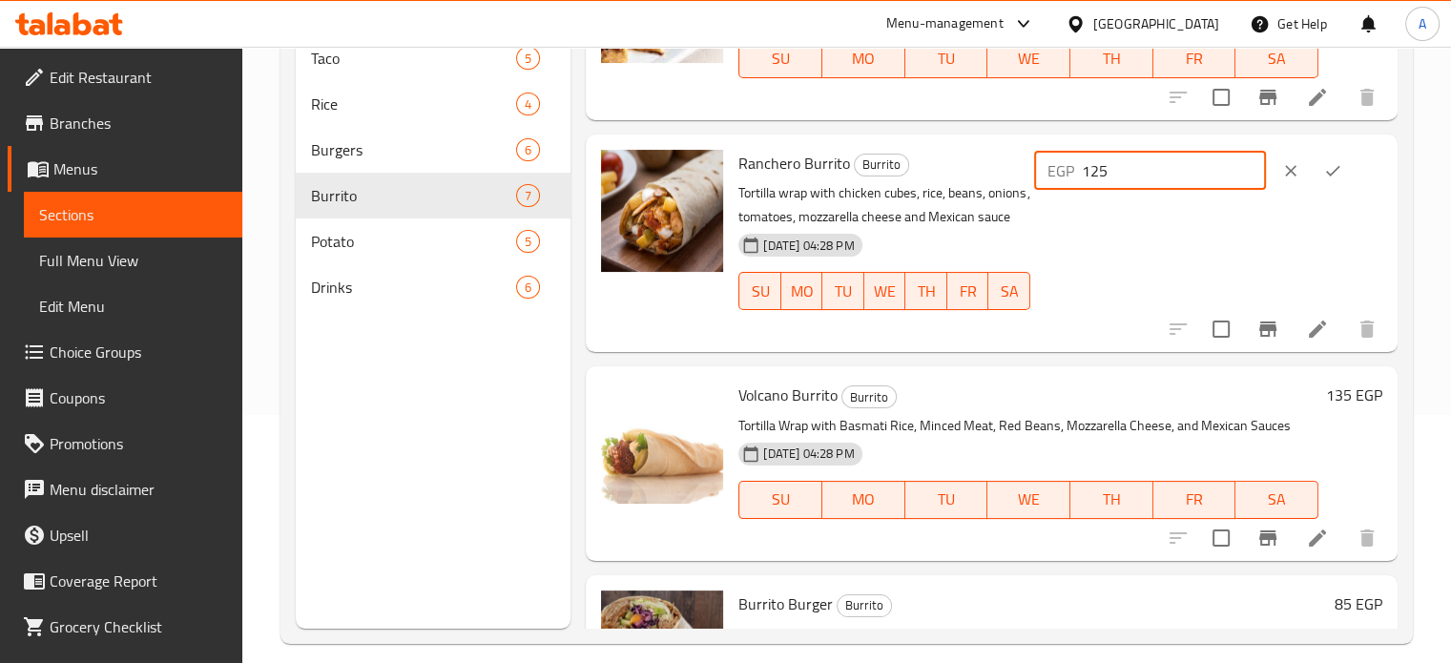
click at [1110, 186] on input "125" at bounding box center [1174, 171] width 184 height 38
type input "144"
click at [1341, 184] on button "ok" at bounding box center [1333, 171] width 42 height 42
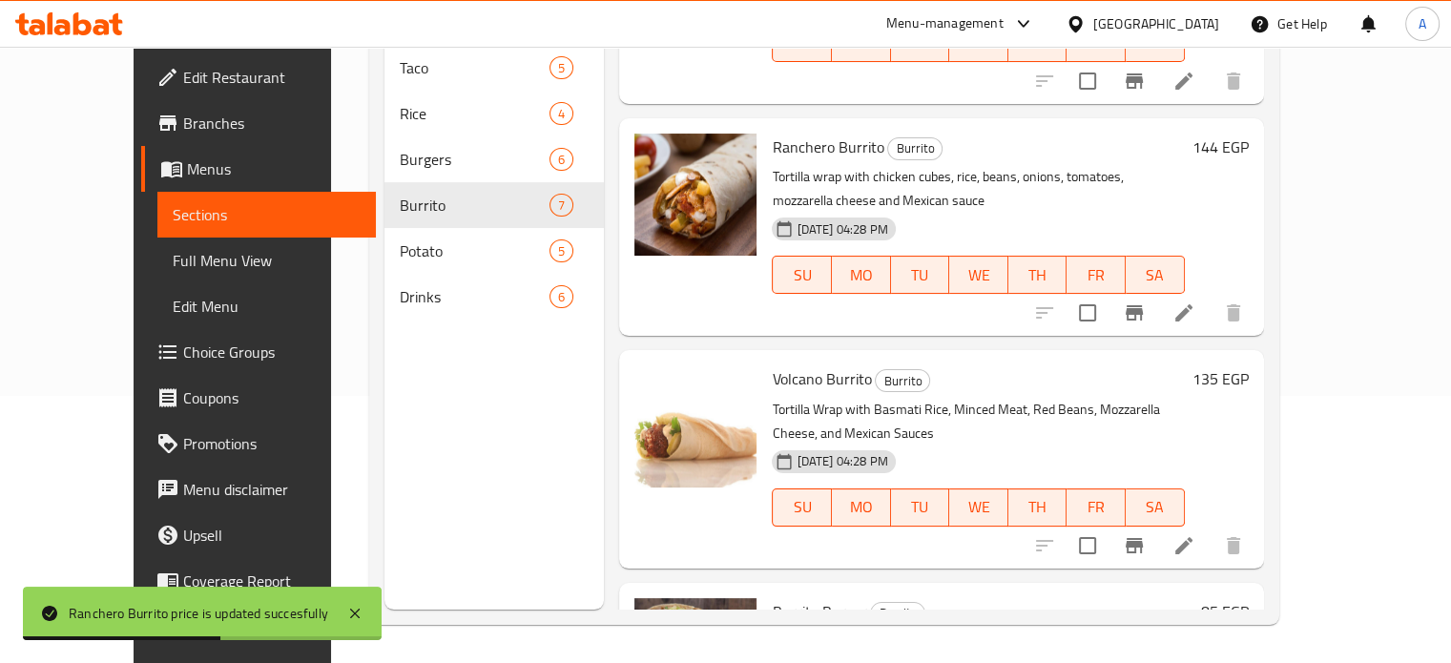
scroll to position [866, 0]
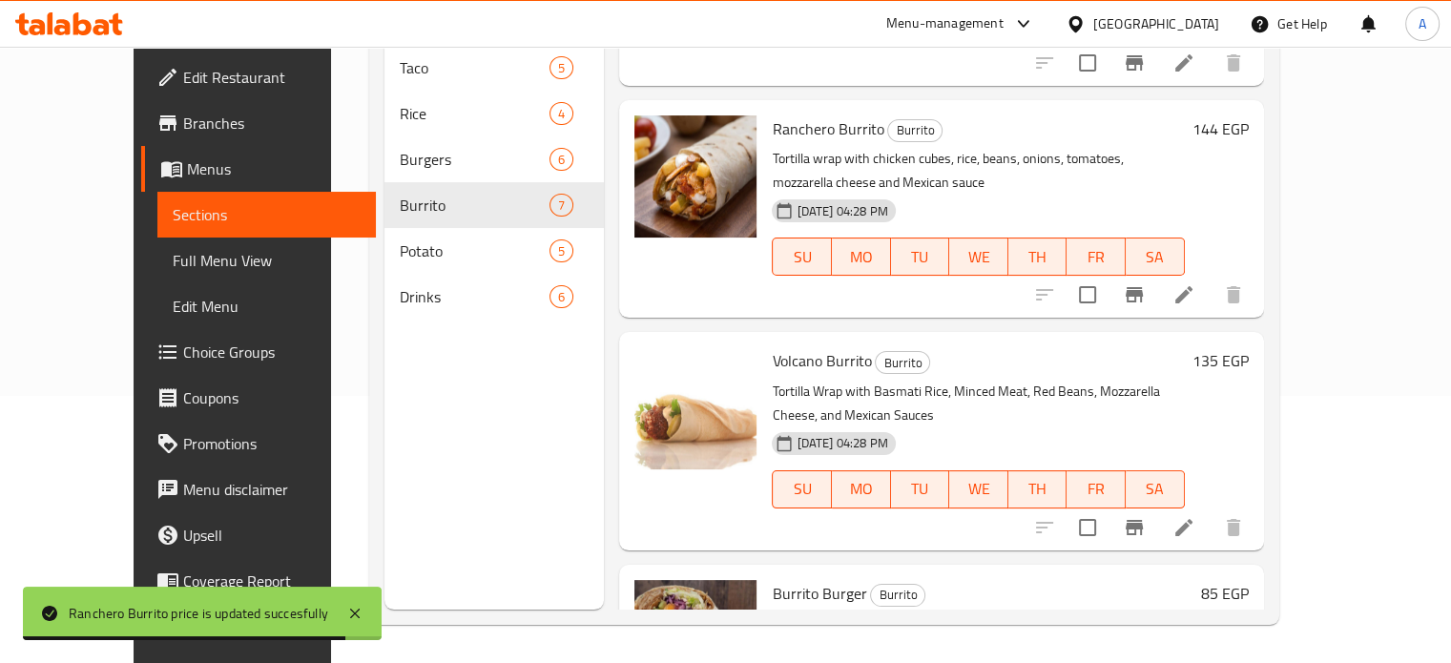
click at [1249, 347] on h6 "135 EGP" at bounding box center [1220, 360] width 56 height 27
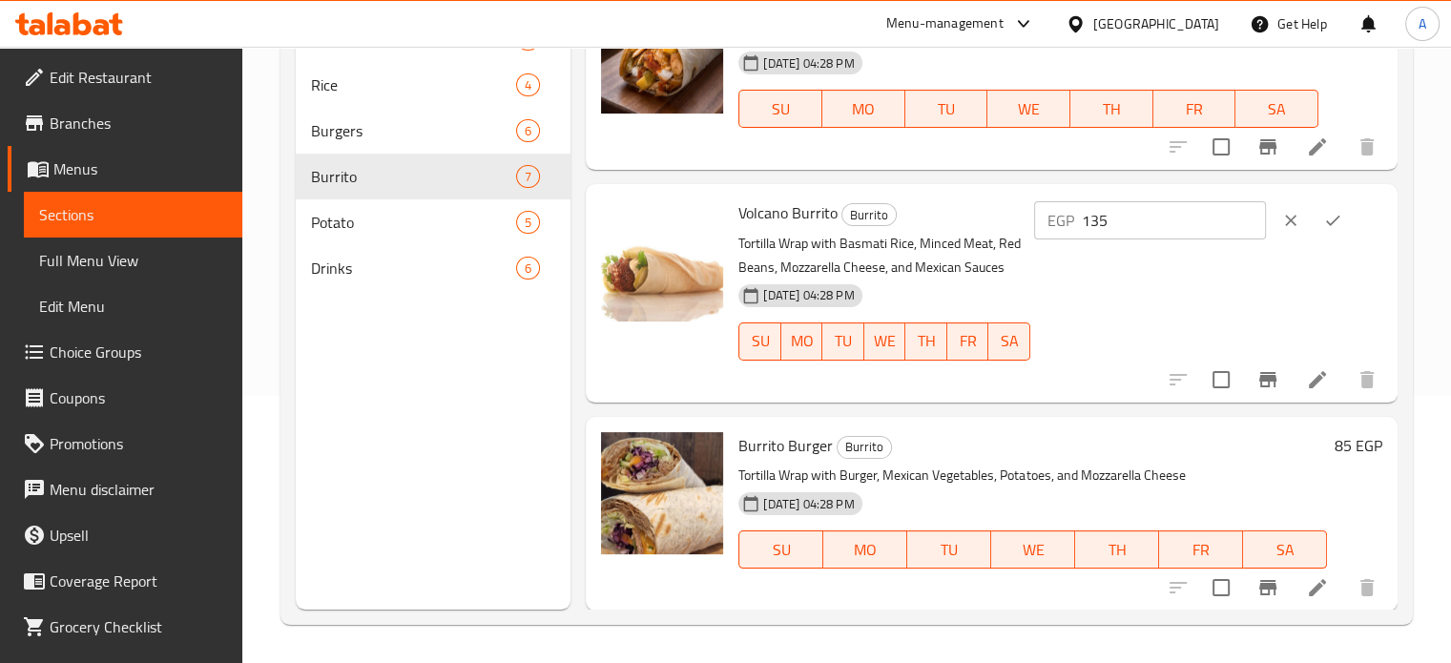
click at [483, 349] on div "Menu sections Taco 5 Rice 4 Burgers 6 Burrito 7 Potato 5 Drinks 6" at bounding box center [434, 278] width 276 height 663
click at [1116, 239] on input "135" at bounding box center [1174, 220] width 184 height 38
type input "155"
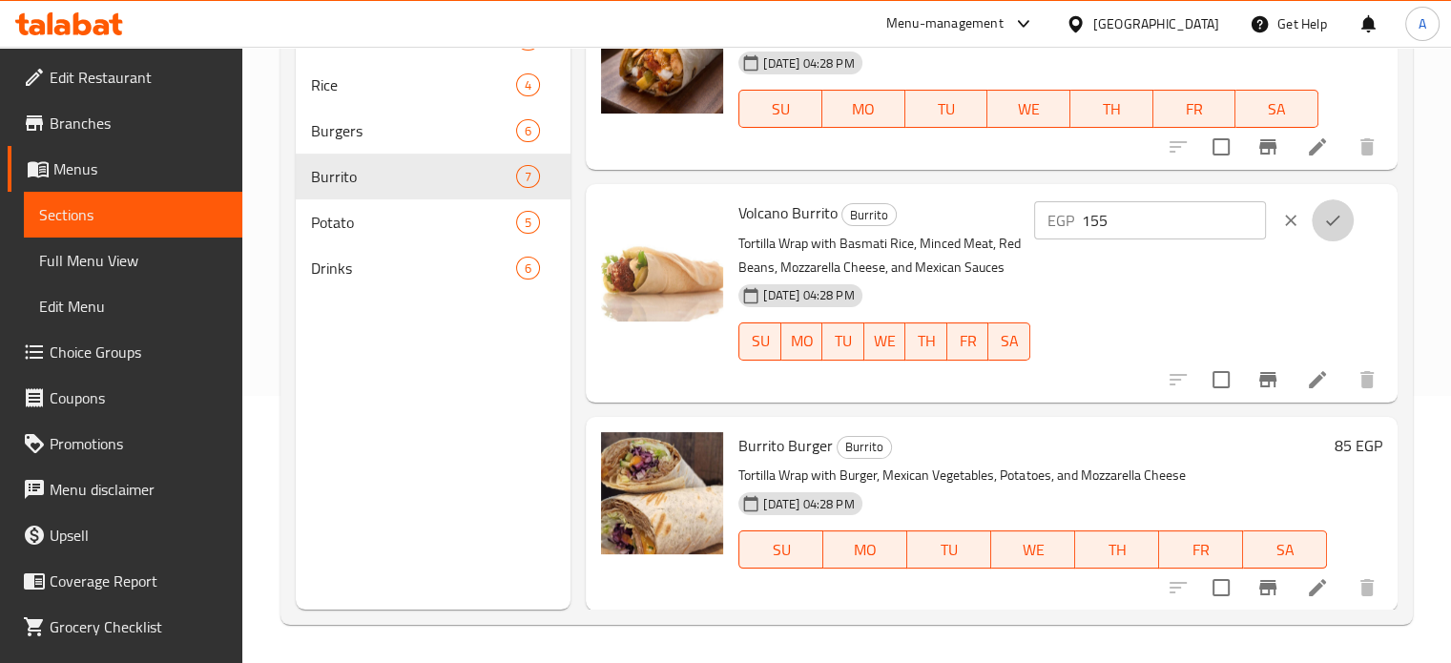
click at [1316, 238] on button "ok" at bounding box center [1333, 220] width 42 height 42
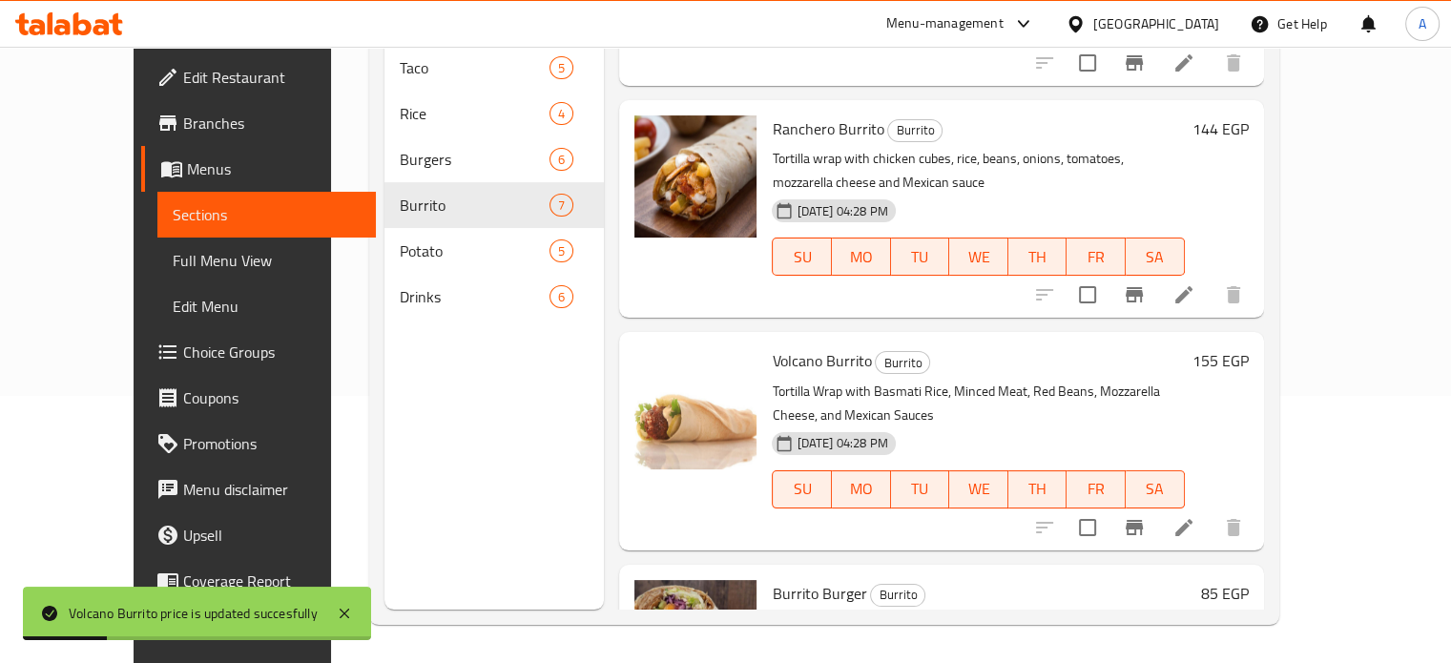
click at [1249, 580] on h6 "85 EGP" at bounding box center [1225, 593] width 48 height 27
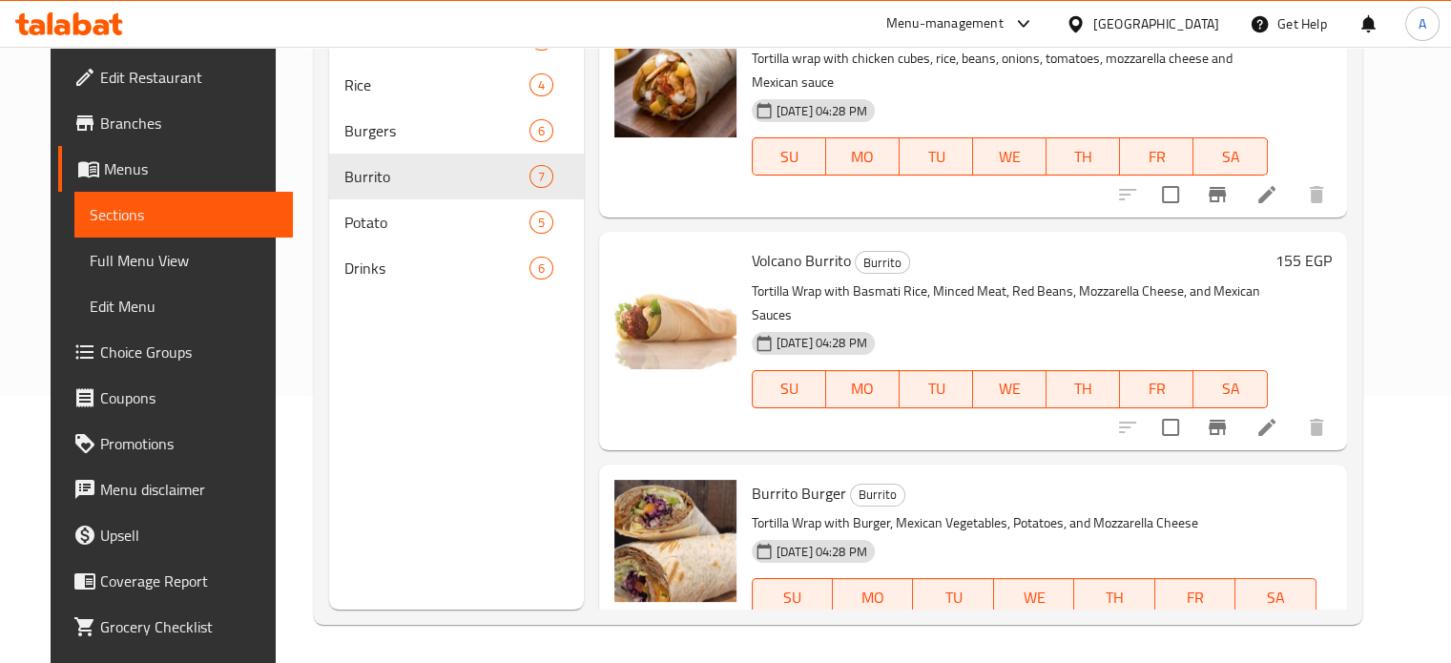
click at [469, 379] on div "Menu sections Taco 5 Rice 4 Burgers 6 Burrito 7 Potato 5 Drinks 6" at bounding box center [456, 278] width 255 height 663
click at [987, 645] on input "85" at bounding box center [895, 664] width 184 height 38
type input "98"
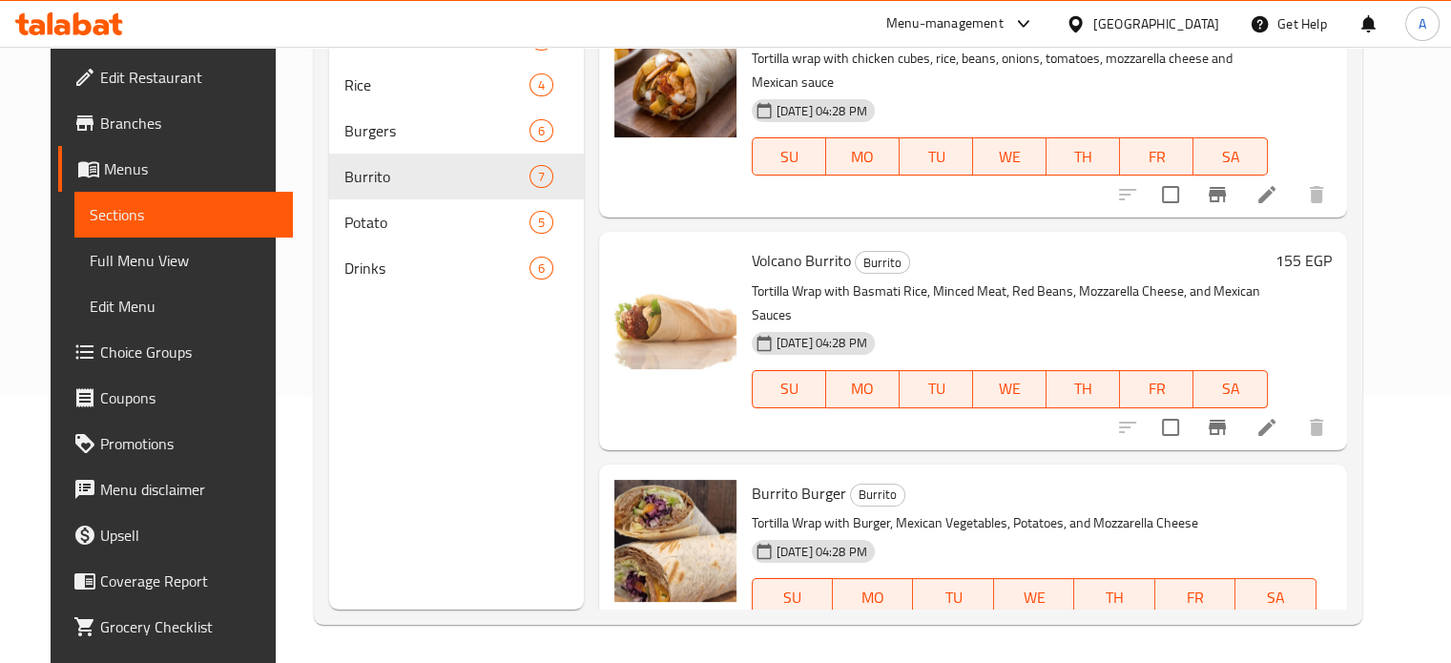
click at [1062, 659] on icon "ok" at bounding box center [1054, 664] width 14 height 10
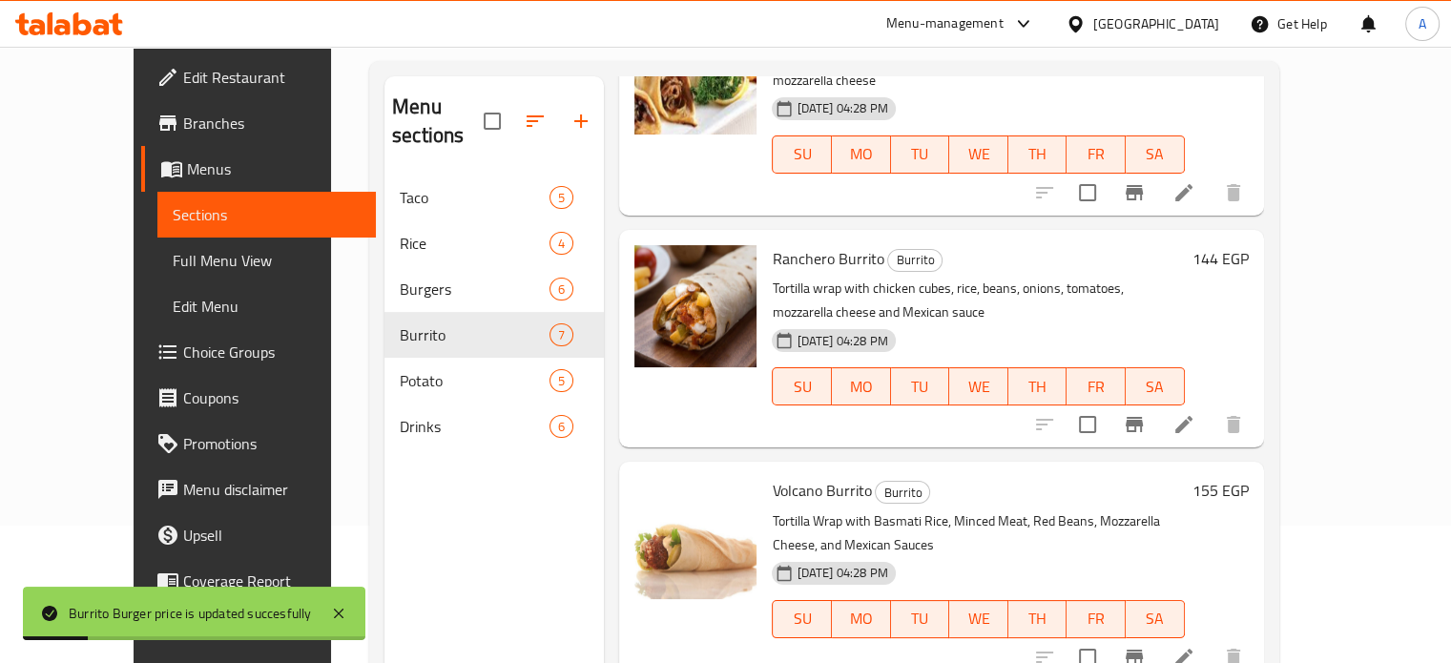
scroll to position [120, 0]
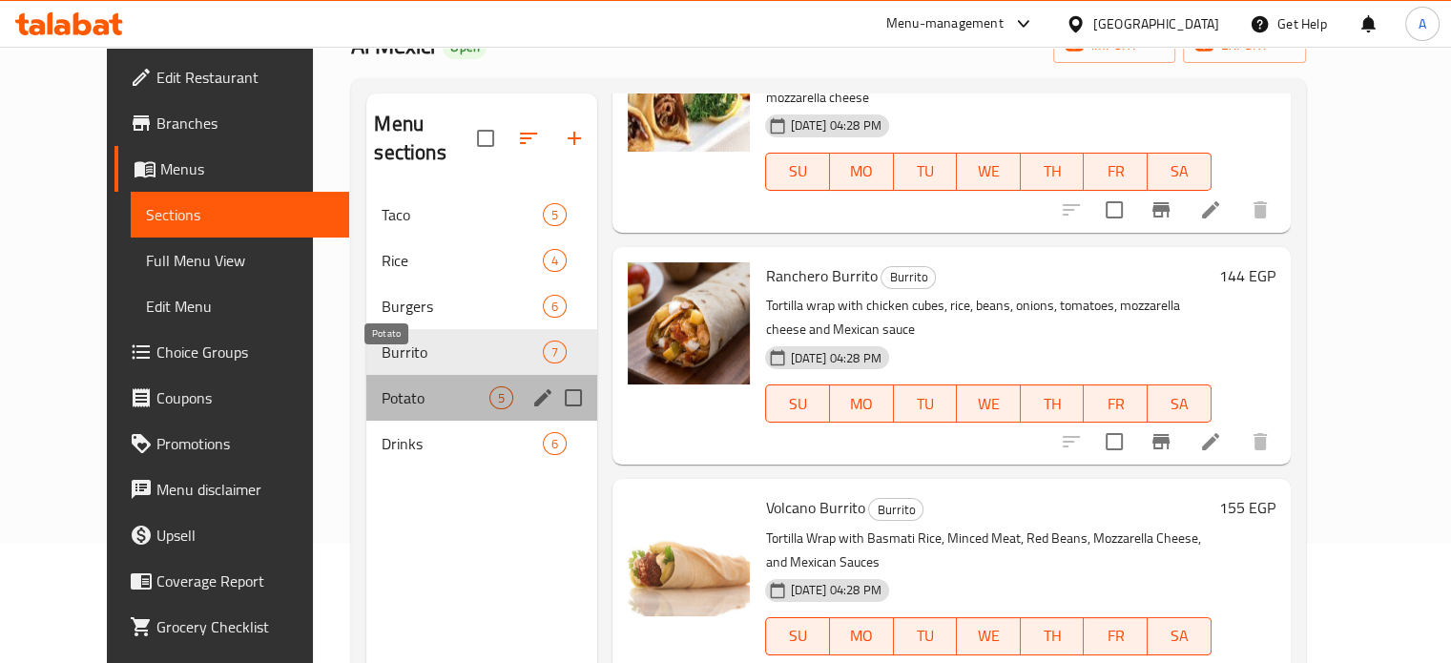
click at [382, 386] on span "Potato" at bounding box center [436, 397] width 108 height 23
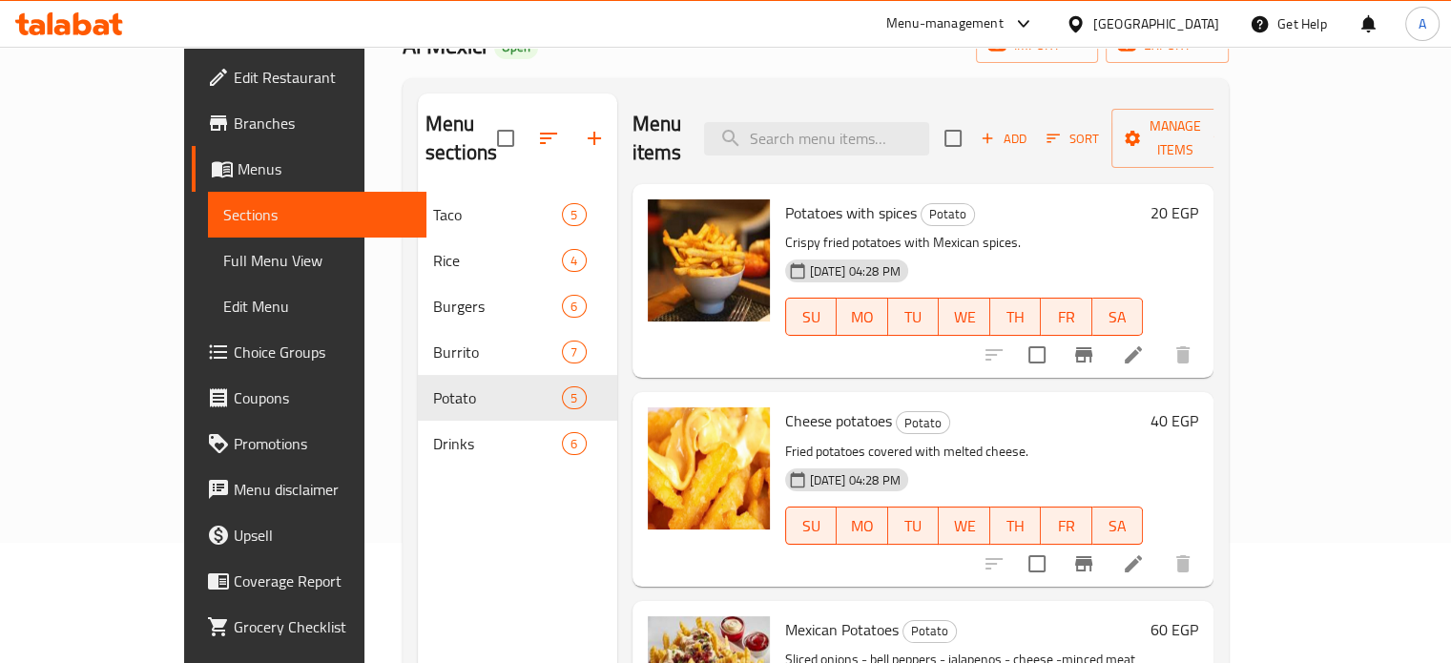
click at [1198, 199] on h6 "20 EGP" at bounding box center [1174, 212] width 48 height 27
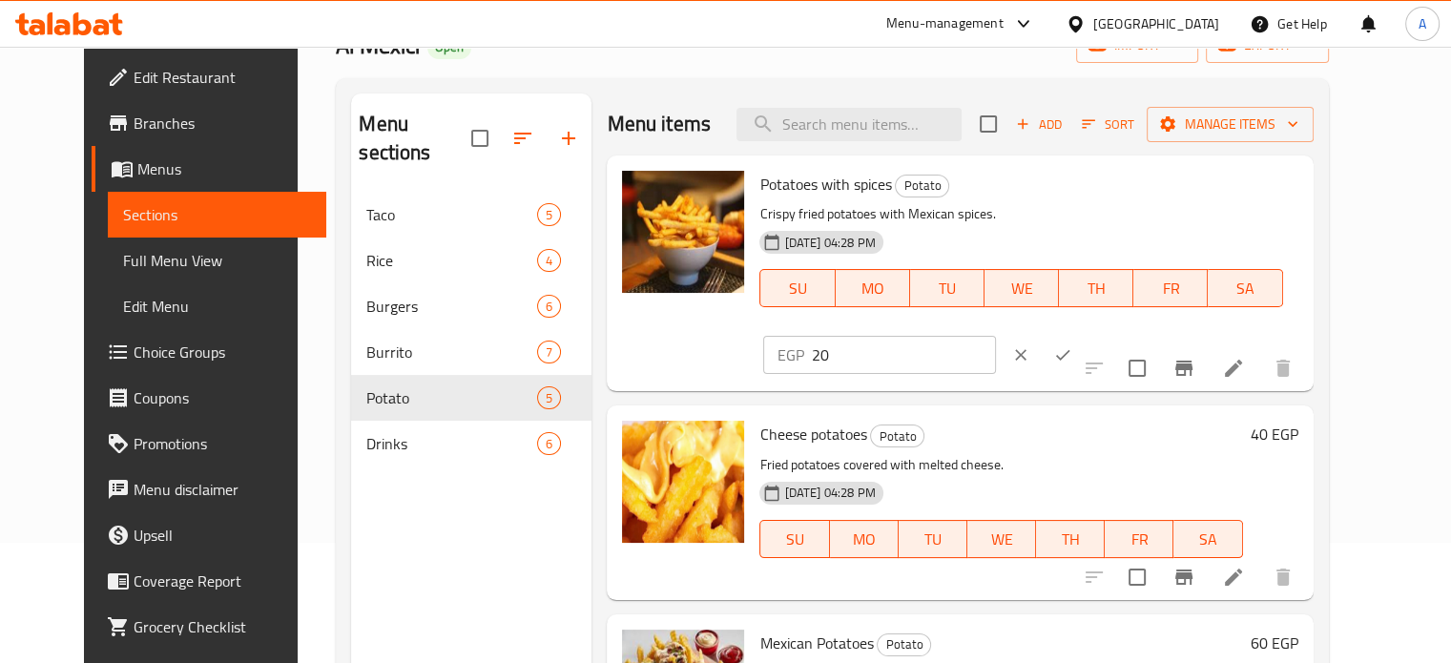
click at [995, 336] on input "20" at bounding box center [903, 355] width 184 height 38
type input "23"
click at [1072, 345] on icon "ok" at bounding box center [1062, 354] width 19 height 19
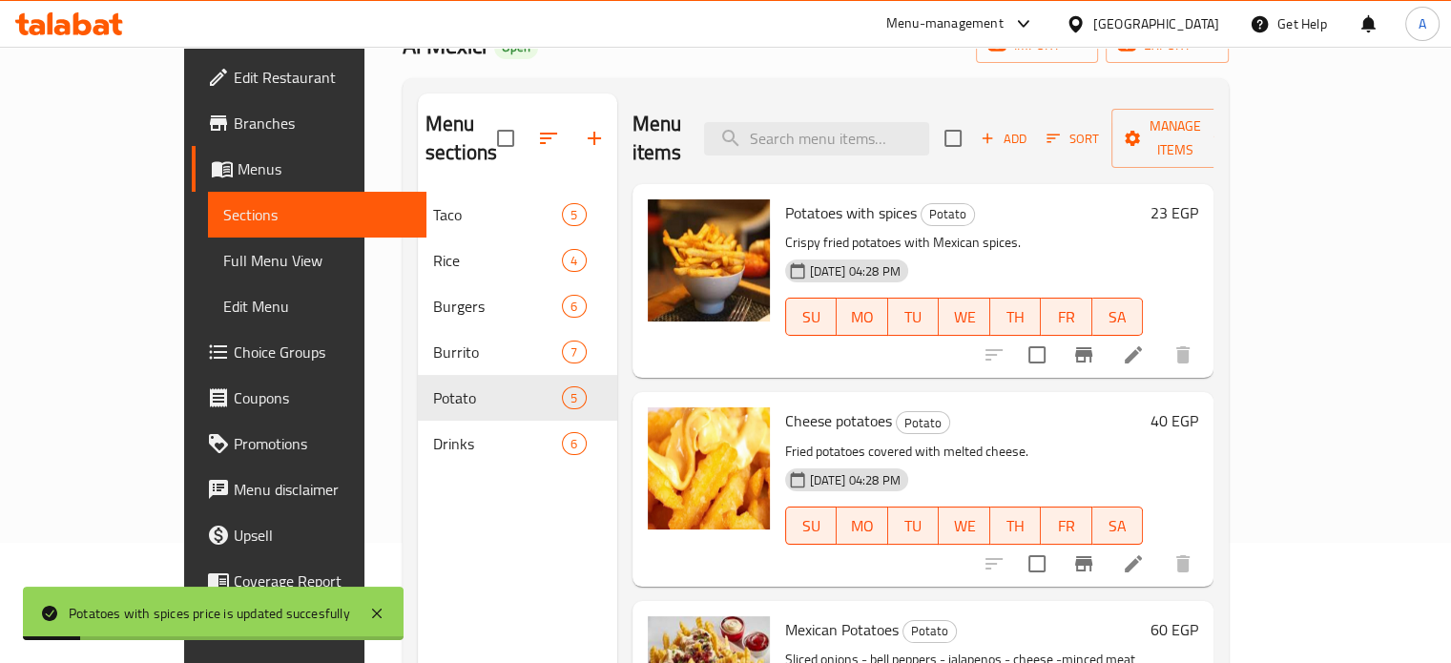
click at [1198, 407] on h6 "40 EGP" at bounding box center [1174, 420] width 48 height 27
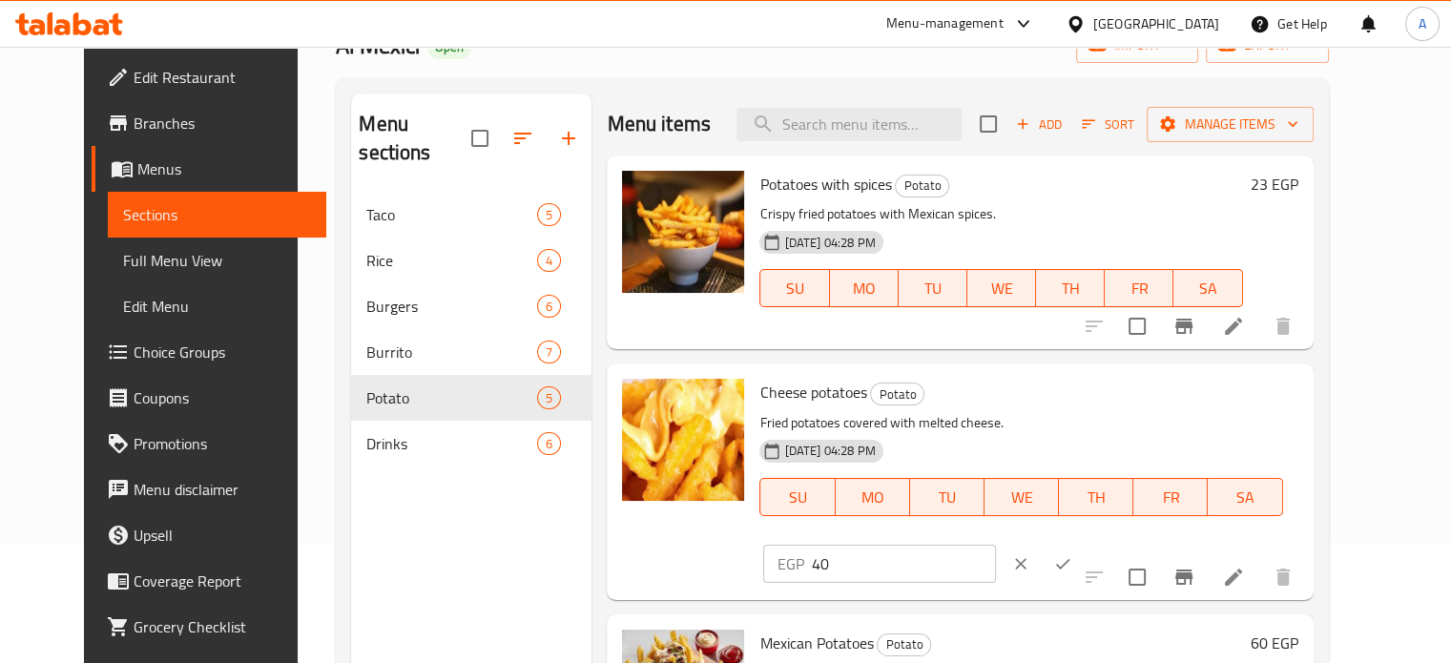
click at [995, 545] on input "40" at bounding box center [903, 564] width 184 height 38
type input "46"
click at [1072, 554] on icon "ok" at bounding box center [1062, 563] width 19 height 19
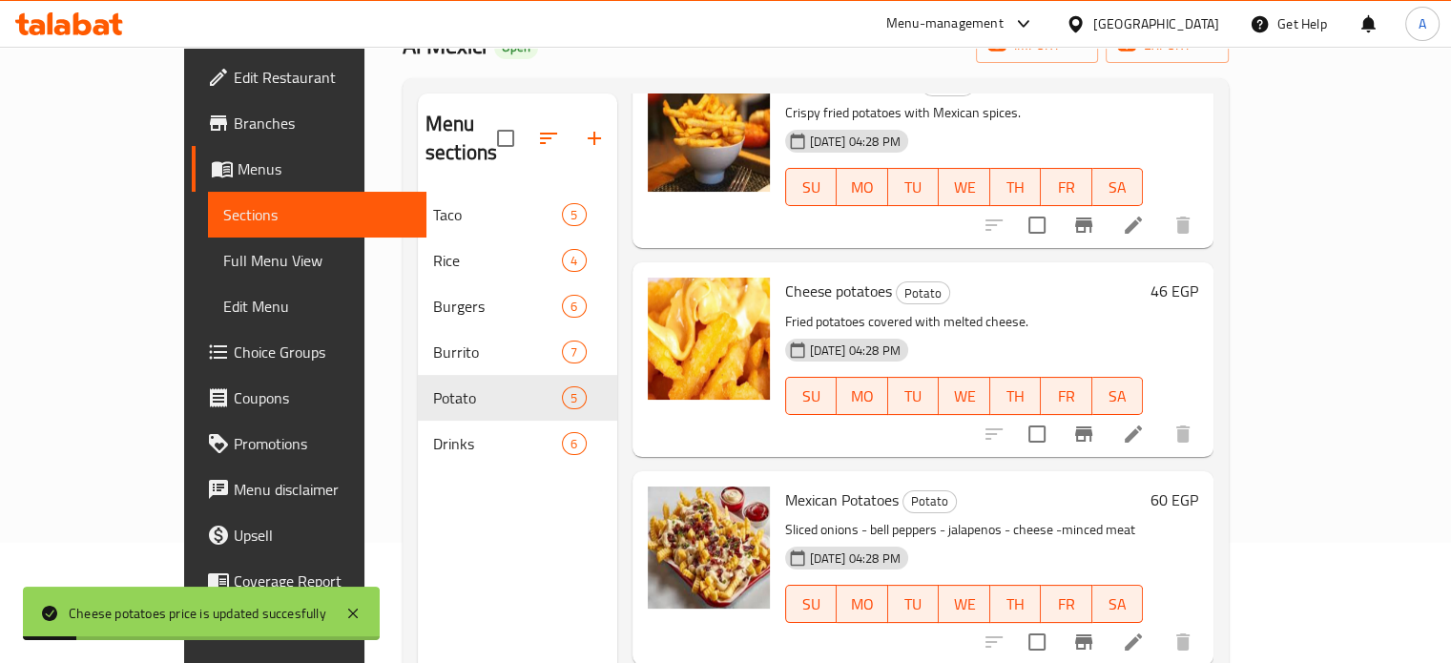
scroll to position [246, 0]
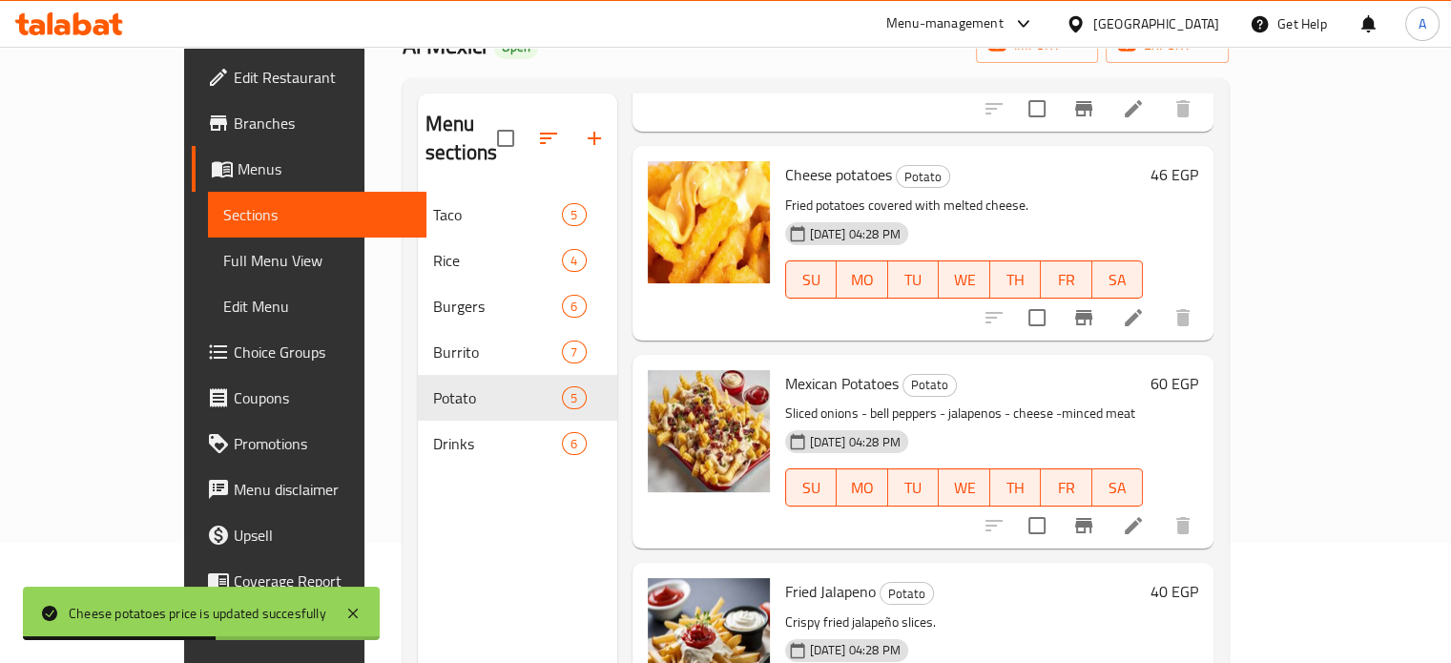
click at [1198, 370] on h6 "60 EGP" at bounding box center [1174, 383] width 48 height 27
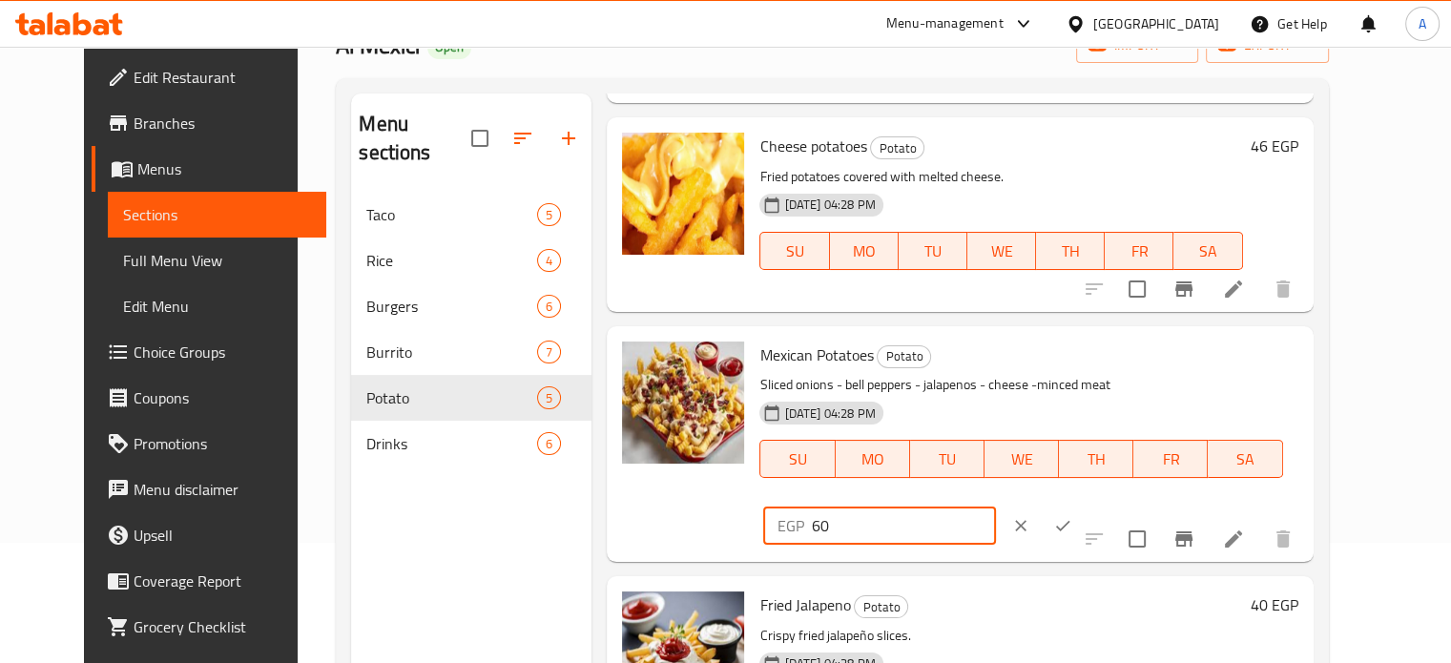
drag, startPoint x: 1118, startPoint y: 362, endPoint x: 1129, endPoint y: 362, distance: 10.5
click at [995, 507] on input "60" at bounding box center [903, 526] width 184 height 38
type input "69"
click at [1072, 516] on icon "ok" at bounding box center [1062, 525] width 19 height 19
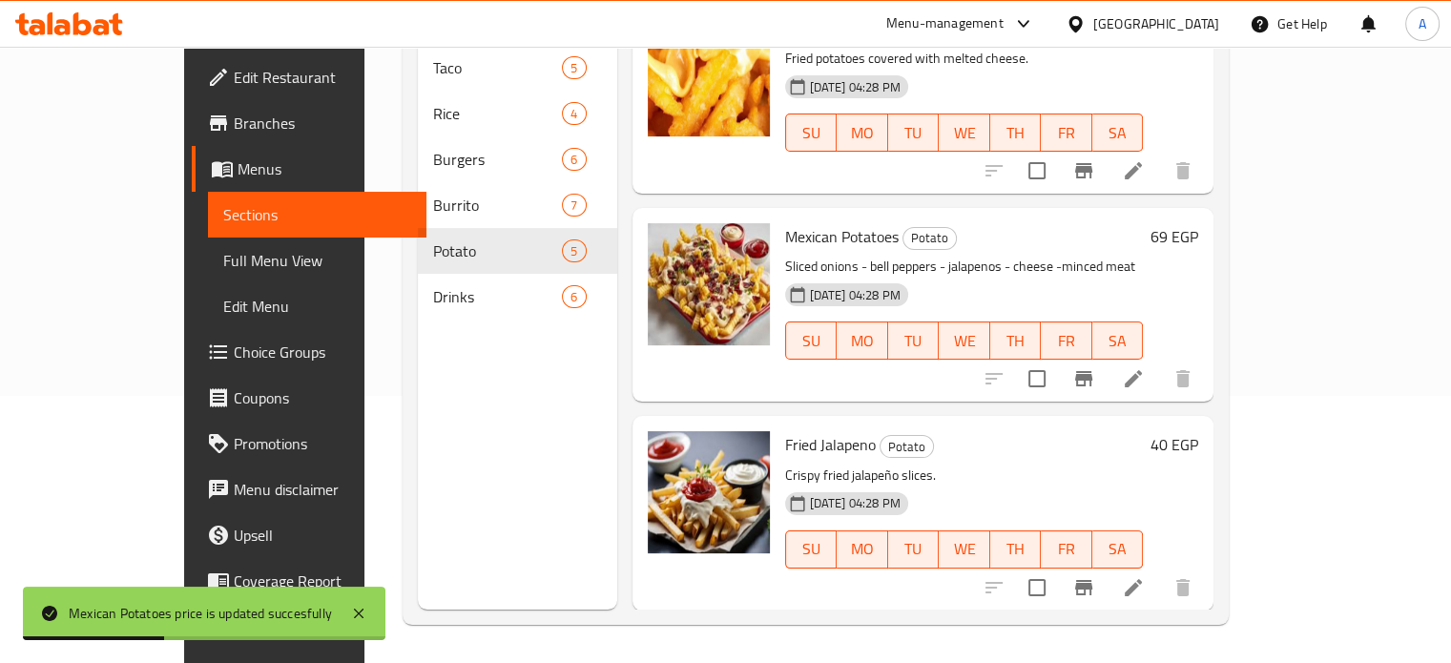
scroll to position [426, 0]
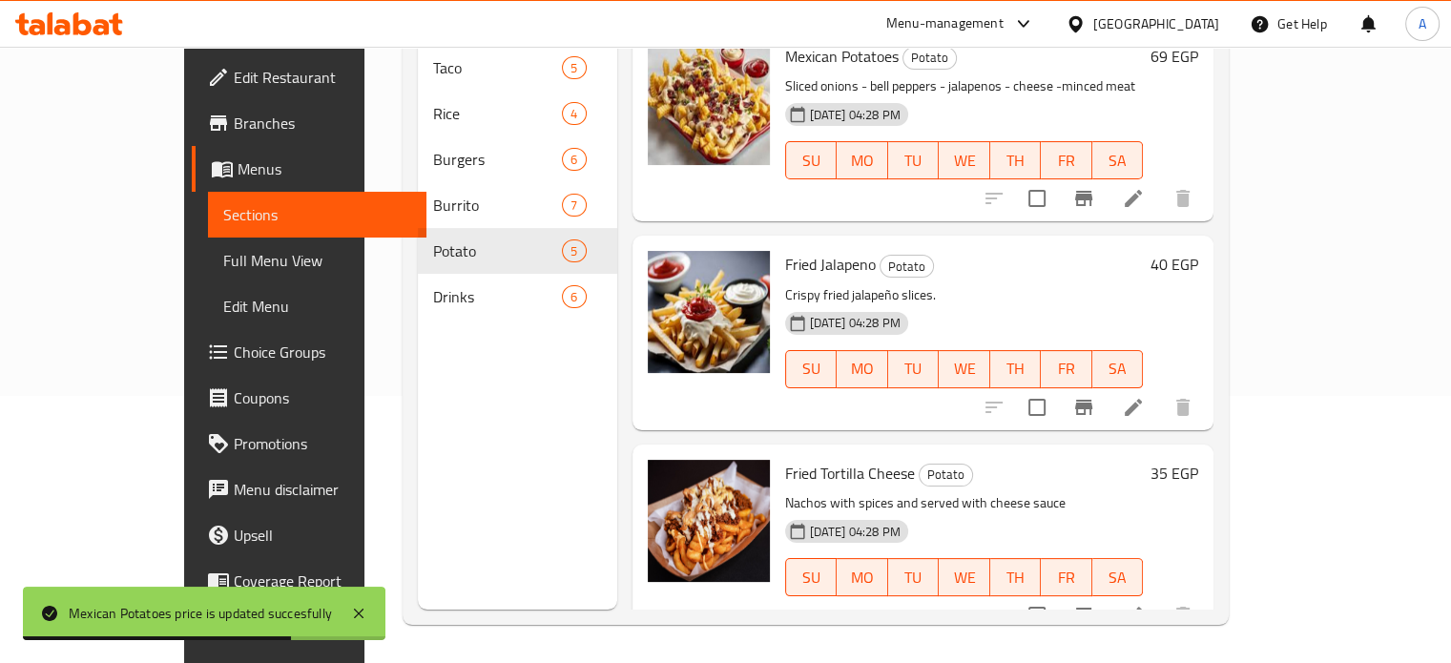
click at [1198, 251] on h6 "40 EGP" at bounding box center [1174, 264] width 48 height 27
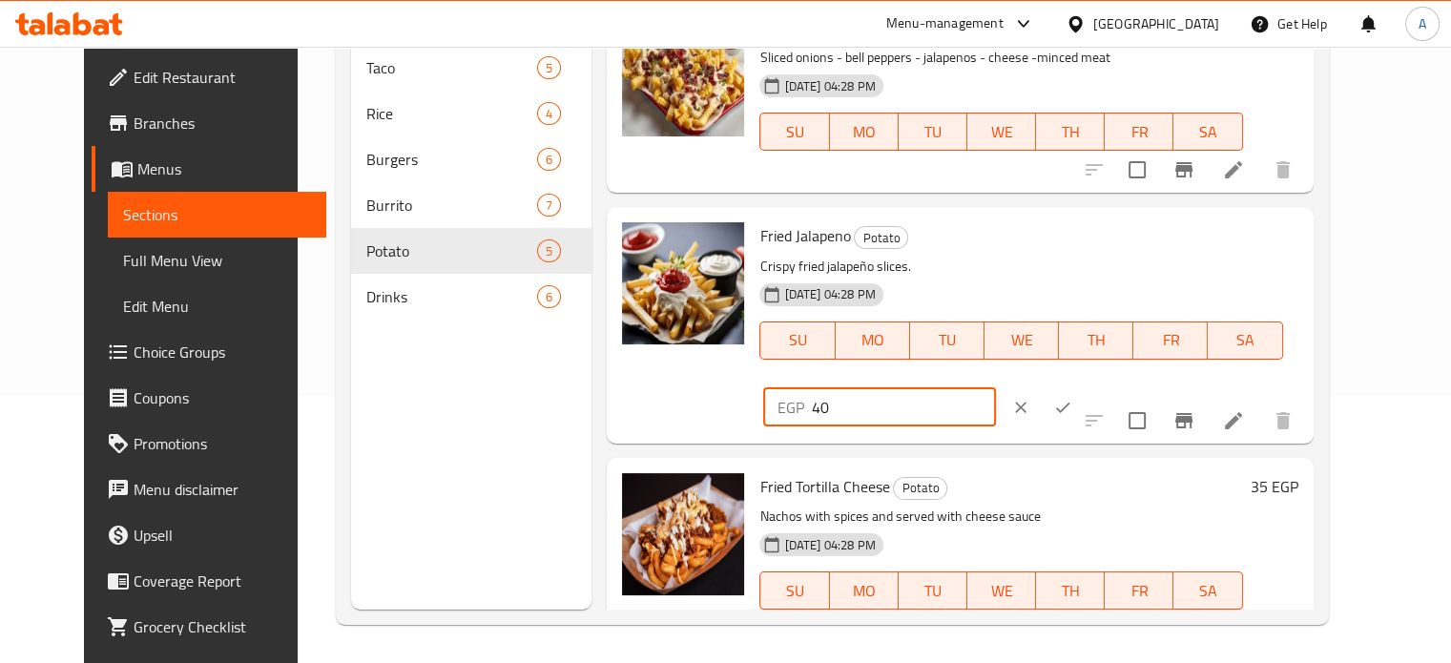
drag, startPoint x: 1112, startPoint y: 253, endPoint x: 1137, endPoint y: 255, distance: 24.9
click at [995, 388] on input "40" at bounding box center [903, 407] width 184 height 38
type input "46"
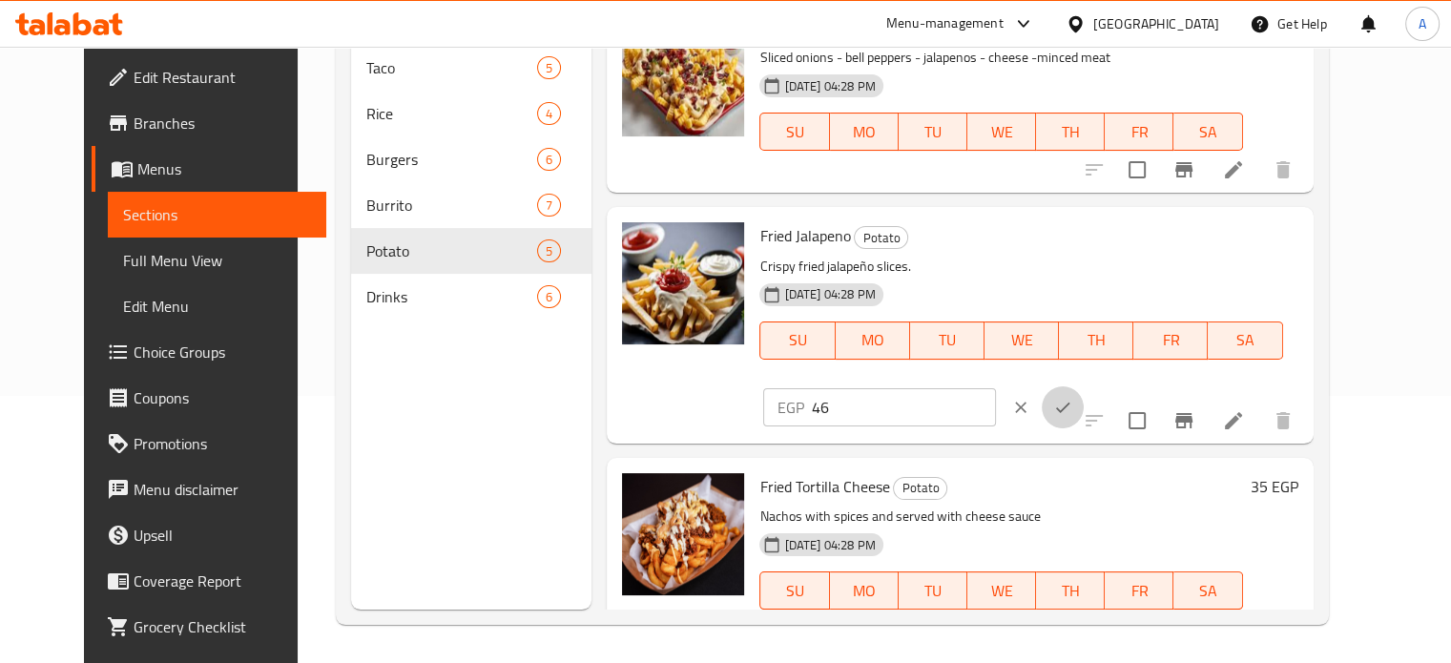
click at [1072, 398] on icon "ok" at bounding box center [1062, 407] width 19 height 19
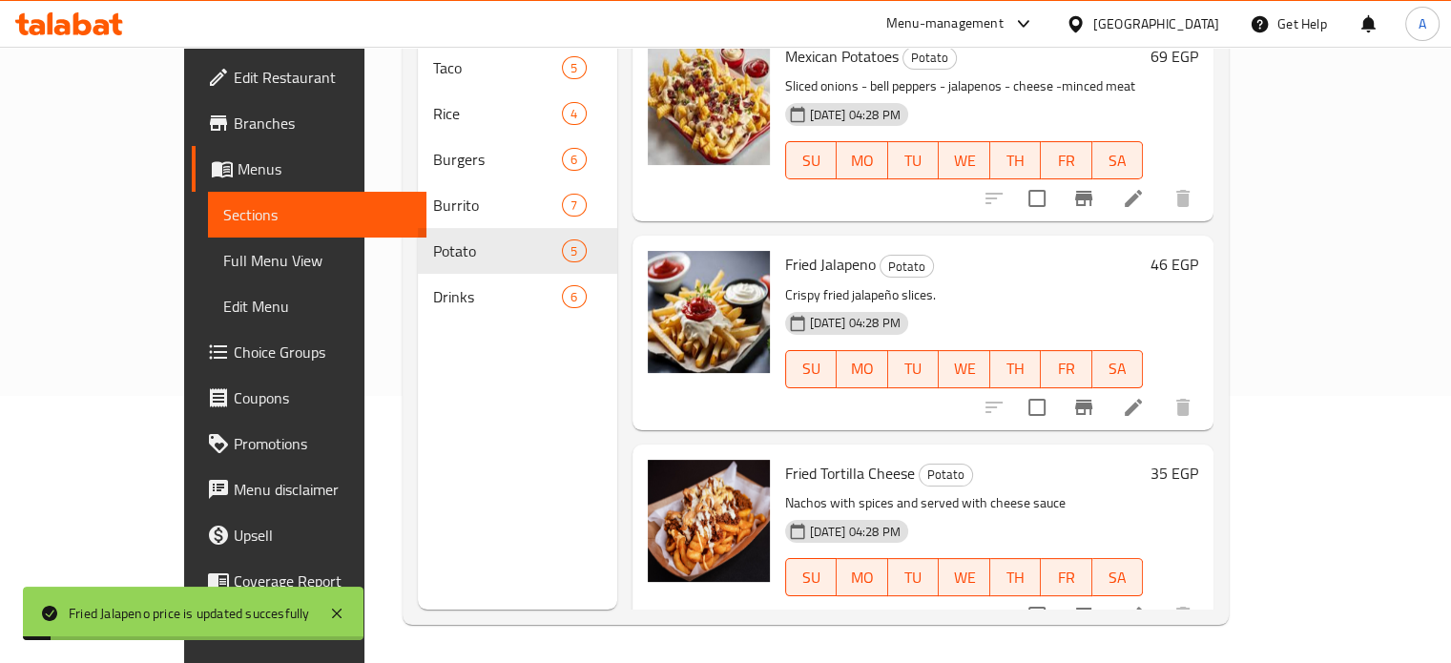
click at [1198, 460] on h6 "35 EGP" at bounding box center [1174, 473] width 48 height 27
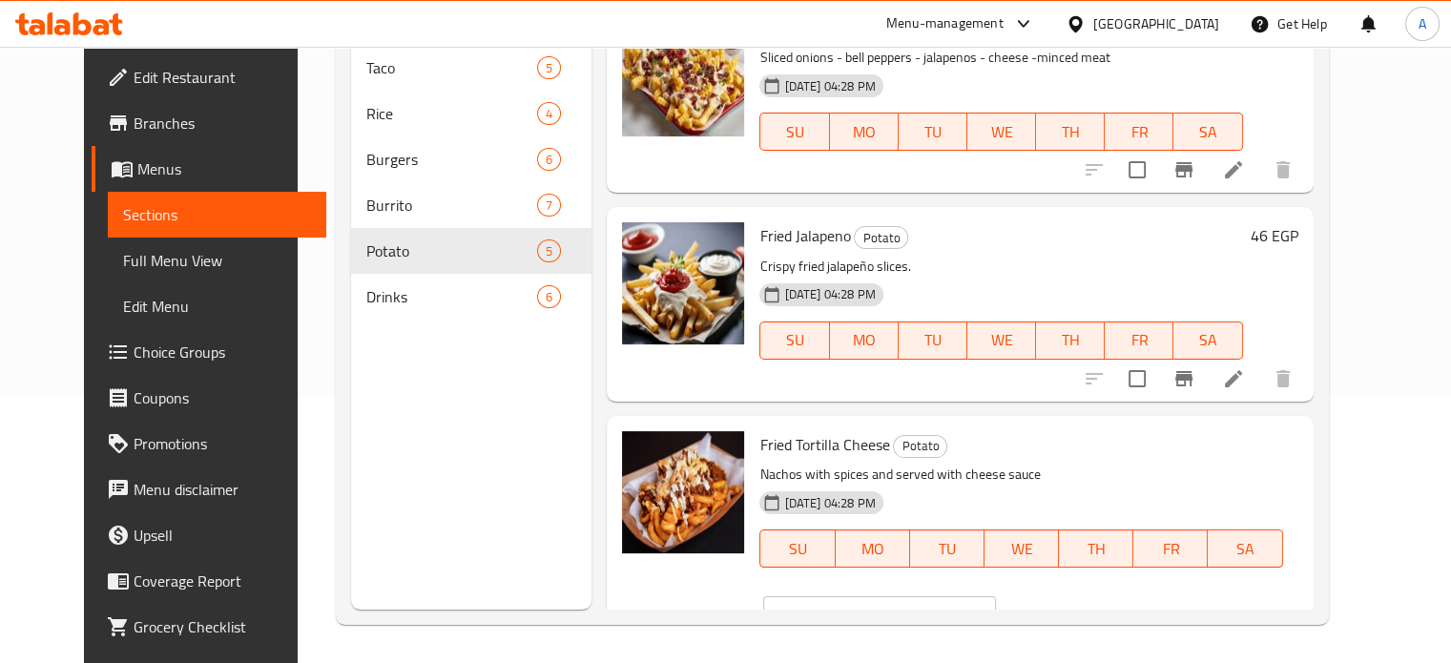
click at [477, 373] on div "Menu sections Taco 5 Rice 4 Burgers 6 Burrito 7 Potato 5 Drinks 6" at bounding box center [471, 278] width 240 height 663
click at [995, 596] on input "35" at bounding box center [903, 615] width 184 height 38
type input "40"
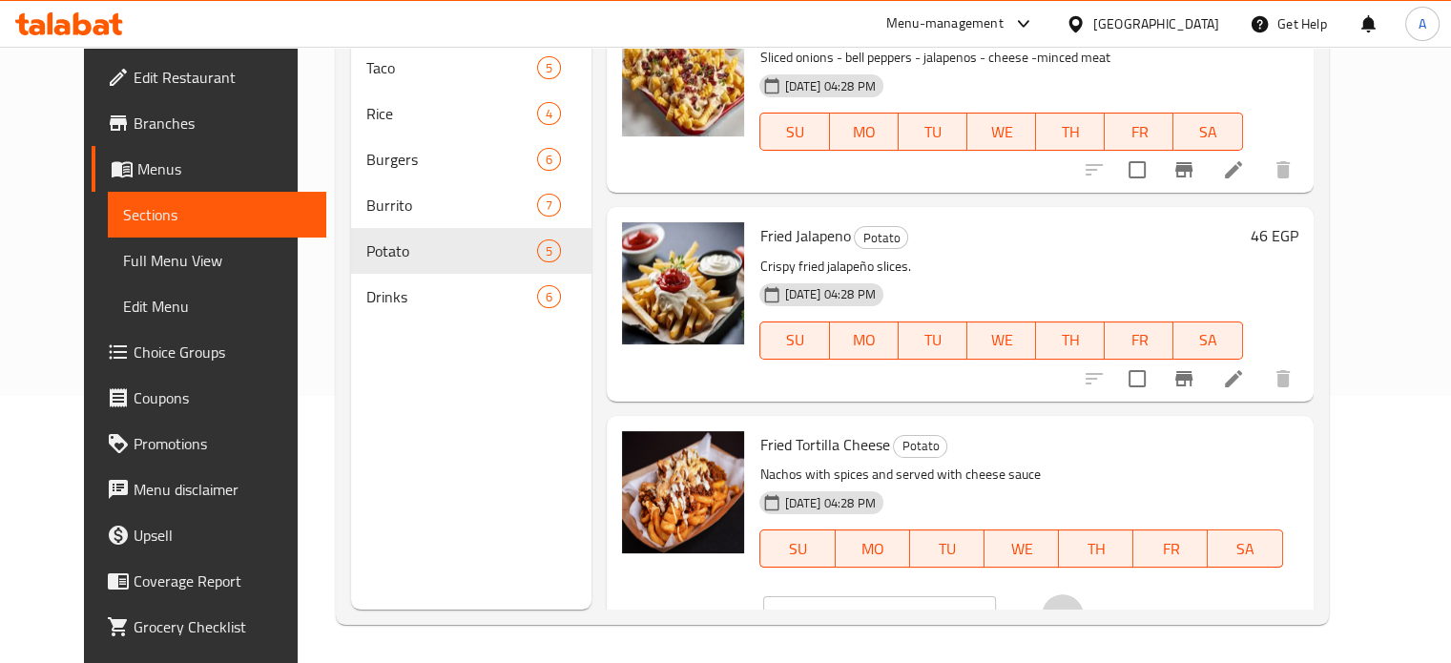
click at [1072, 606] on icon "ok" at bounding box center [1062, 615] width 19 height 19
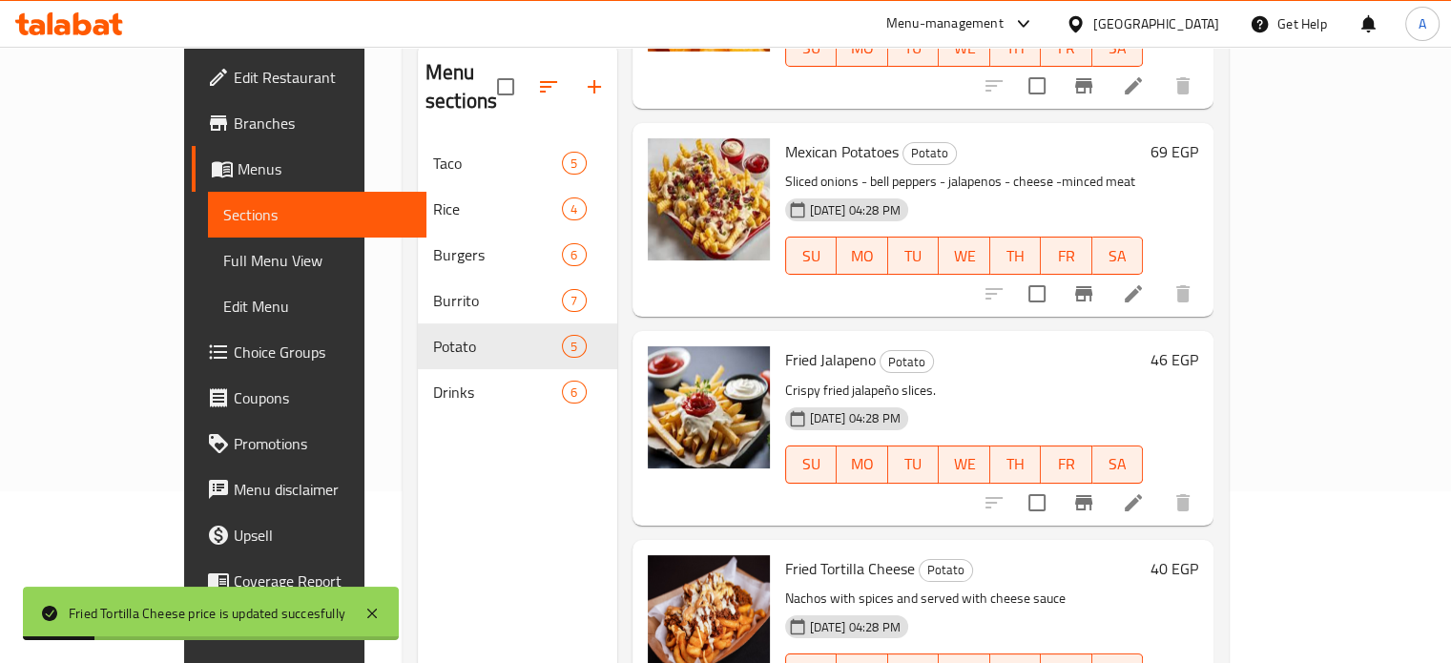
scroll to position [157, 0]
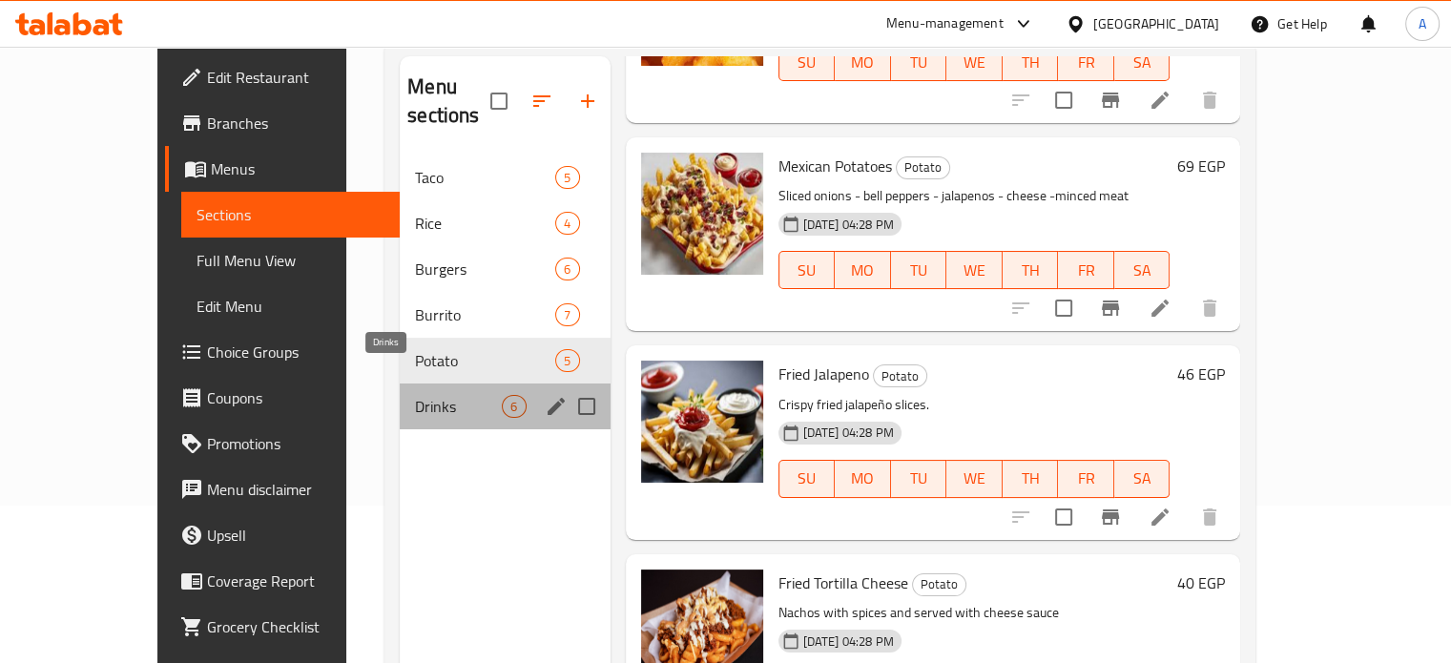
click at [415, 395] on span "Drinks" at bounding box center [458, 406] width 87 height 23
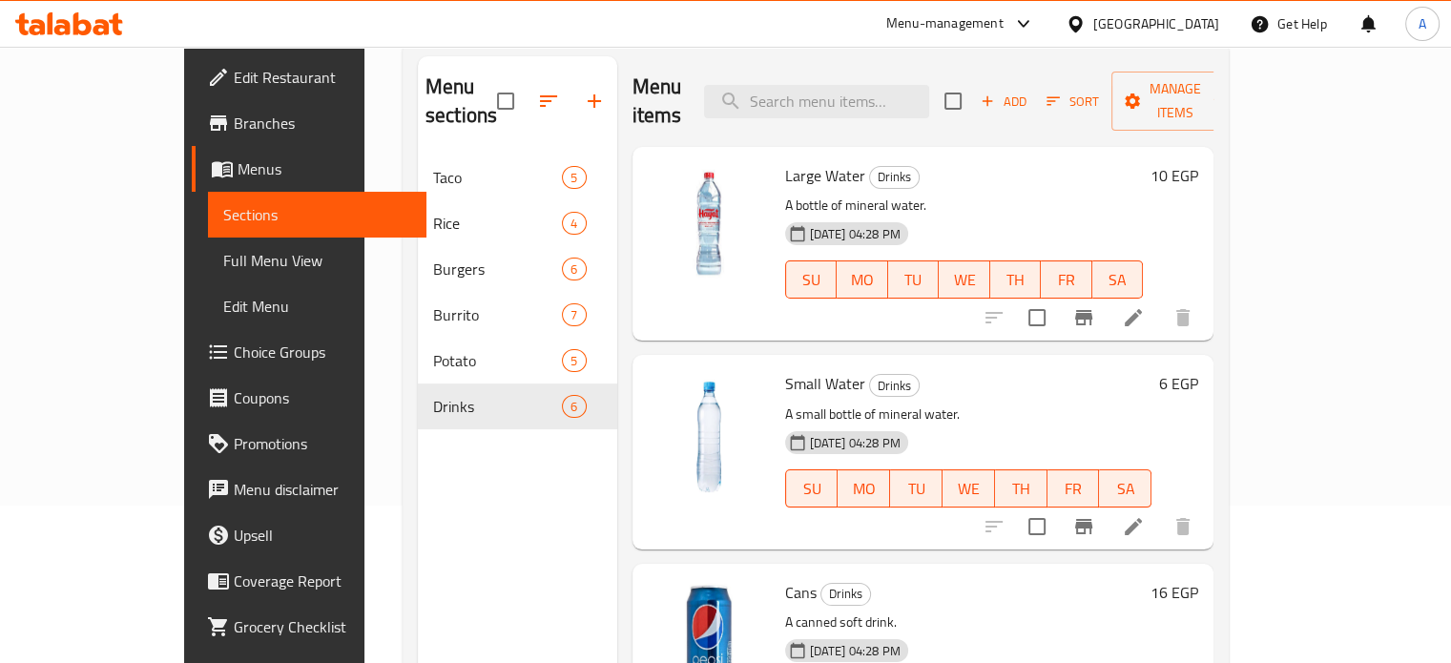
click at [1198, 162] on h6 "10 EGP" at bounding box center [1174, 175] width 48 height 27
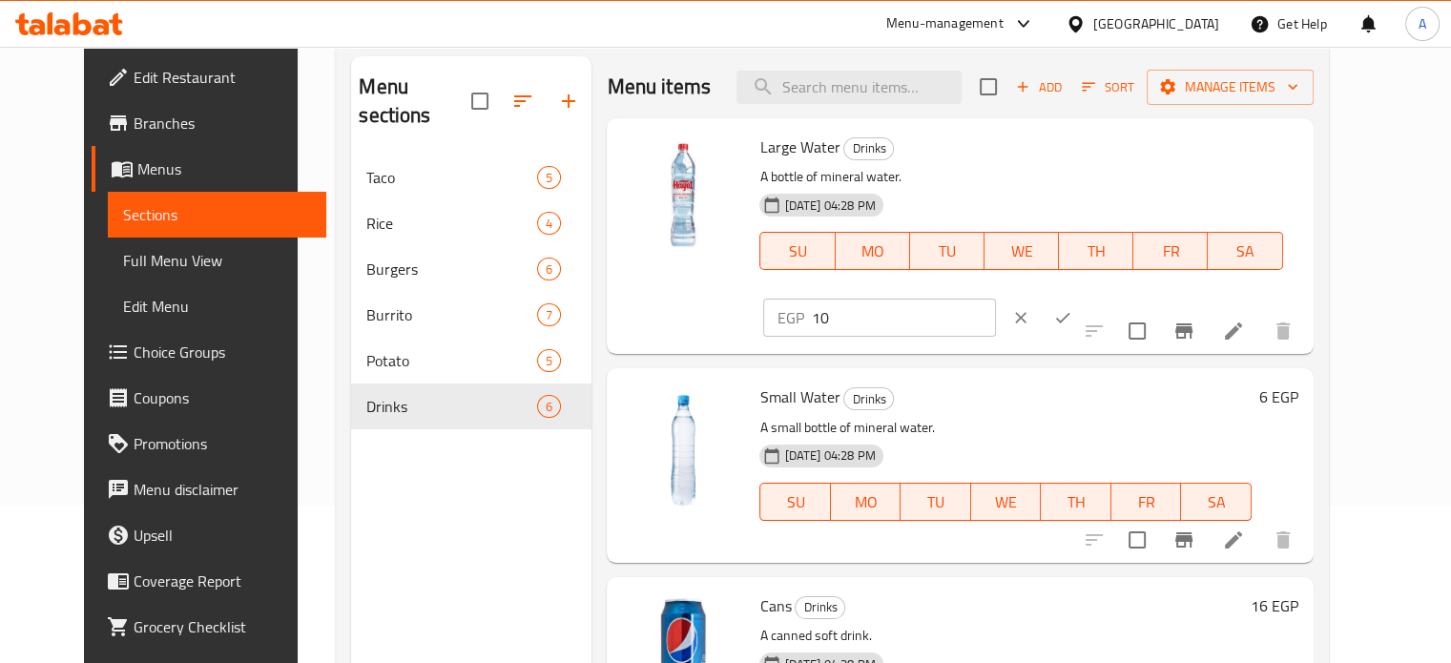
click at [486, 498] on div "Menu sections Taco 5 Rice 4 Burgers 6 Burrito 7 Potato 5 Drinks 6" at bounding box center [471, 387] width 240 height 663
click at [995, 299] on input "10" at bounding box center [903, 318] width 184 height 38
type input "12"
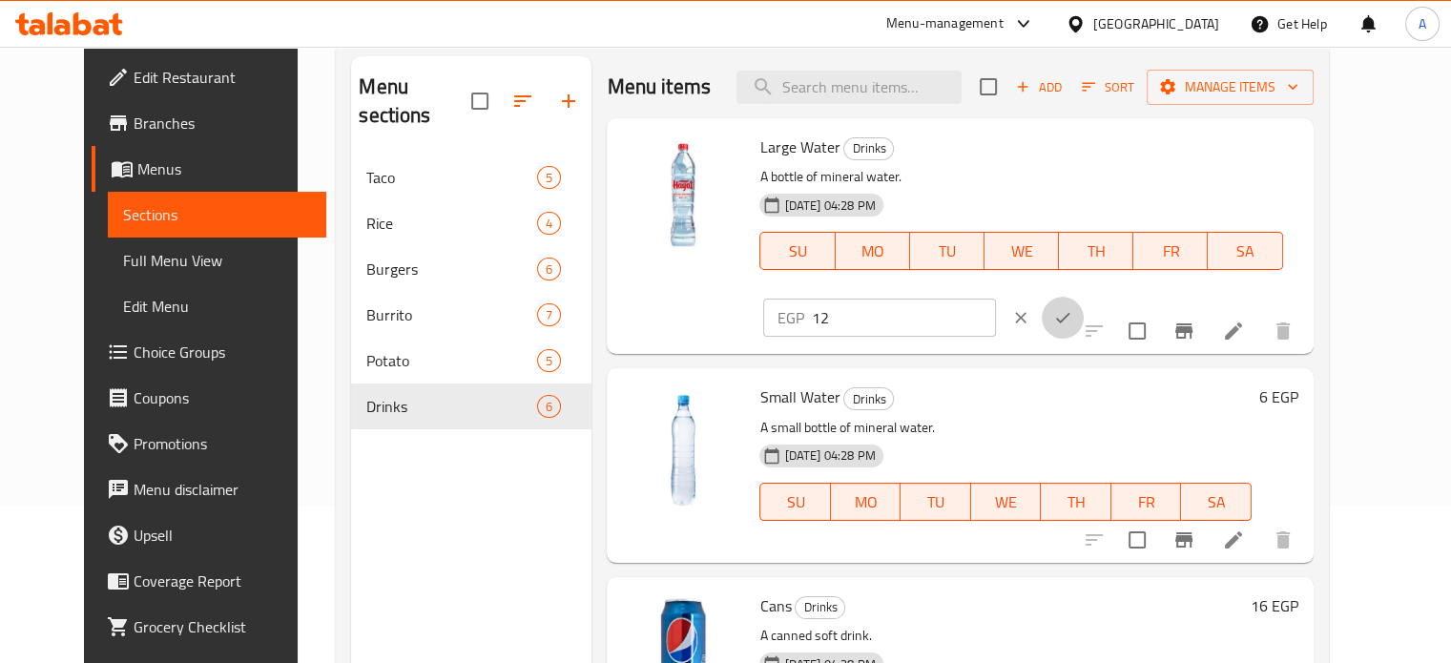
click at [1072, 308] on icon "ok" at bounding box center [1062, 317] width 19 height 19
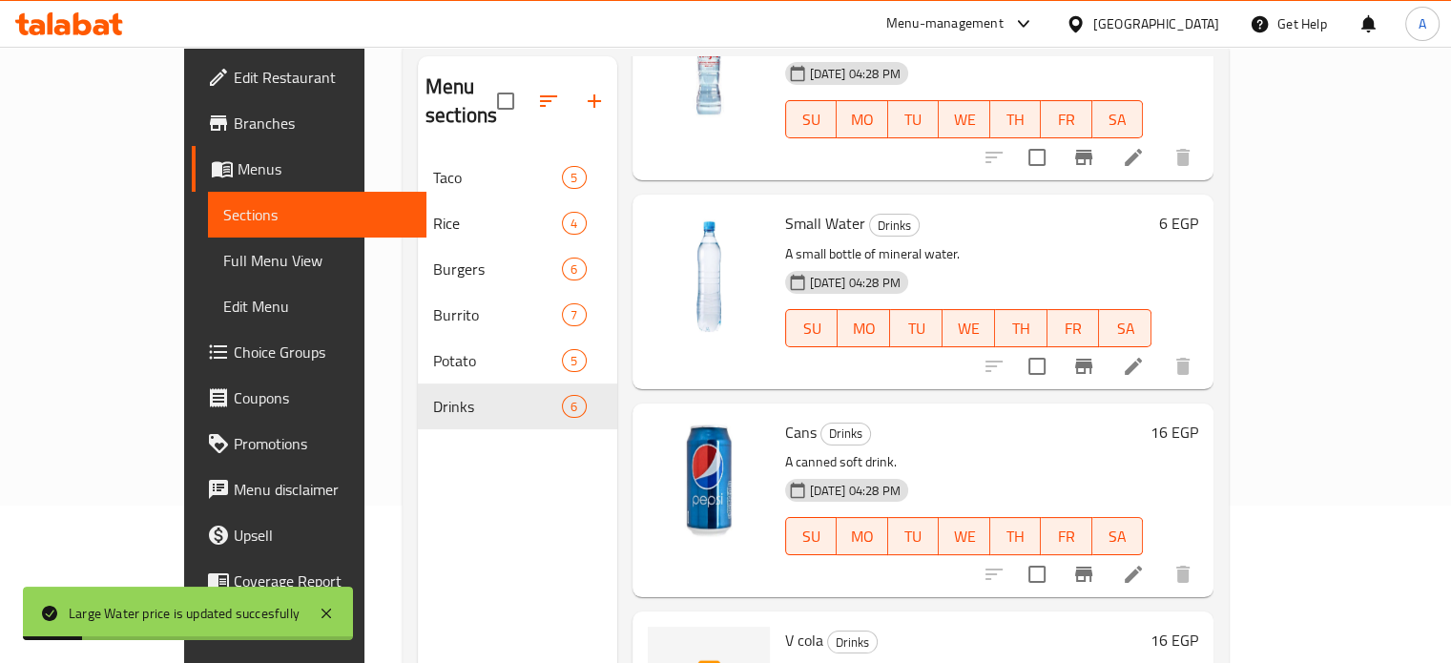
scroll to position [237, 0]
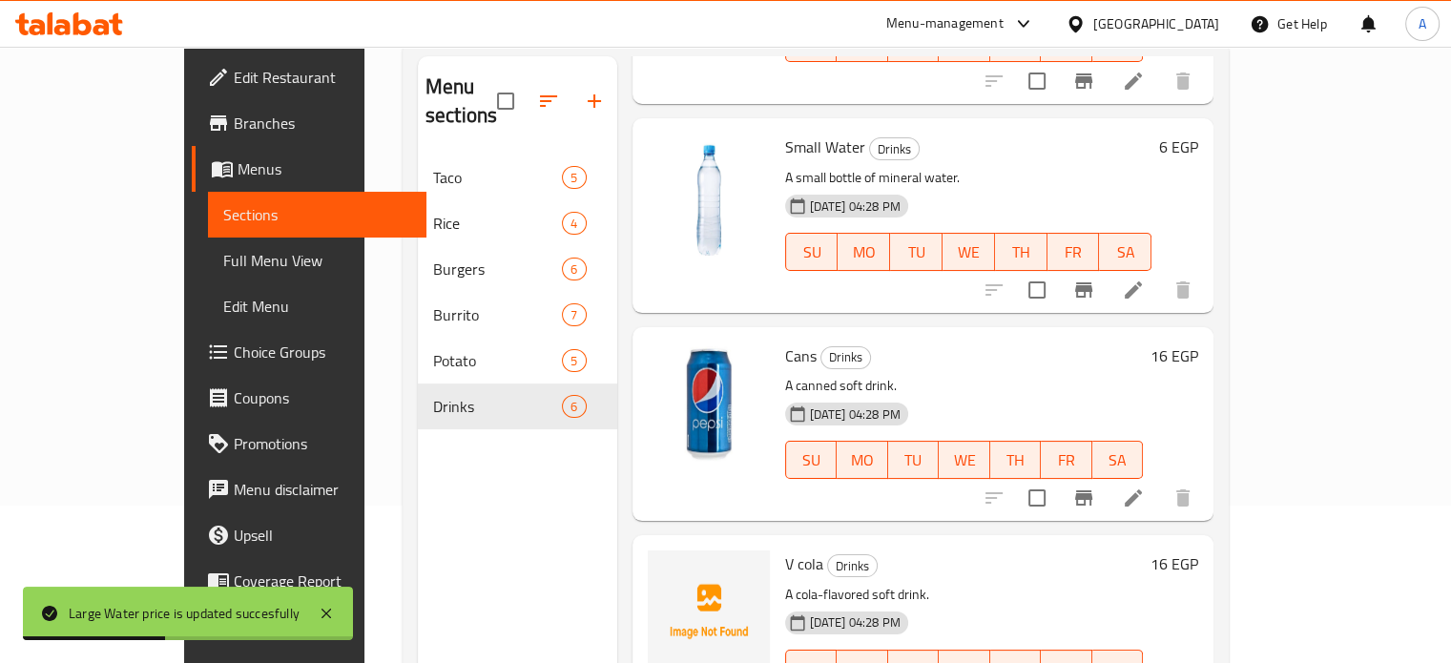
click at [1198, 134] on h6 "6 EGP" at bounding box center [1178, 147] width 39 height 27
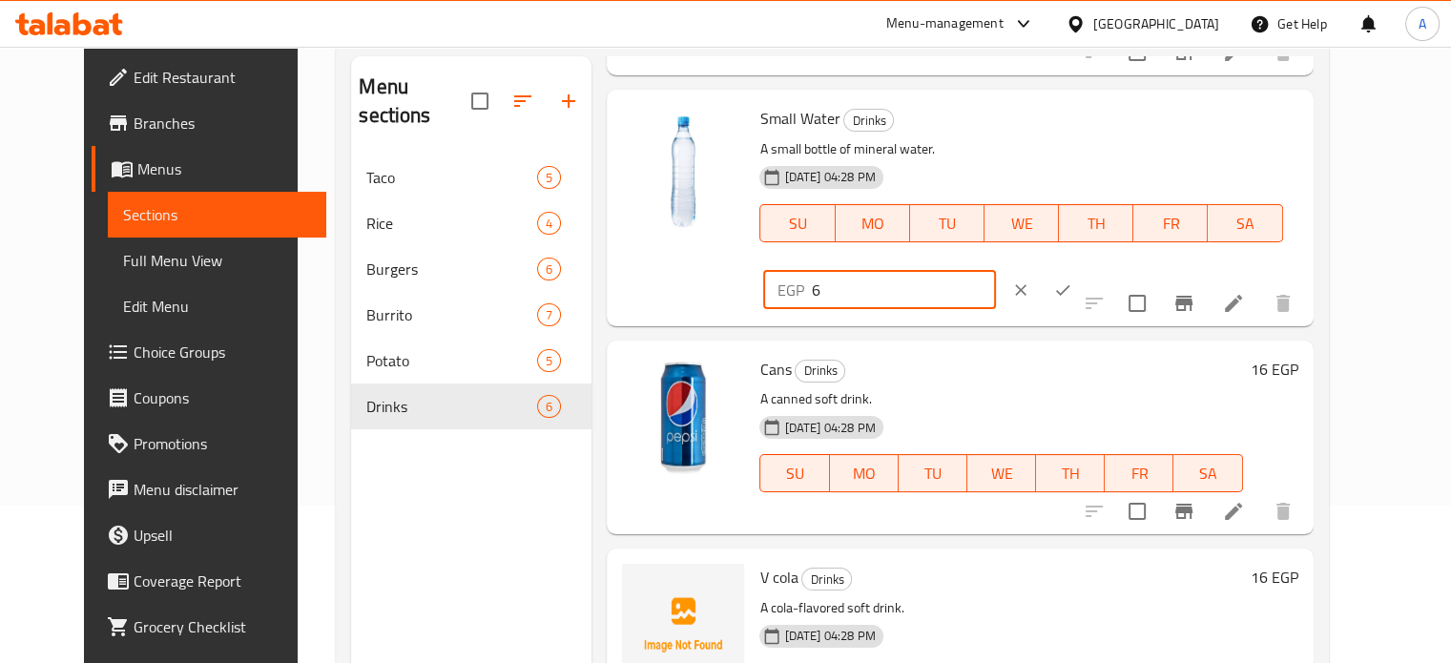
click at [995, 271] on input "6" at bounding box center [903, 290] width 184 height 38
type input "7"
click at [1072, 280] on icon "ok" at bounding box center [1062, 289] width 19 height 19
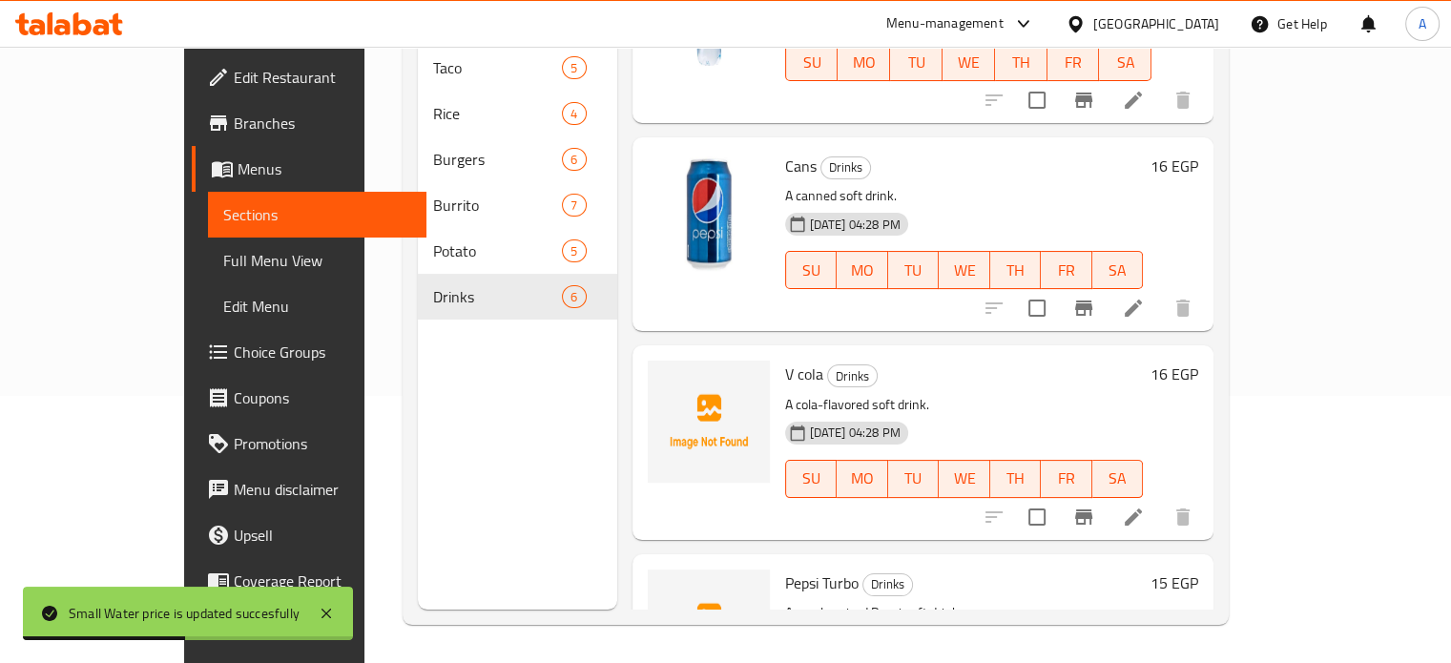
scroll to position [326, 0]
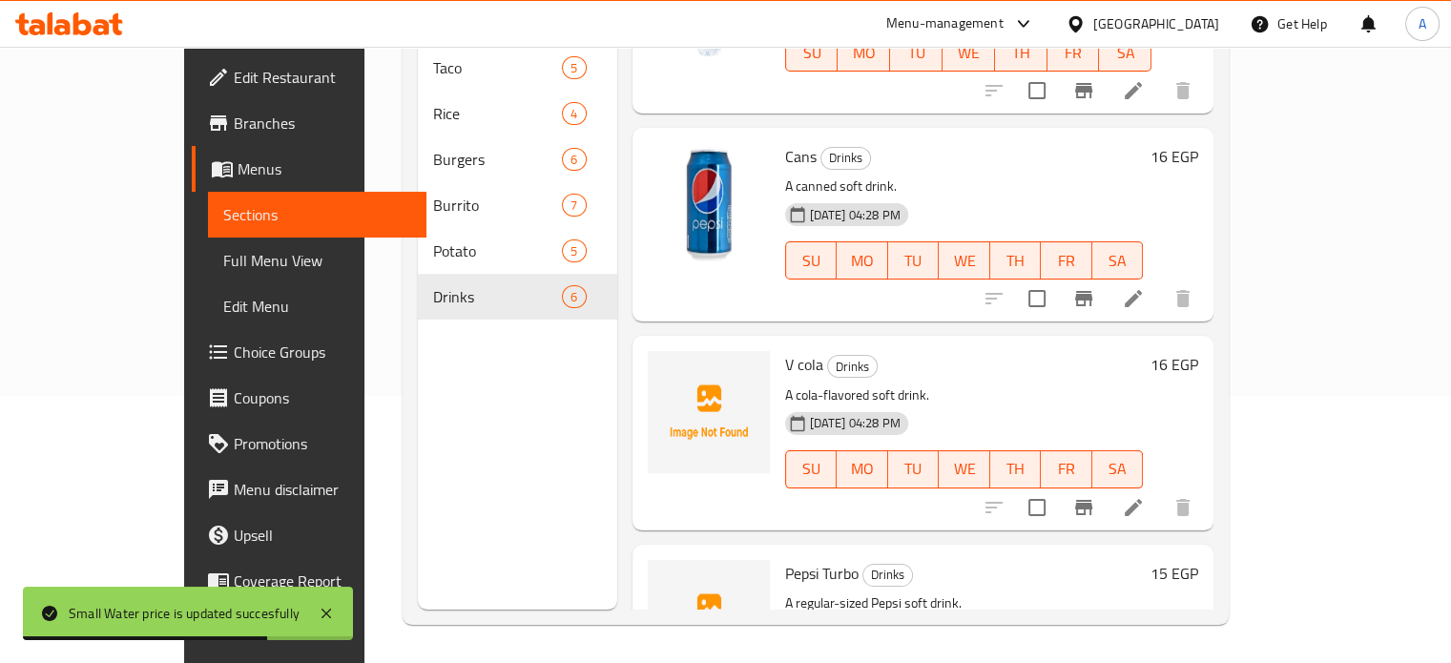
click at [1198, 143] on h6 "16 EGP" at bounding box center [1174, 156] width 48 height 27
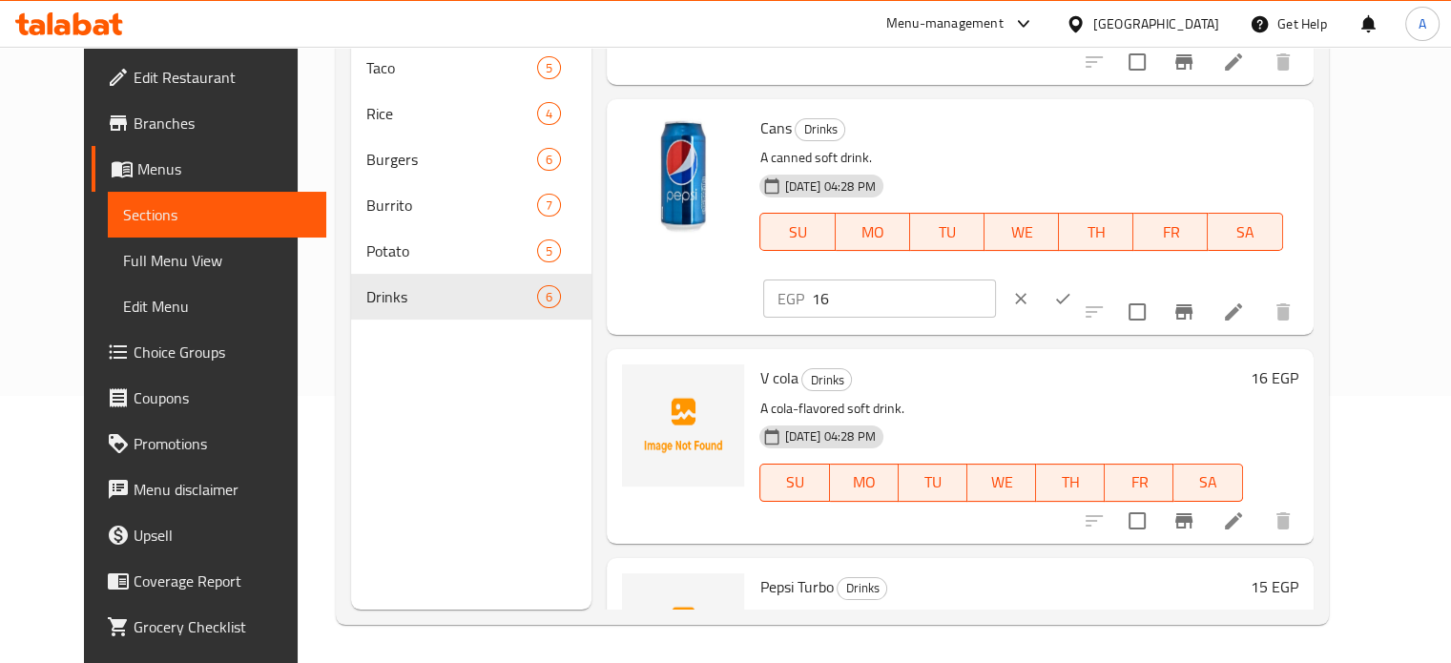
click at [995, 280] on input "16" at bounding box center [903, 299] width 184 height 38
type input "18"
click at [1084, 278] on button "ok" at bounding box center [1063, 299] width 42 height 42
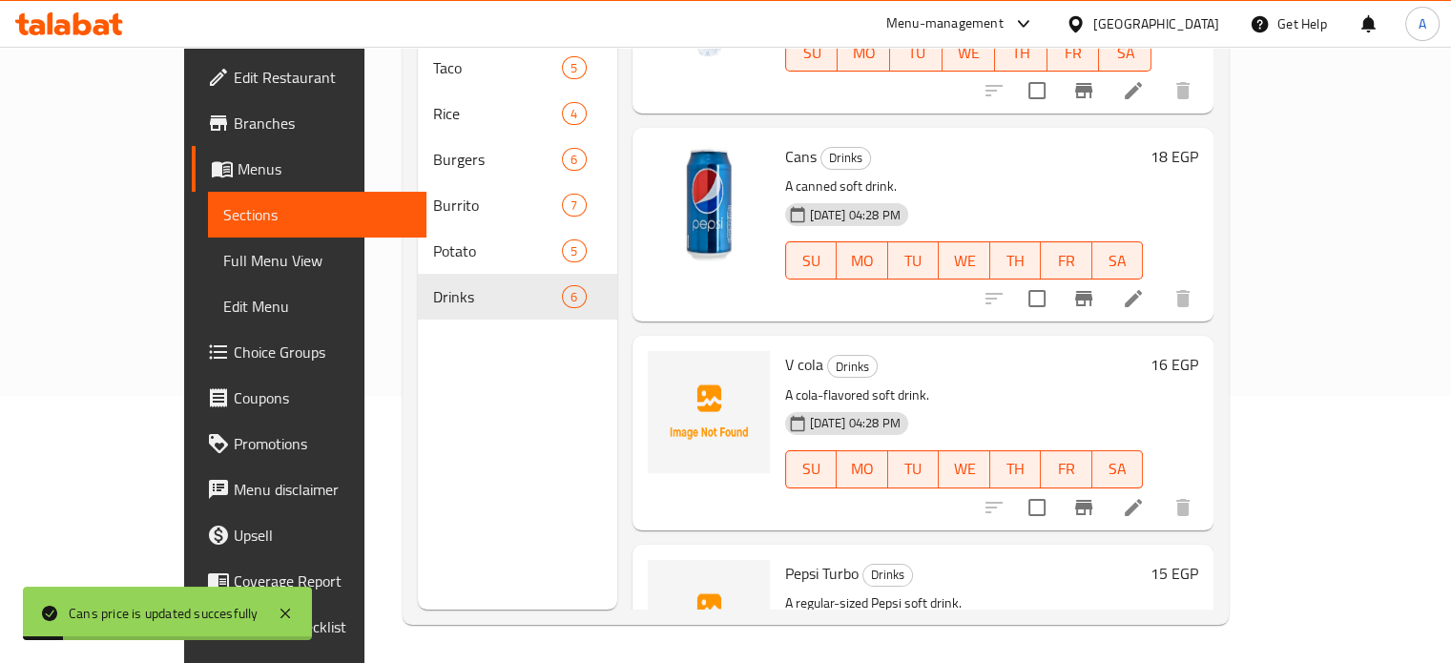
click at [1198, 351] on h6 "16 EGP" at bounding box center [1174, 364] width 48 height 27
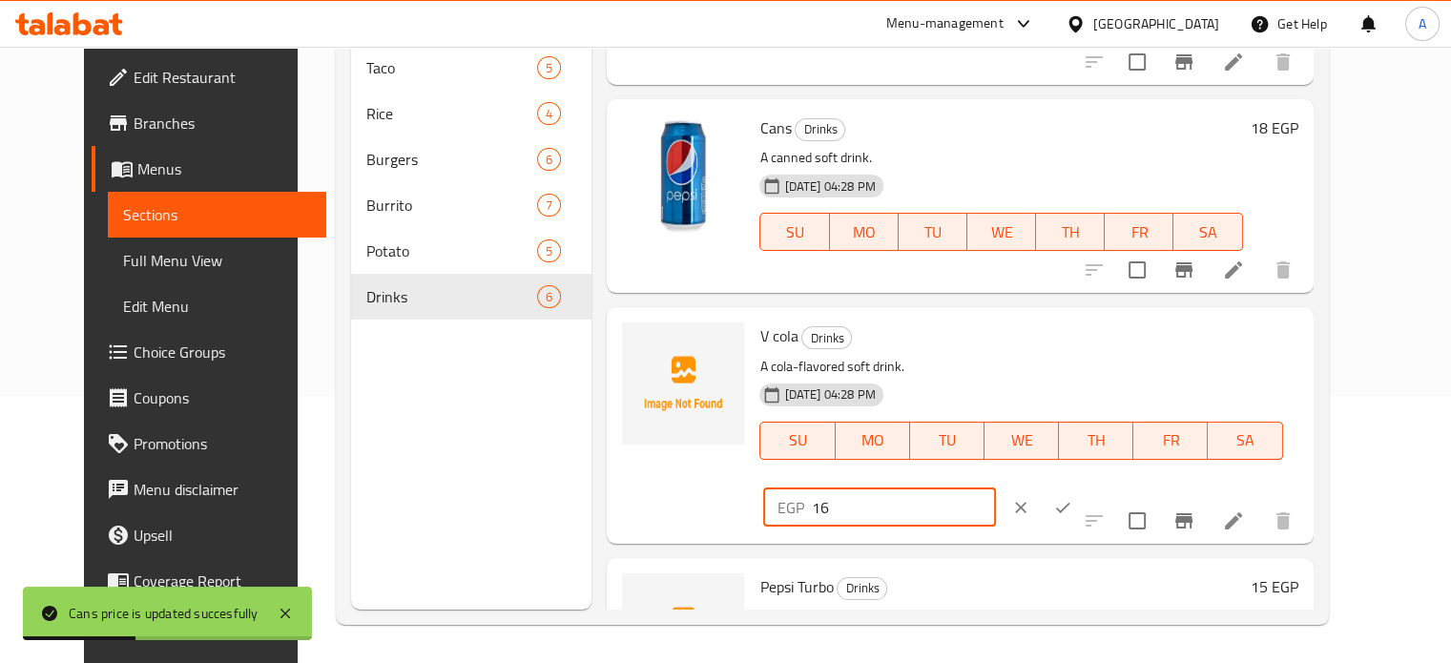
click at [995, 488] on input "16" at bounding box center [903, 507] width 184 height 38
type input "18"
click at [1084, 487] on button "ok" at bounding box center [1063, 508] width 42 height 42
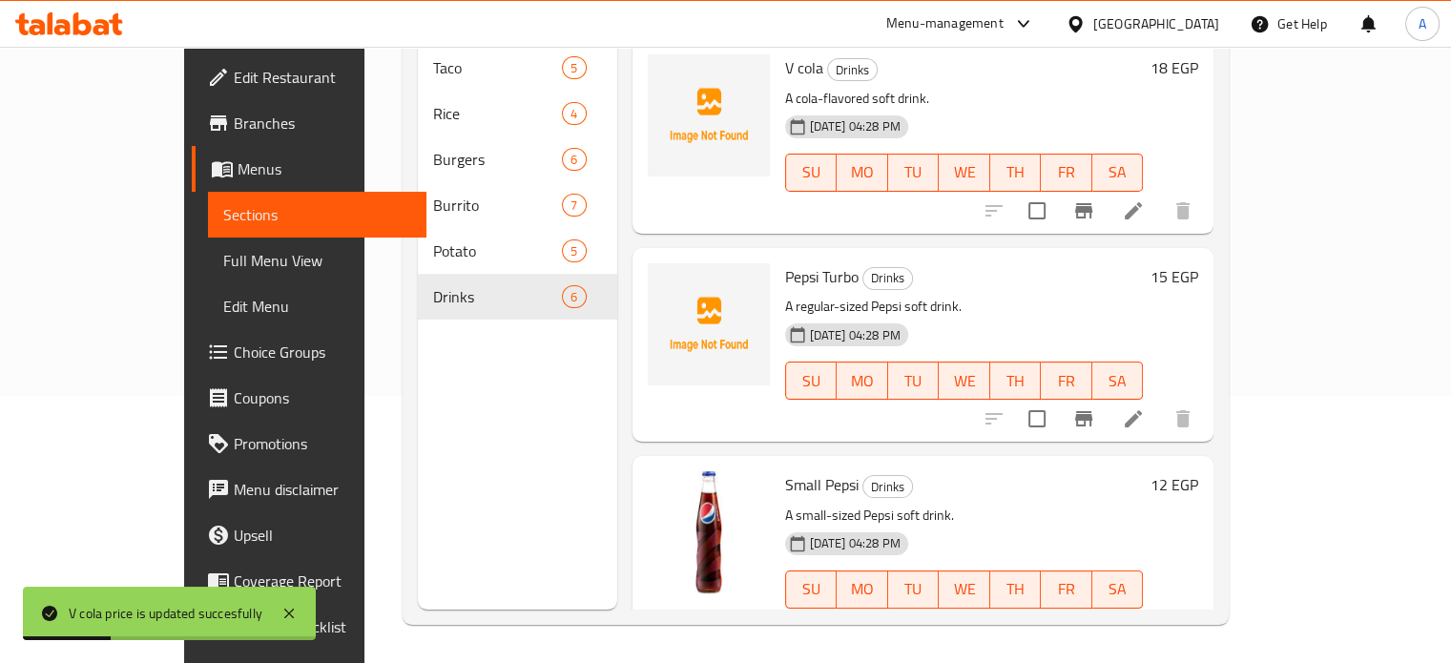
scroll to position [634, 0]
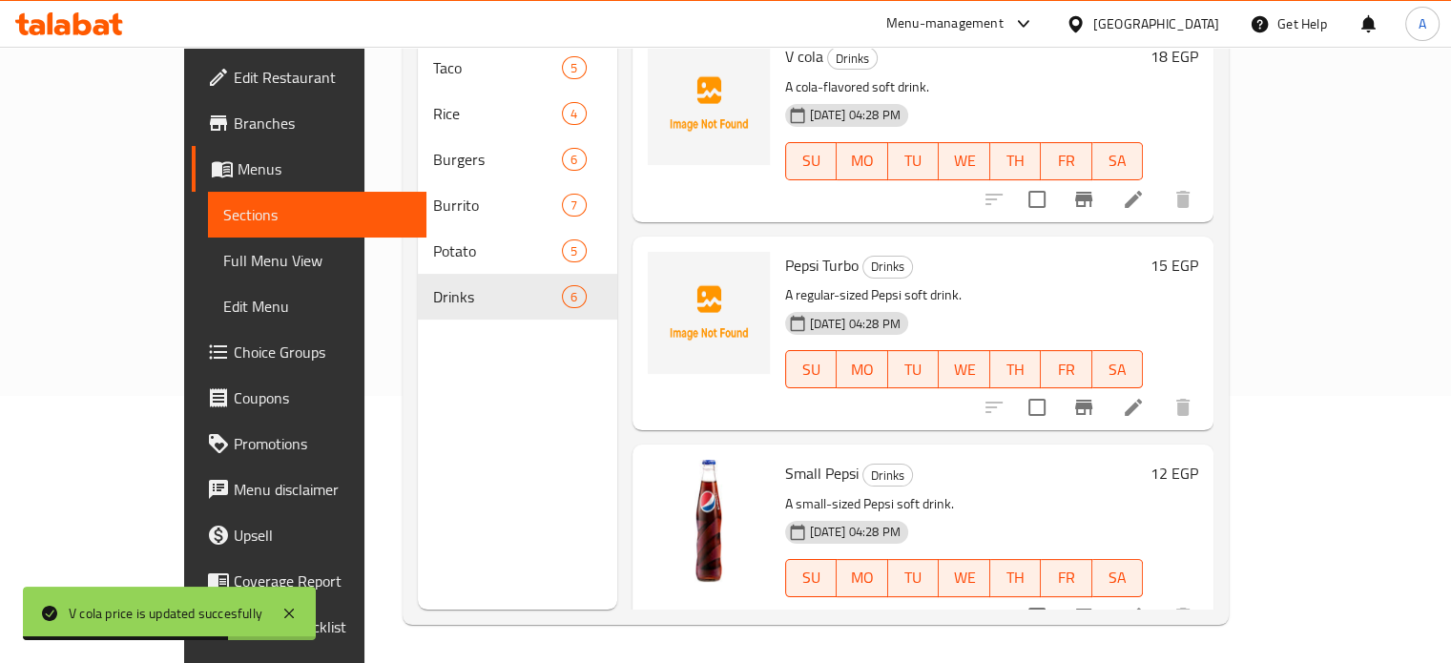
click at [1198, 252] on h6 "15 EGP" at bounding box center [1174, 265] width 48 height 27
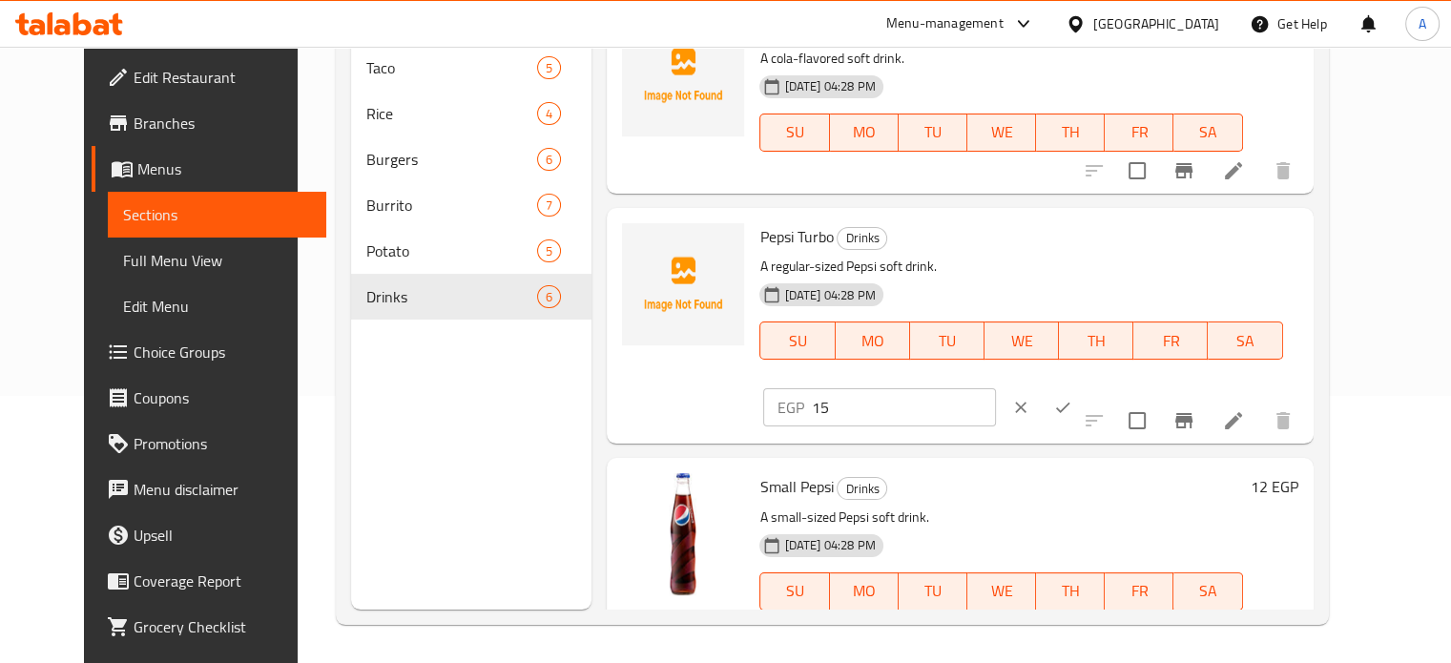
click at [521, 400] on div "Menu sections Taco 5 Rice 4 Burgers 6 Burrito 7 Potato 5 Drinks 6" at bounding box center [471, 278] width 240 height 663
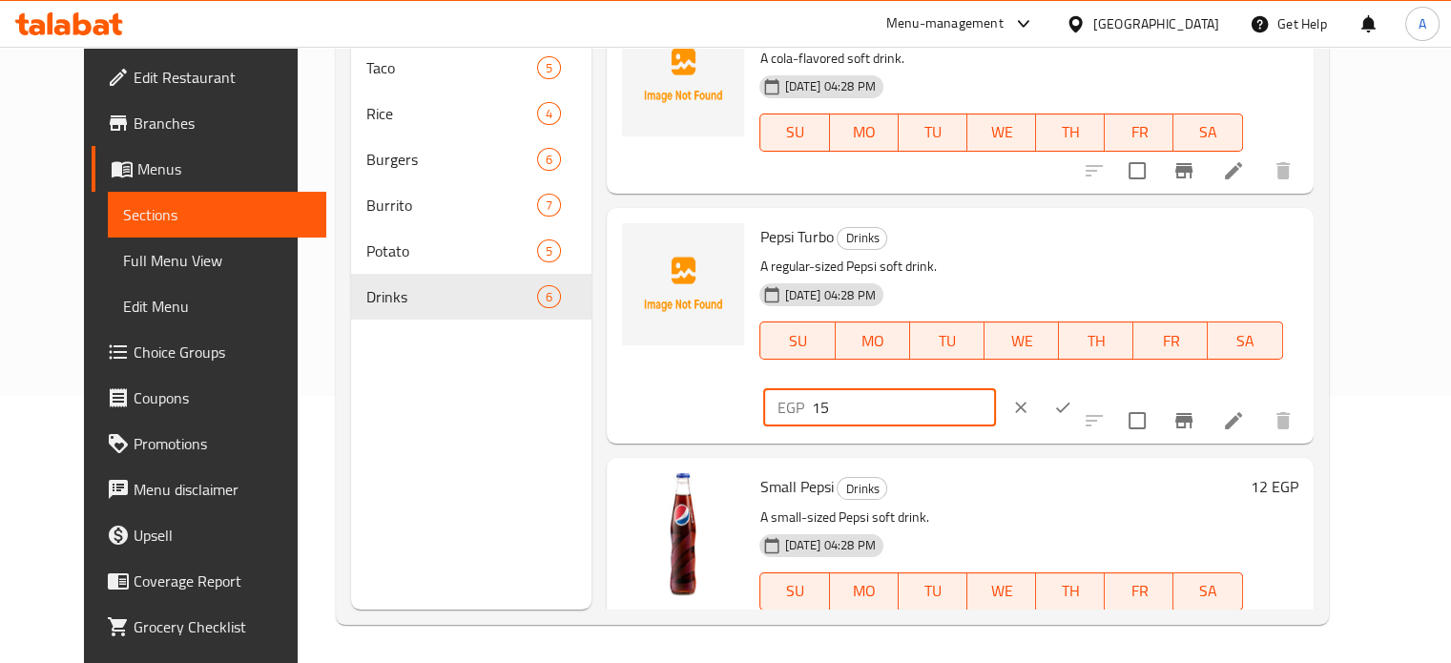
click at [995, 388] on input "15" at bounding box center [903, 407] width 184 height 38
type input "17"
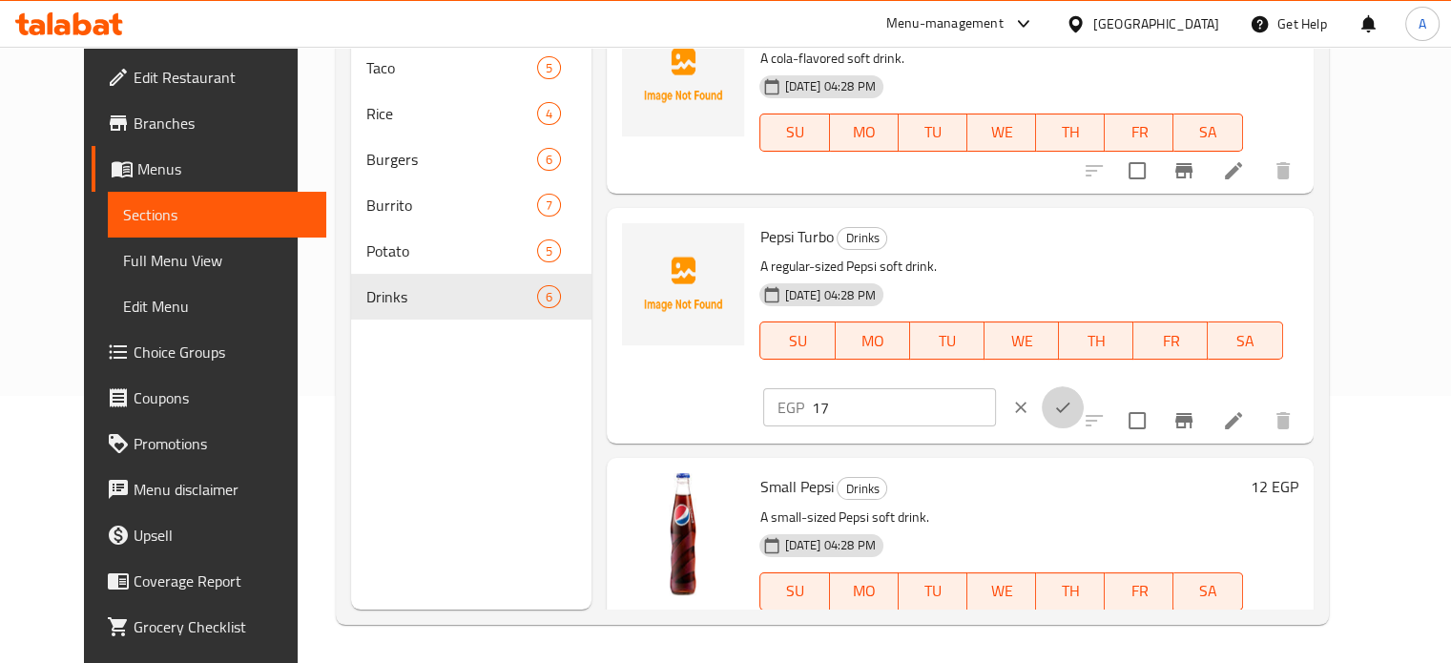
click at [1070, 403] on icon "ok" at bounding box center [1063, 408] width 14 height 10
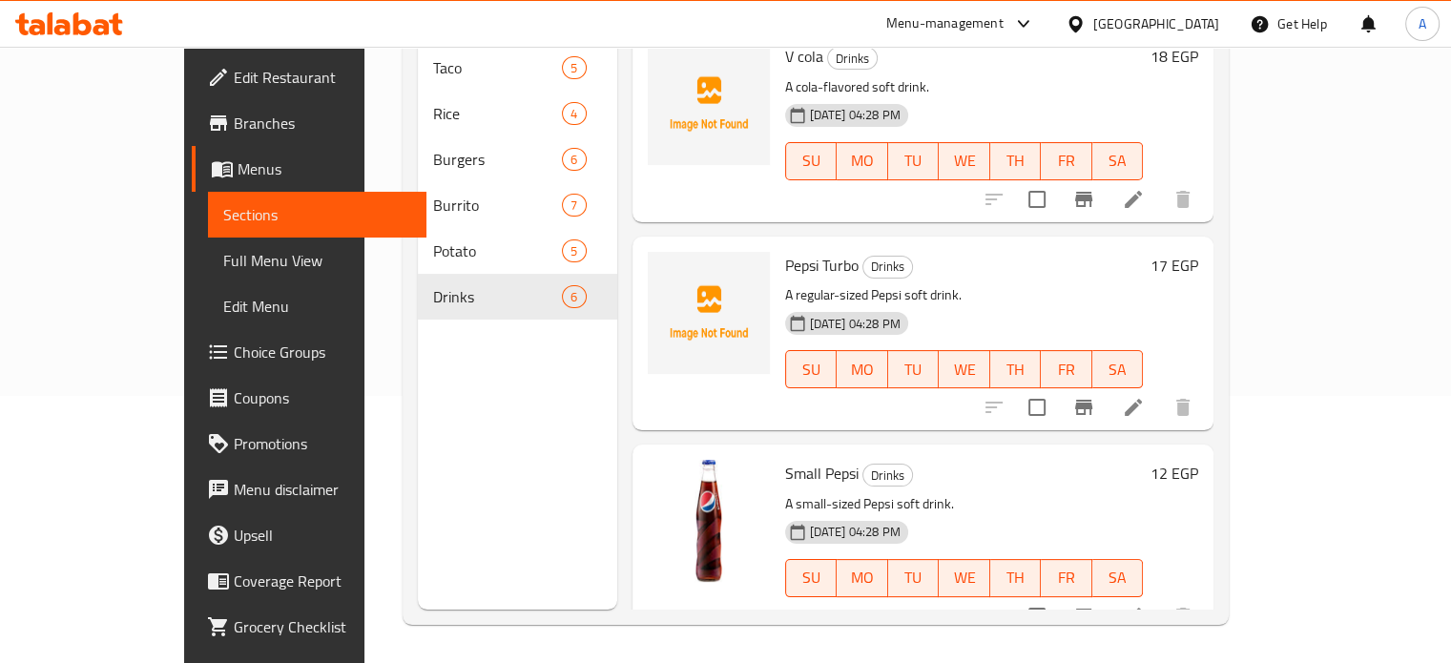
click at [1198, 460] on h6 "12 EGP" at bounding box center [1174, 473] width 48 height 27
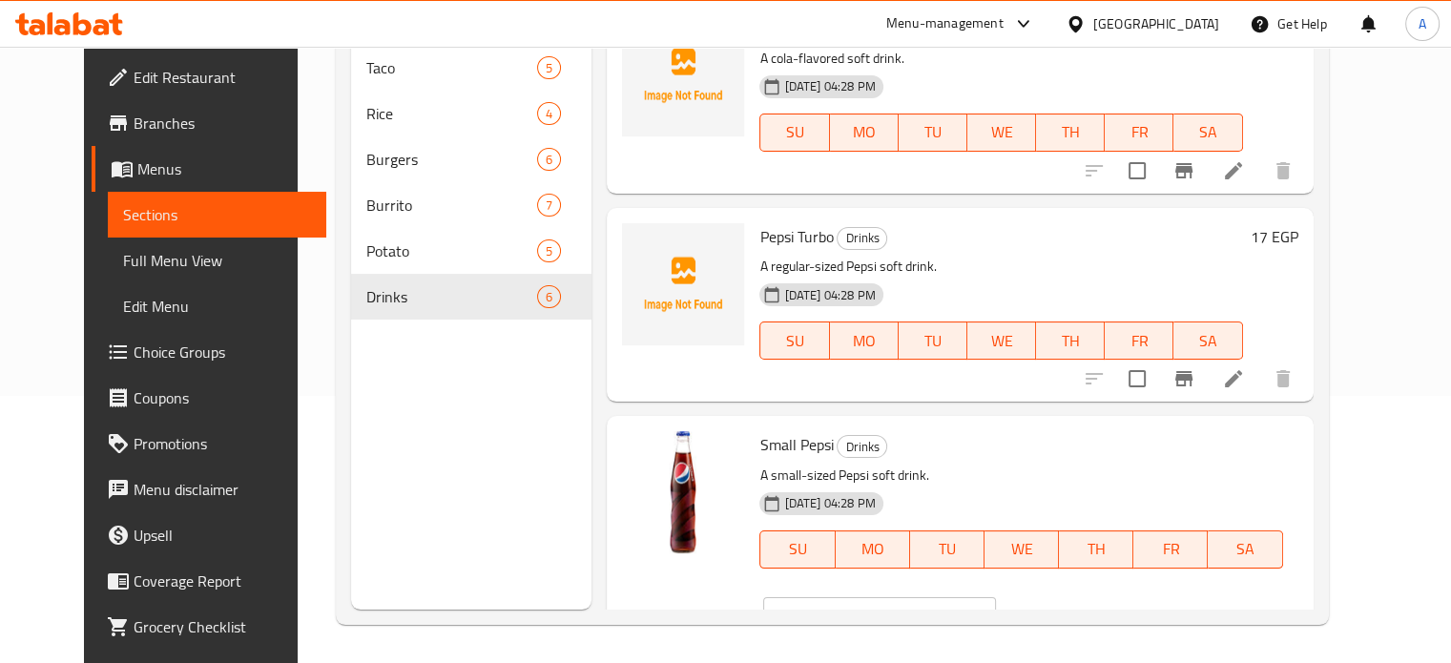
click at [1000, 661] on div "Home / Restaurants management / Menus / Sections Al Mexici Open import export M…" at bounding box center [832, 221] width 1068 height 883
click at [607, 445] on div "Small Pepsi Drinks A small-sized Pepsi soft drink. 25-09-2025 04:28 PM SU MO TU…" at bounding box center [960, 534] width 706 height 236
click at [995, 597] on input "12" at bounding box center [903, 616] width 184 height 38
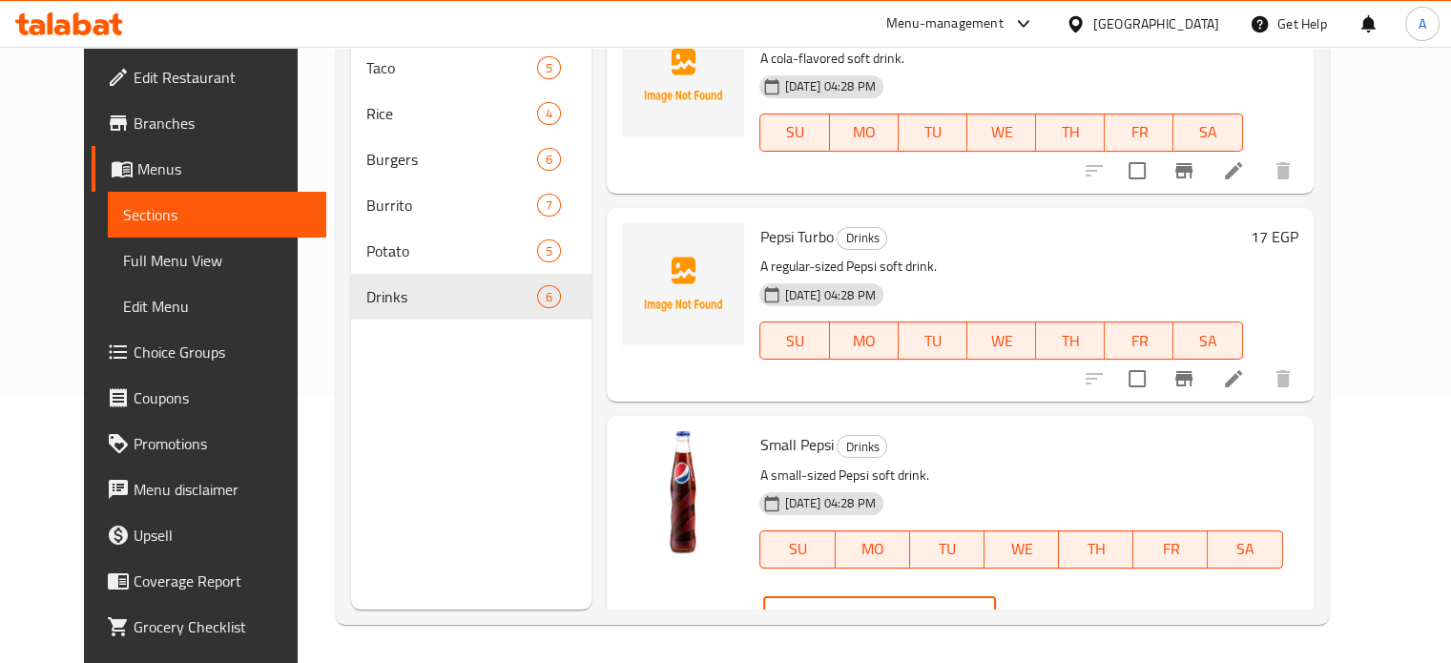
type input "14"
click at [1072, 607] on icon "ok" at bounding box center [1062, 616] width 19 height 19
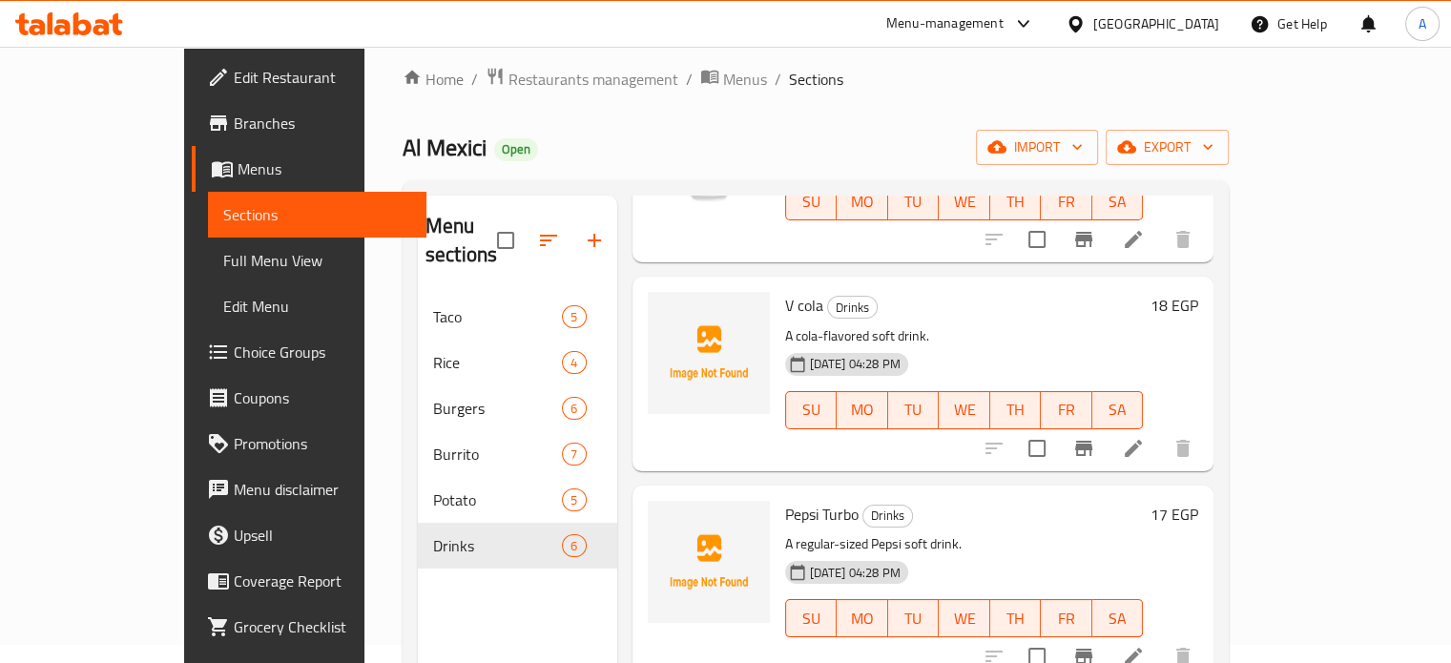
scroll to position [0, 0]
